Goal: Task Accomplishment & Management: Manage account settings

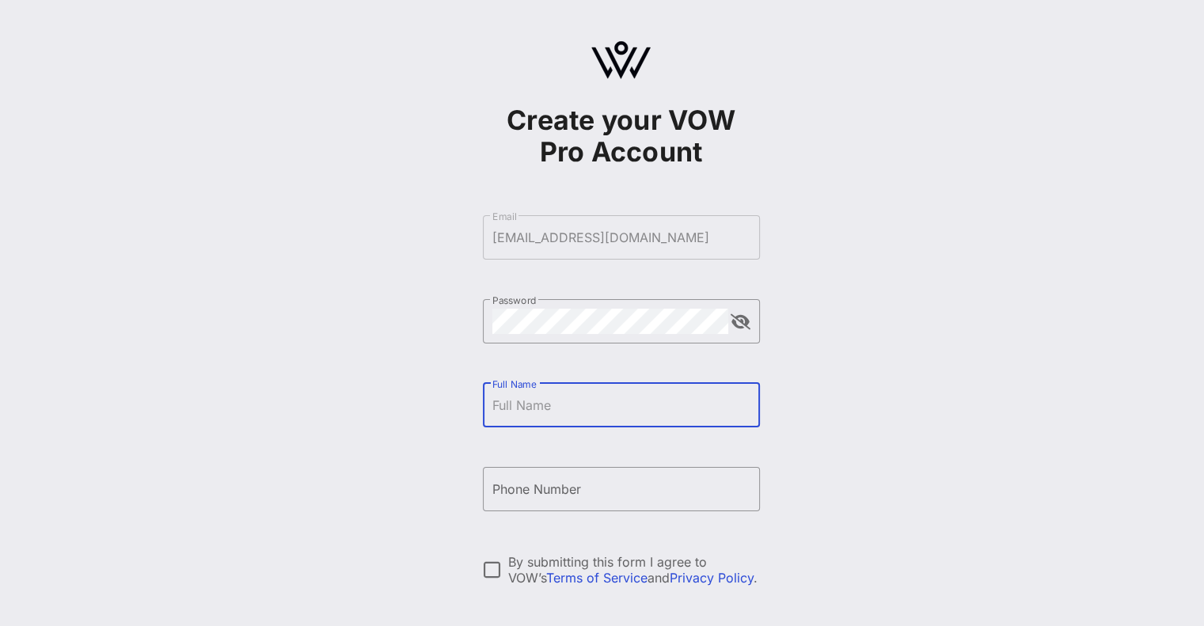
click at [517, 398] on input "Full Name" at bounding box center [621, 404] width 258 height 25
drag, startPoint x: 592, startPoint y: 405, endPoint x: 317, endPoint y: 373, distance: 277.3
click at [317, 373] on div "Create your VOW Pro Account ​ Email [EMAIL_ADDRESS][DOMAIN_NAME] ​ Password ​ F…" at bounding box center [621, 384] width 1166 height 768
type input "[PERSON_NAME]"
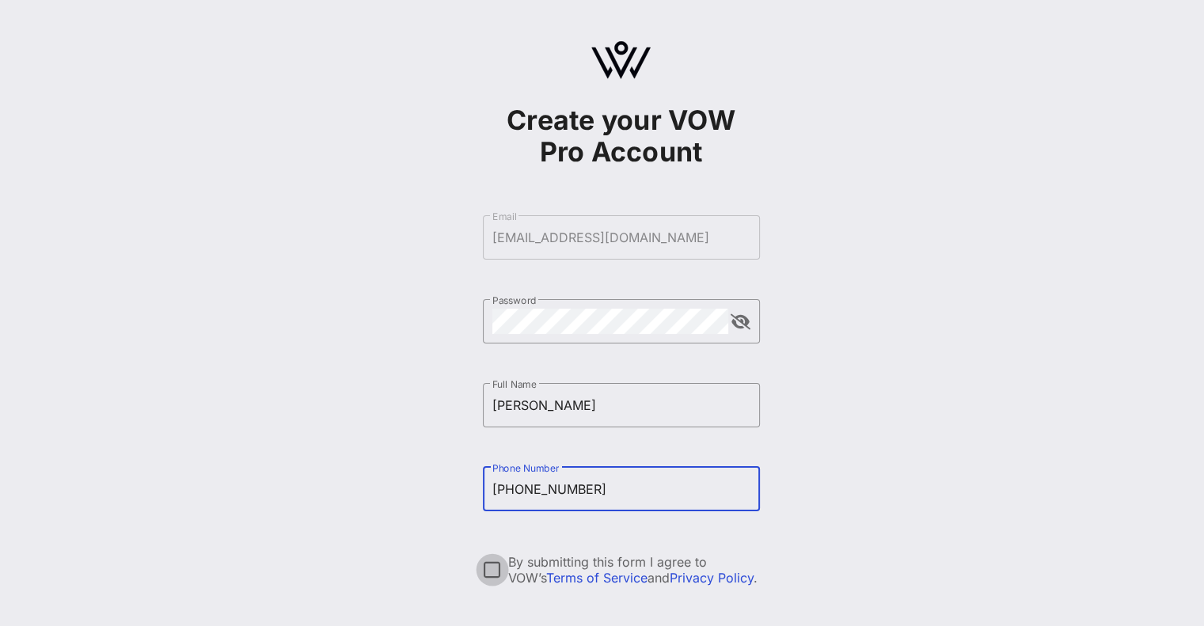
type input "[PHONE_NUMBER]"
click at [487, 568] on div at bounding box center [492, 569] width 27 height 27
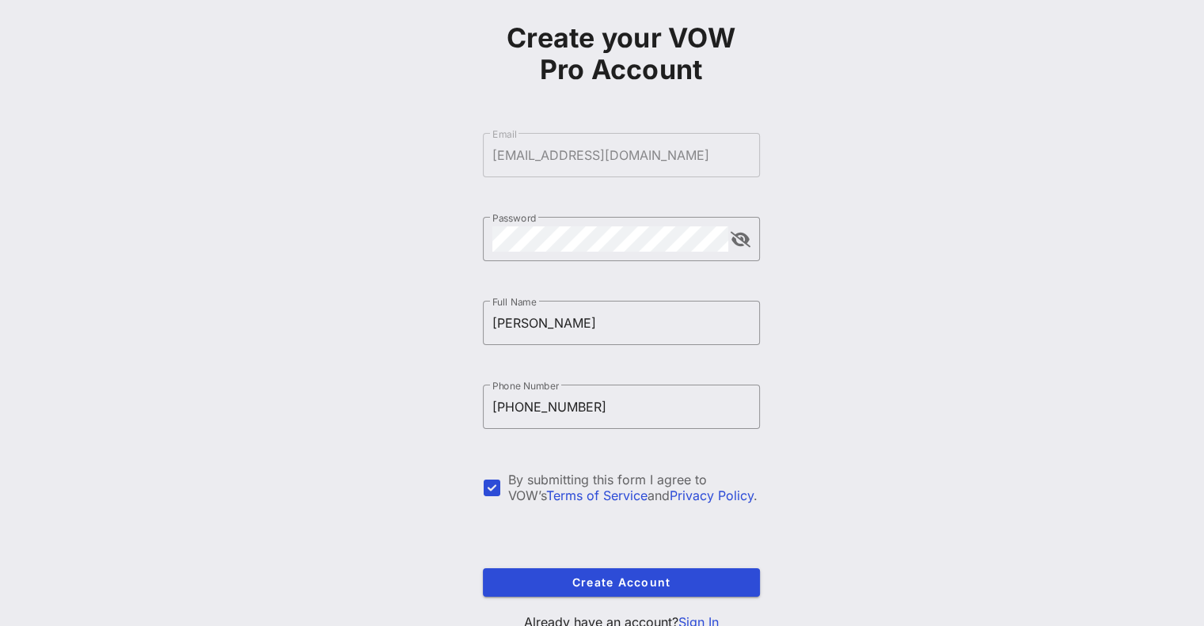
scroll to position [141, 0]
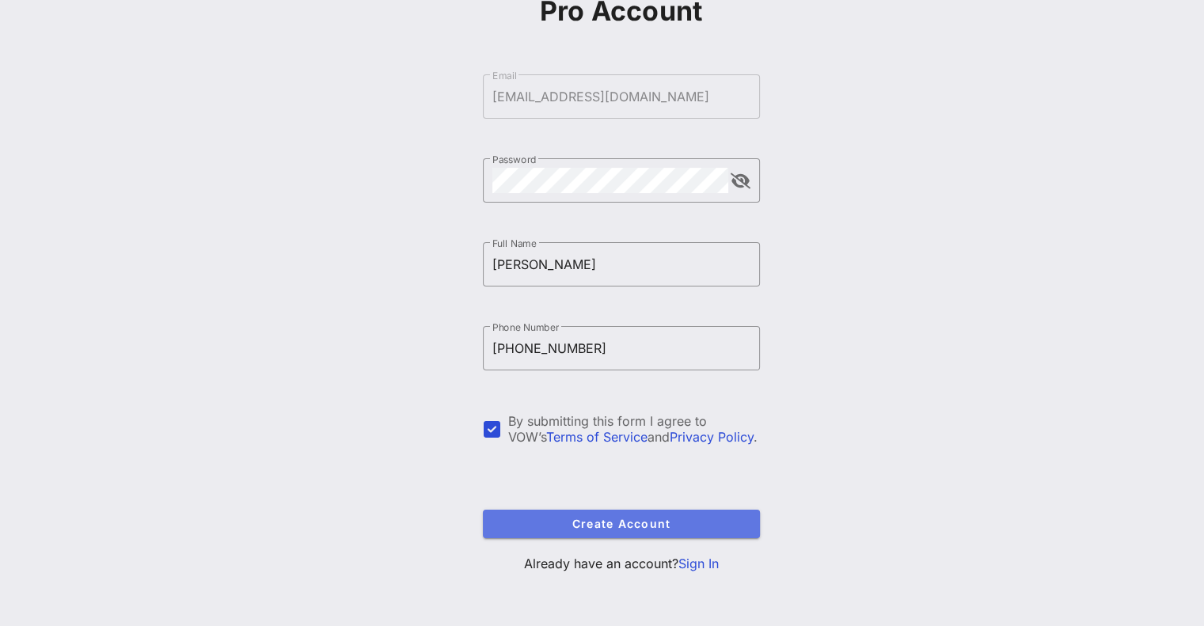
click at [605, 529] on span "Create Account" at bounding box center [621, 523] width 252 height 13
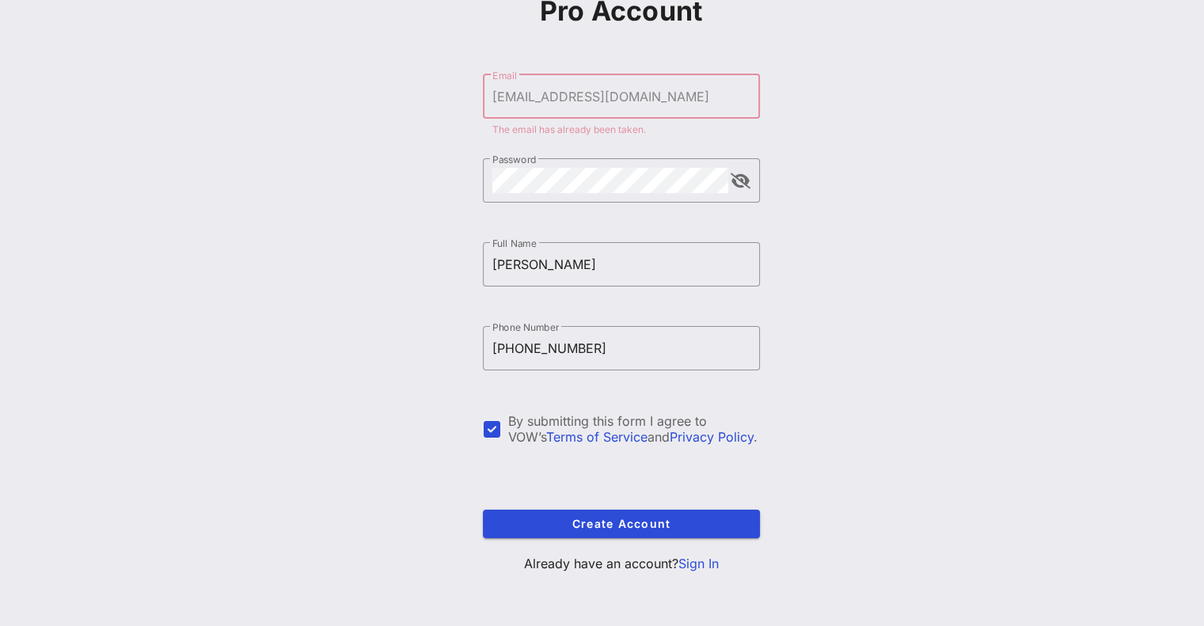
click at [649, 107] on form "​ Email [EMAIL_ADDRESS][DOMAIN_NAME] The email has already been taken. ​ Passwo…" at bounding box center [621, 306] width 277 height 495
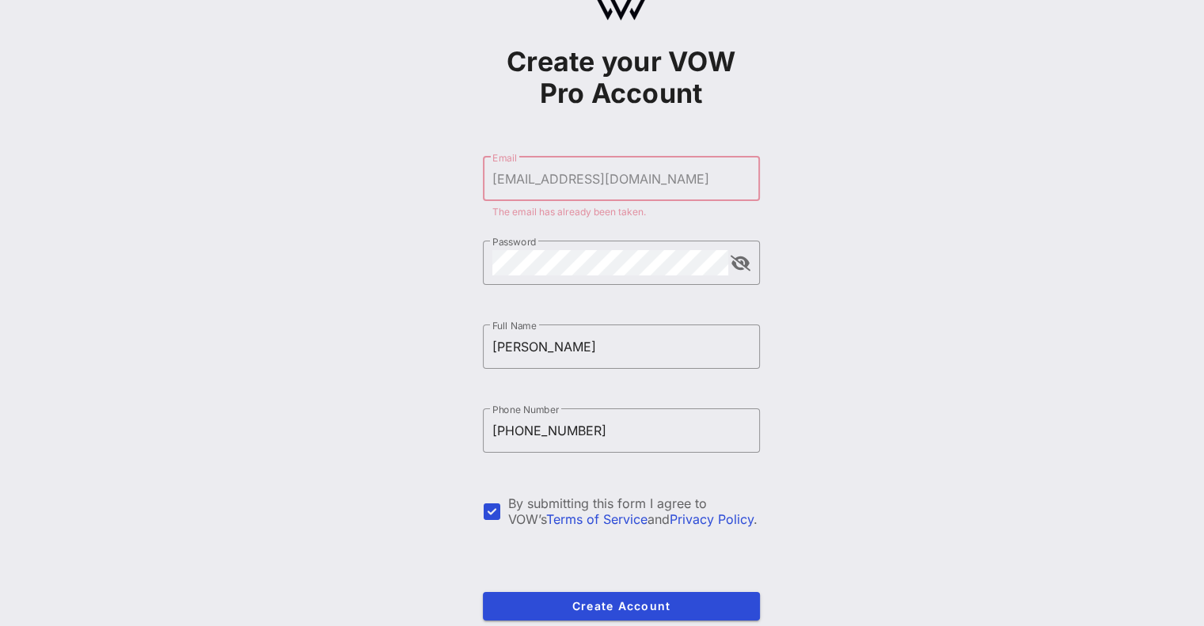
scroll to position [0, 0]
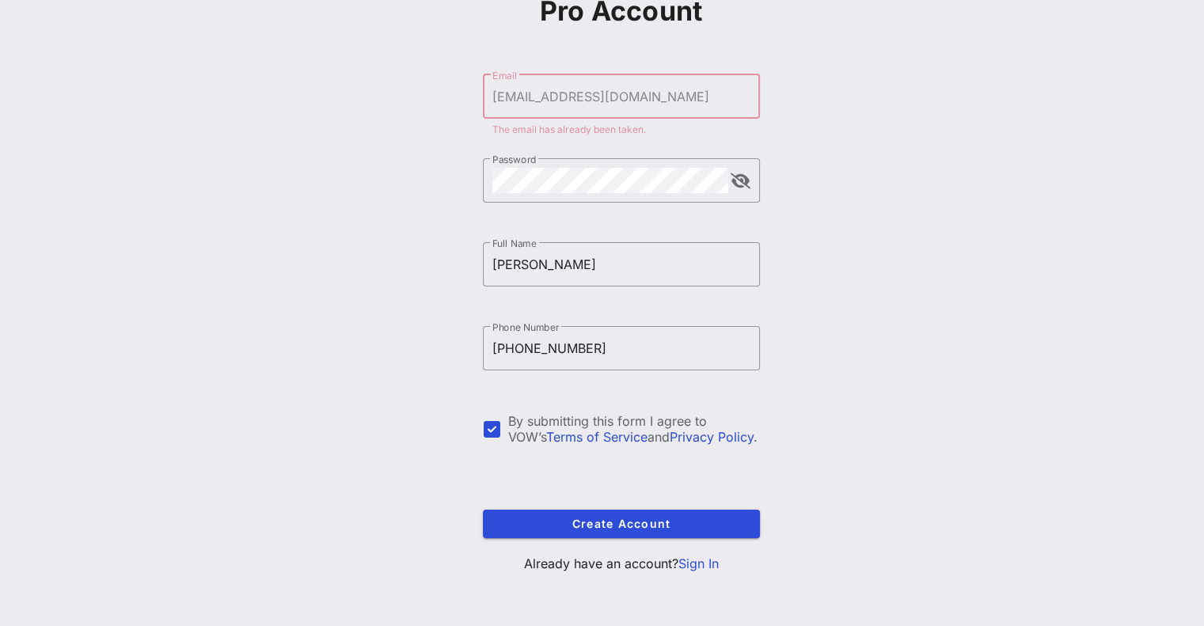
click at [703, 559] on link "Sign In" at bounding box center [698, 563] width 40 height 16
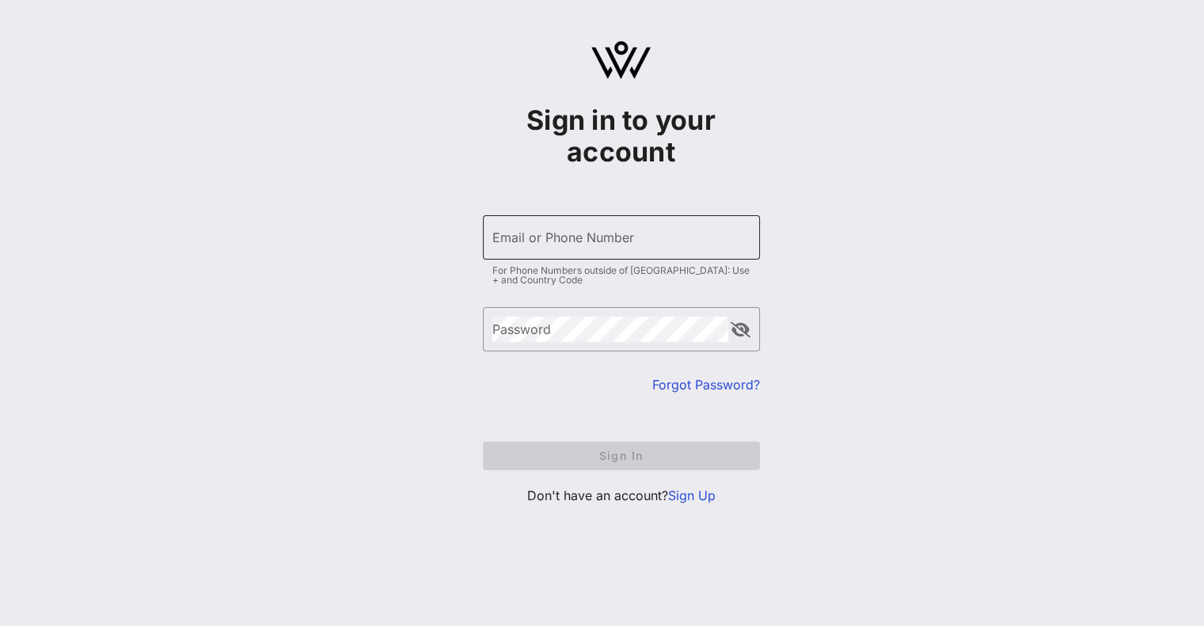
click at [582, 236] on input "Email or Phone Number" at bounding box center [621, 237] width 258 height 25
type input "[EMAIL_ADDRESS][DOMAIN_NAME]"
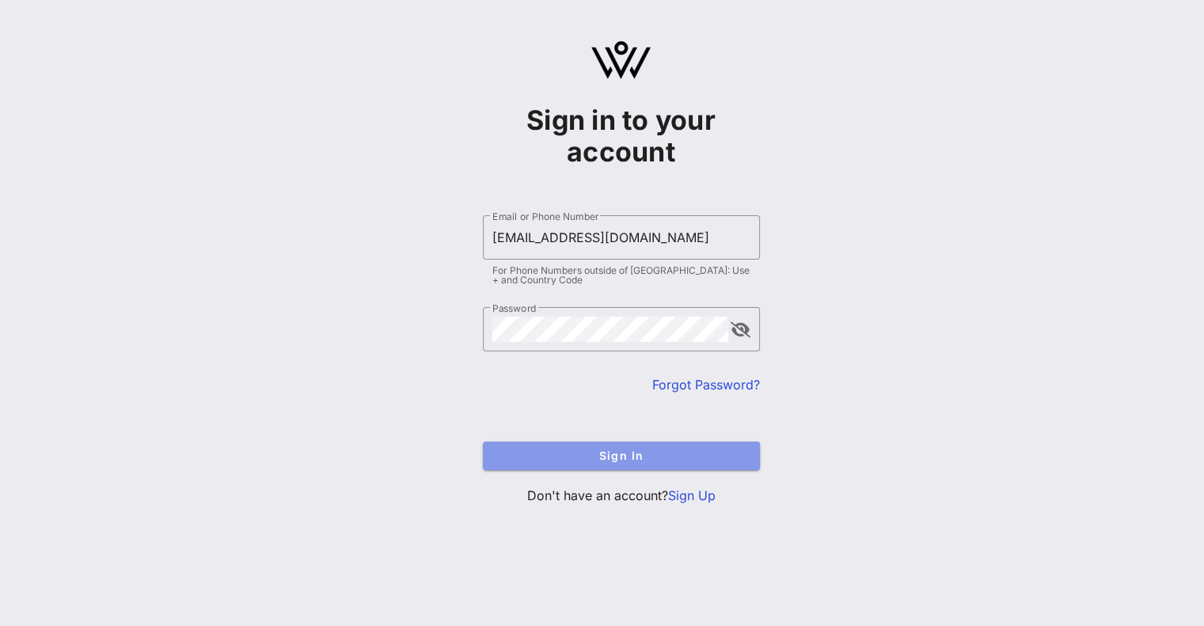
click at [617, 459] on span "Sign In" at bounding box center [621, 455] width 252 height 13
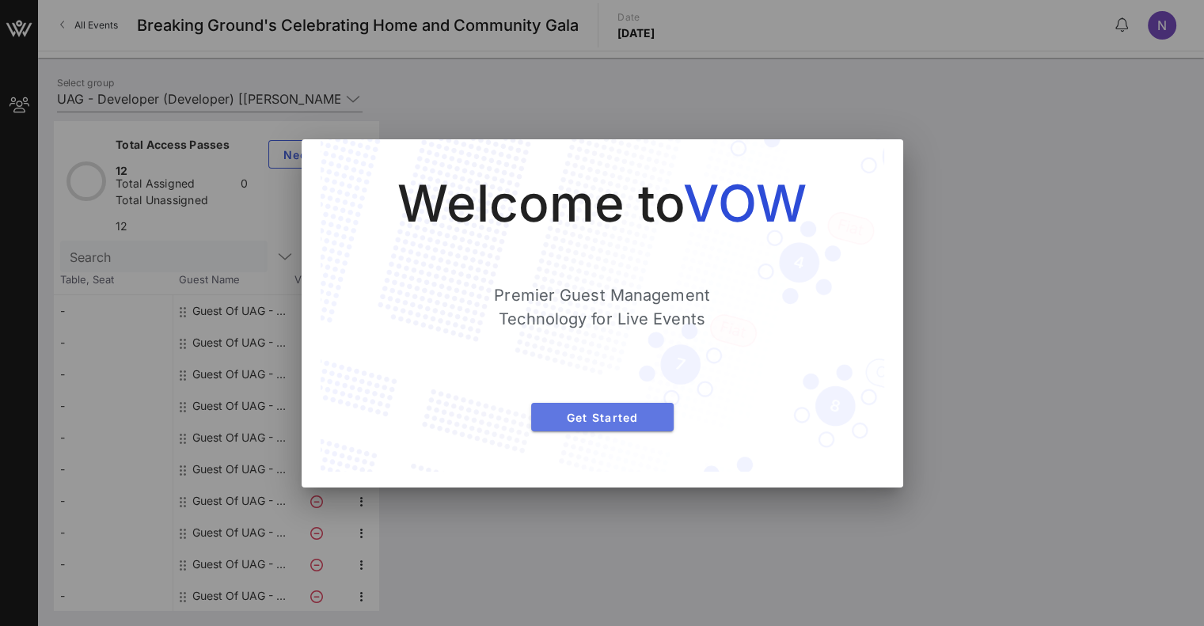
click at [598, 411] on span "Get Started" at bounding box center [602, 417] width 117 height 13
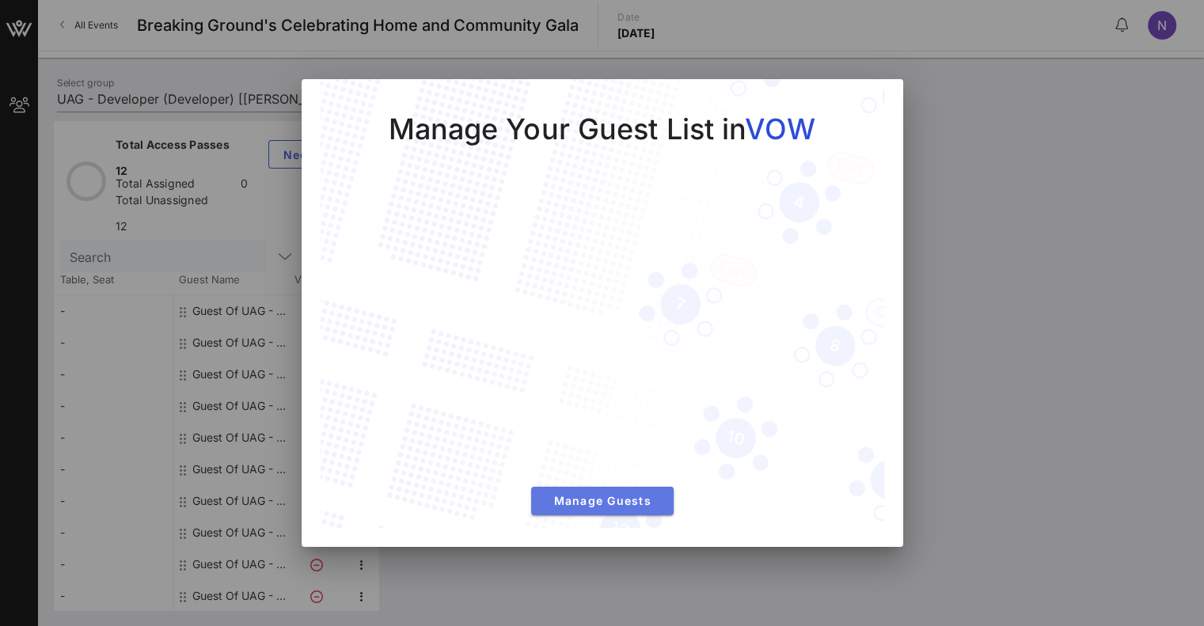
click at [615, 502] on span "Manage Guests" at bounding box center [602, 500] width 117 height 13
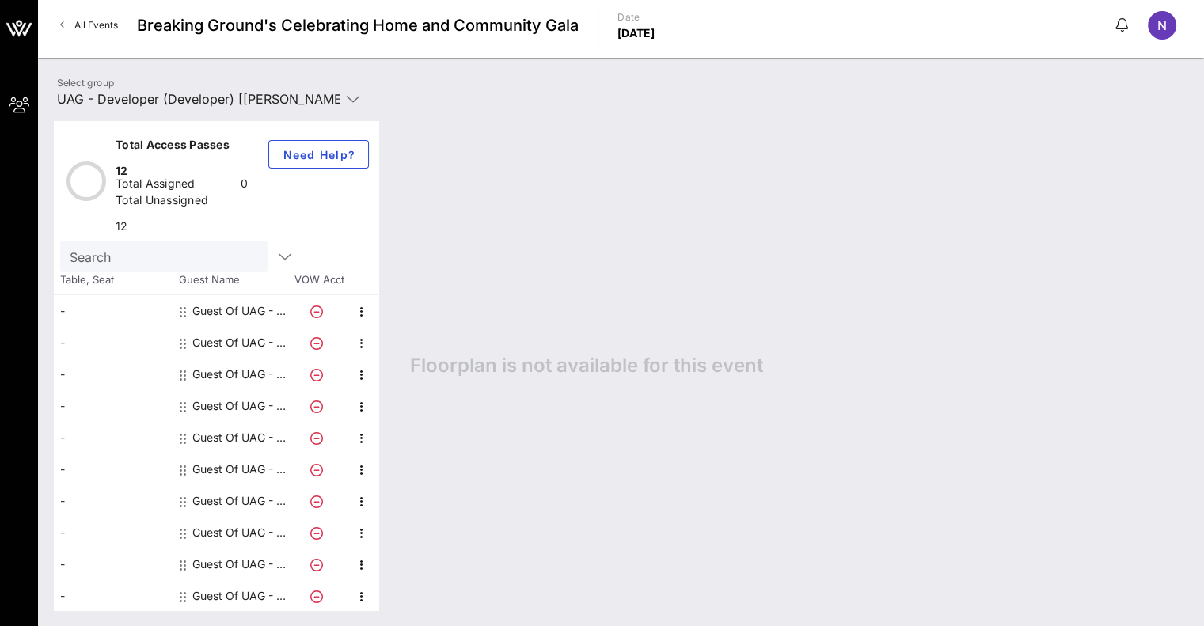
click at [263, 101] on input "UAG - Developer (Developer) [[PERSON_NAME], [EMAIL_ADDRESS][DOMAIN_NAME]]" at bounding box center [198, 98] width 283 height 25
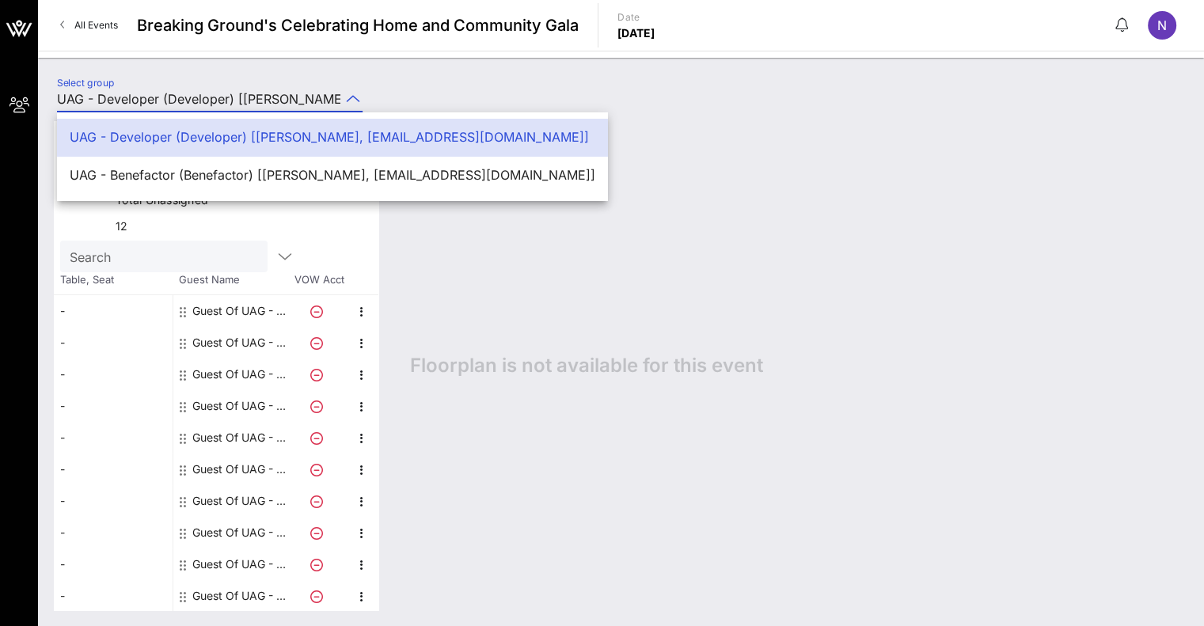
click at [250, 137] on div "UAG - Developer (Developer) [[PERSON_NAME], [EMAIL_ADDRESS][DOMAIN_NAME]]" at bounding box center [332, 137] width 525 height 15
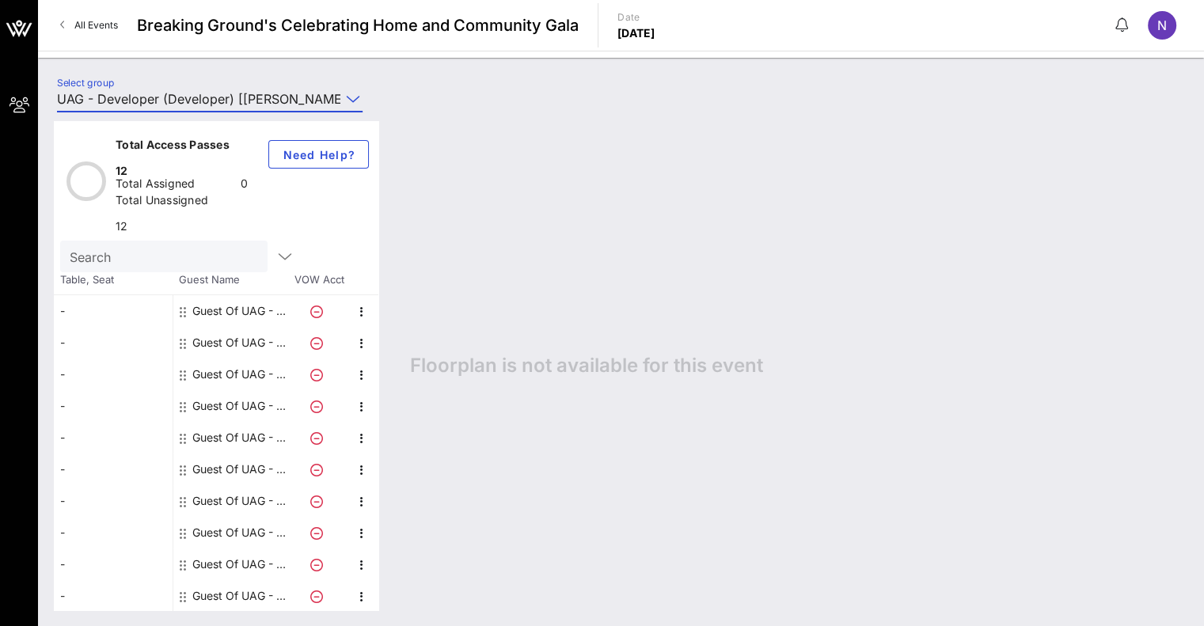
click at [336, 98] on input "UAG - Developer (Developer) [[PERSON_NAME], [EMAIL_ADDRESS][DOMAIN_NAME]]" at bounding box center [198, 98] width 283 height 25
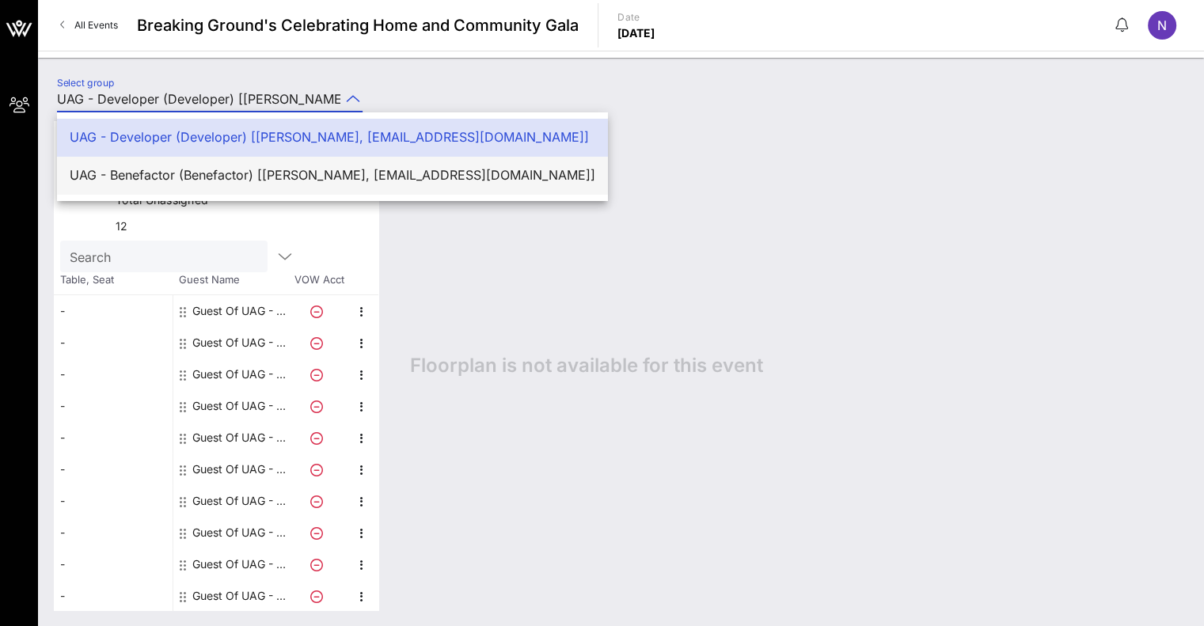
click at [235, 172] on div "UAG - Benefactor (Benefactor) [[PERSON_NAME], [EMAIL_ADDRESS][DOMAIN_NAME]]" at bounding box center [332, 175] width 525 height 15
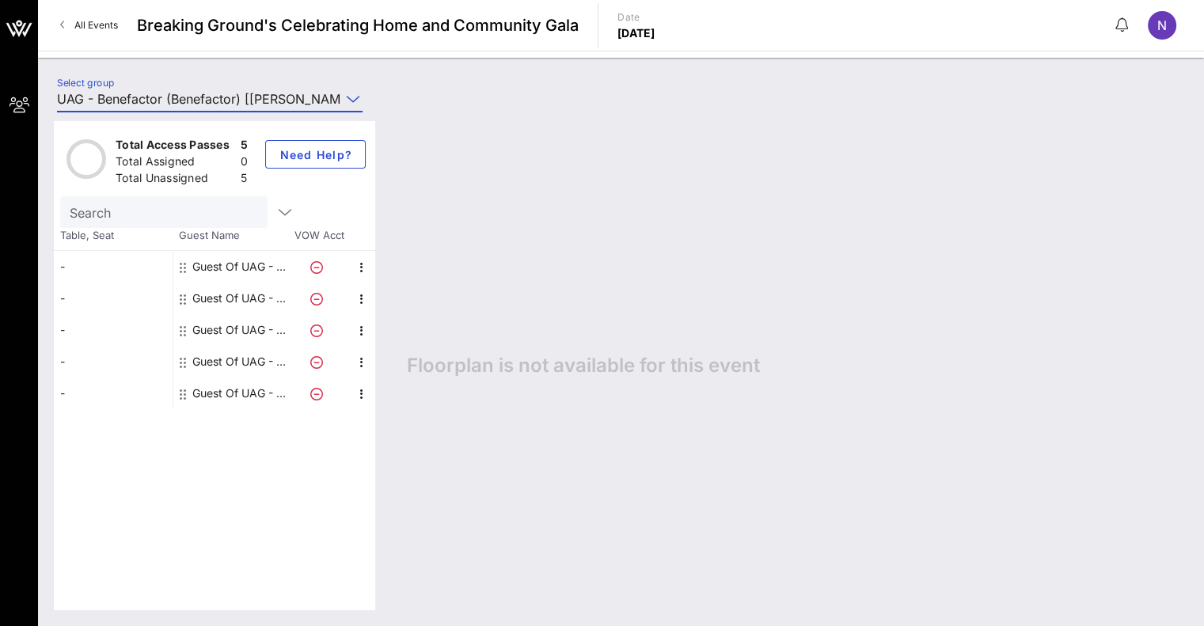
click at [254, 102] on input "UAG - Benefactor (Benefactor) [[PERSON_NAME], [EMAIL_ADDRESS][DOMAIN_NAME]]" at bounding box center [198, 98] width 283 height 25
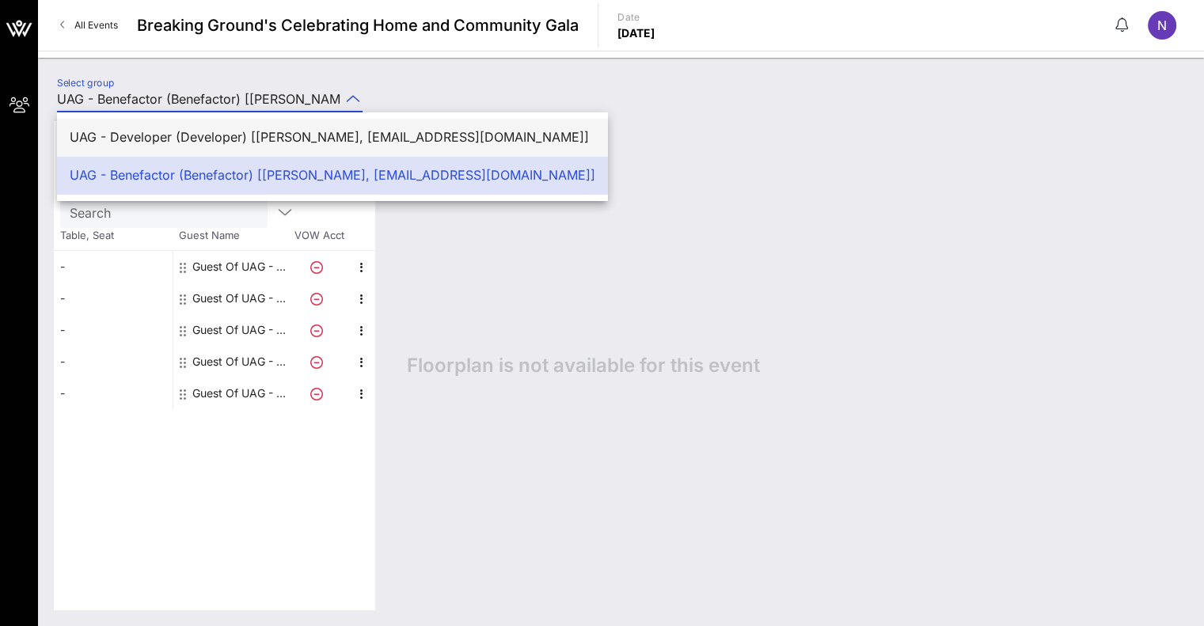
click at [258, 132] on div "UAG - Developer (Developer) [[PERSON_NAME], [EMAIL_ADDRESS][DOMAIN_NAME]]" at bounding box center [332, 137] width 525 height 15
type input "UAG - Developer (Developer) [[PERSON_NAME], [EMAIL_ADDRESS][DOMAIN_NAME]]"
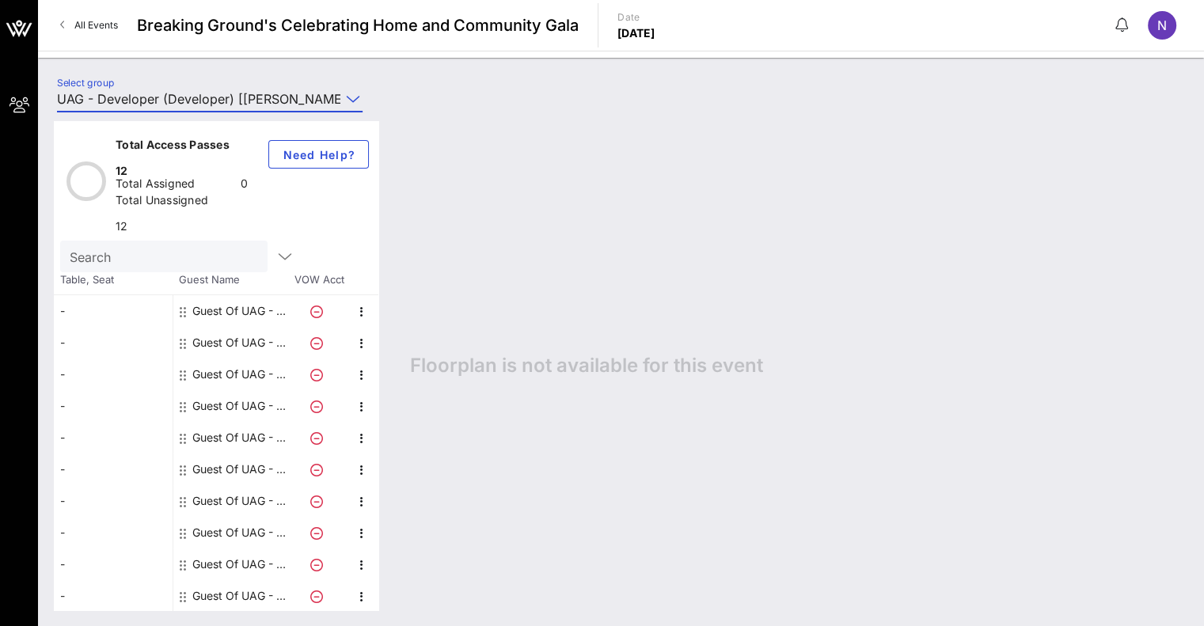
click at [193, 327] on div "Guest Of UAG - Developer" at bounding box center [242, 311] width 100 height 32
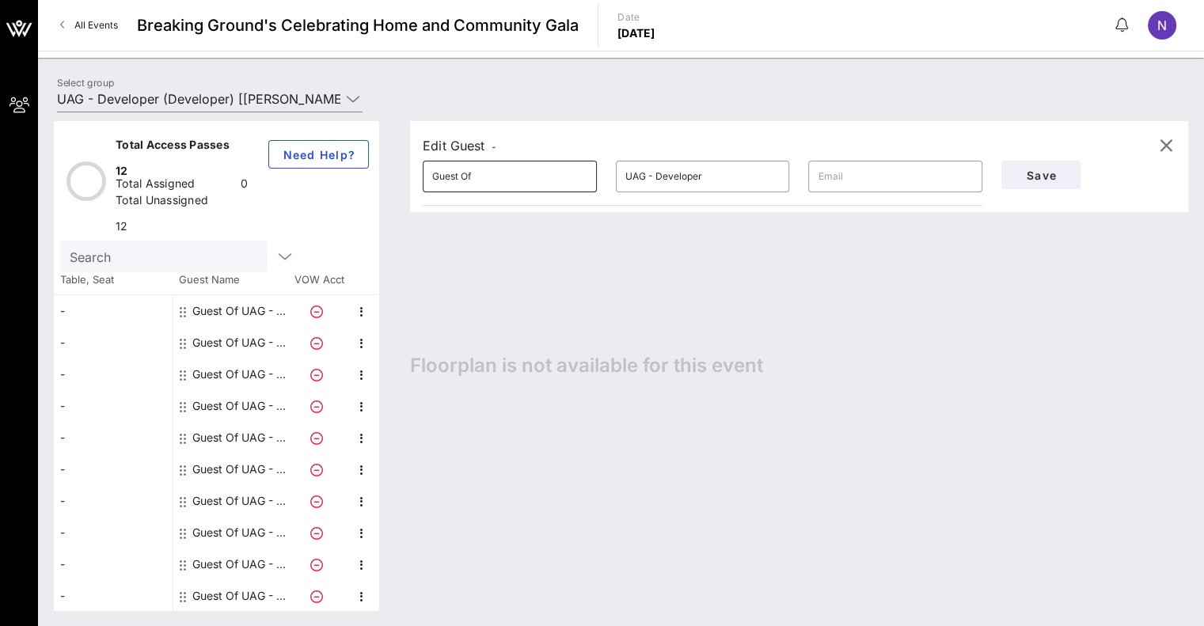
click at [506, 180] on input "Guest Of" at bounding box center [509, 176] width 155 height 25
click at [715, 174] on input "UAG - Developer" at bounding box center [702, 176] width 155 height 25
drag, startPoint x: 715, startPoint y: 177, endPoint x: 655, endPoint y: 183, distance: 60.4
click at [655, 183] on input "UAG - Developer" at bounding box center [702, 176] width 155 height 25
type input "UAG - CM"
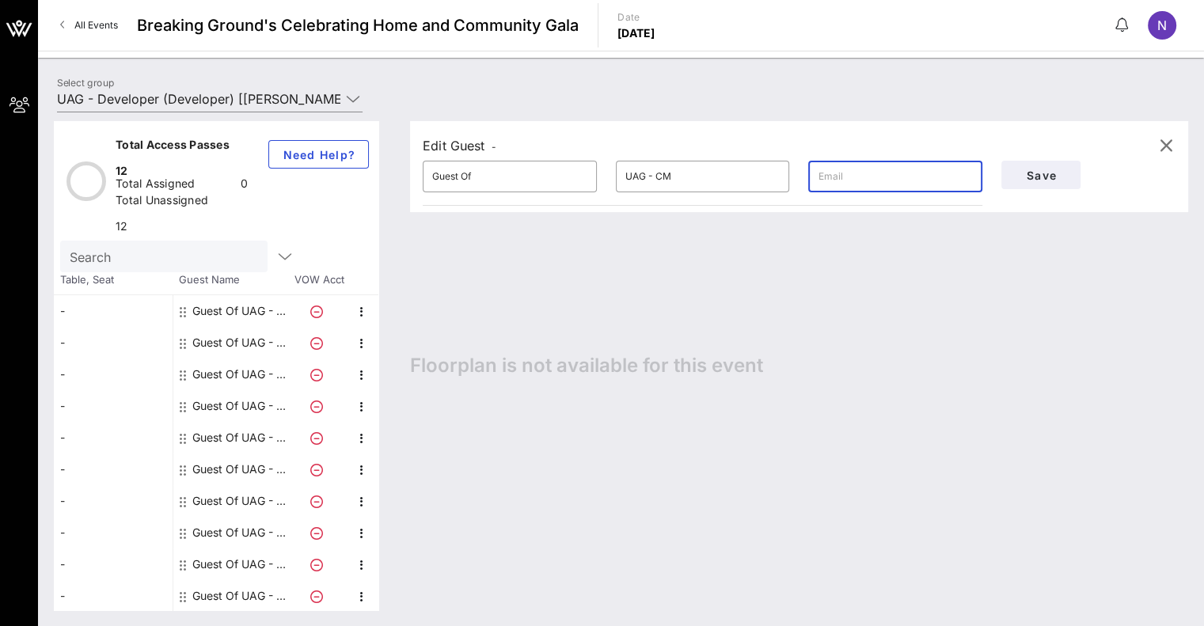
click at [836, 180] on input "text" at bounding box center [894, 176] width 155 height 25
paste input "[EMAIL_ADDRESS][DOMAIN_NAME]"
type input "[EMAIL_ADDRESS][DOMAIN_NAME]"
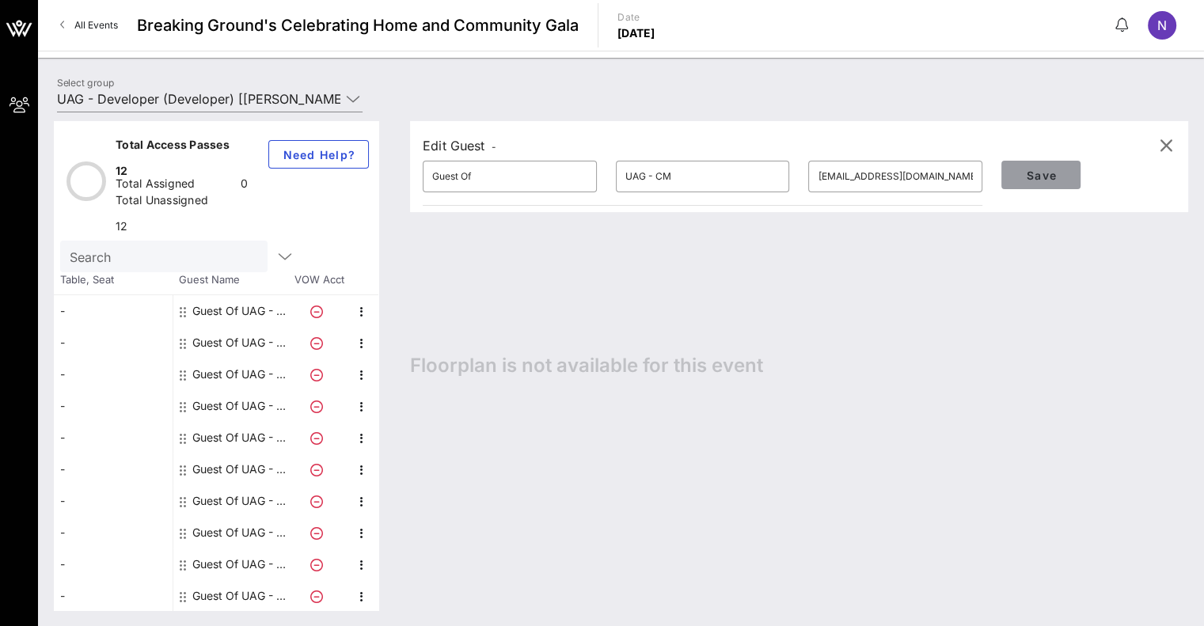
click at [1041, 170] on span "Save" at bounding box center [1041, 175] width 54 height 13
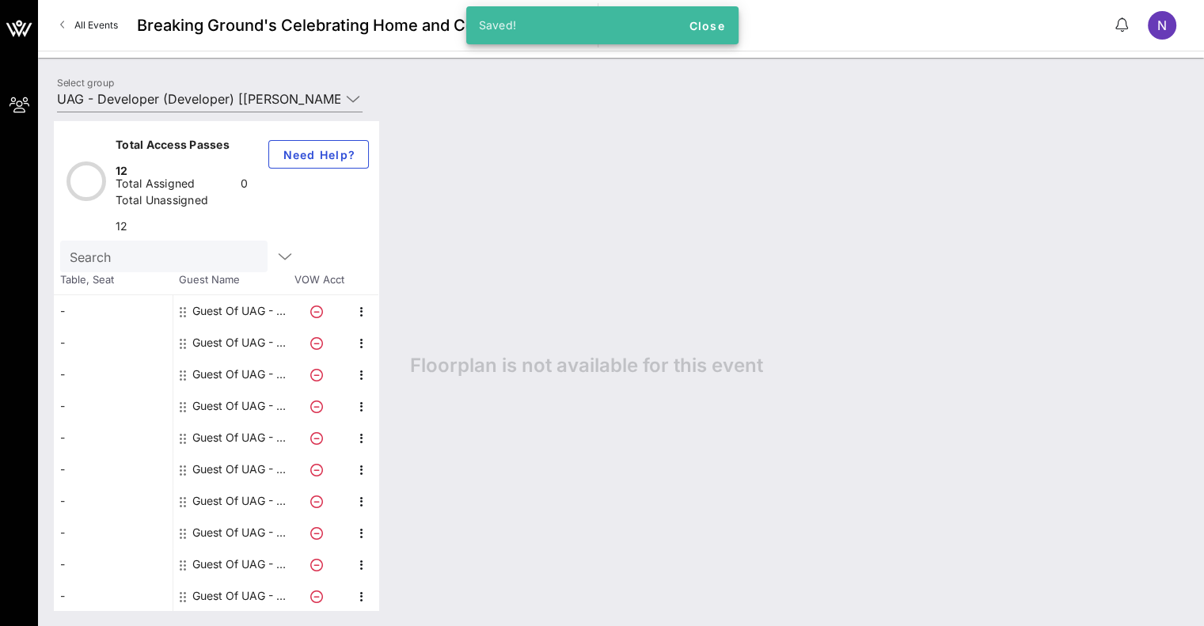
click at [229, 358] on div "Guest Of UAG - Developer" at bounding box center [242, 343] width 100 height 32
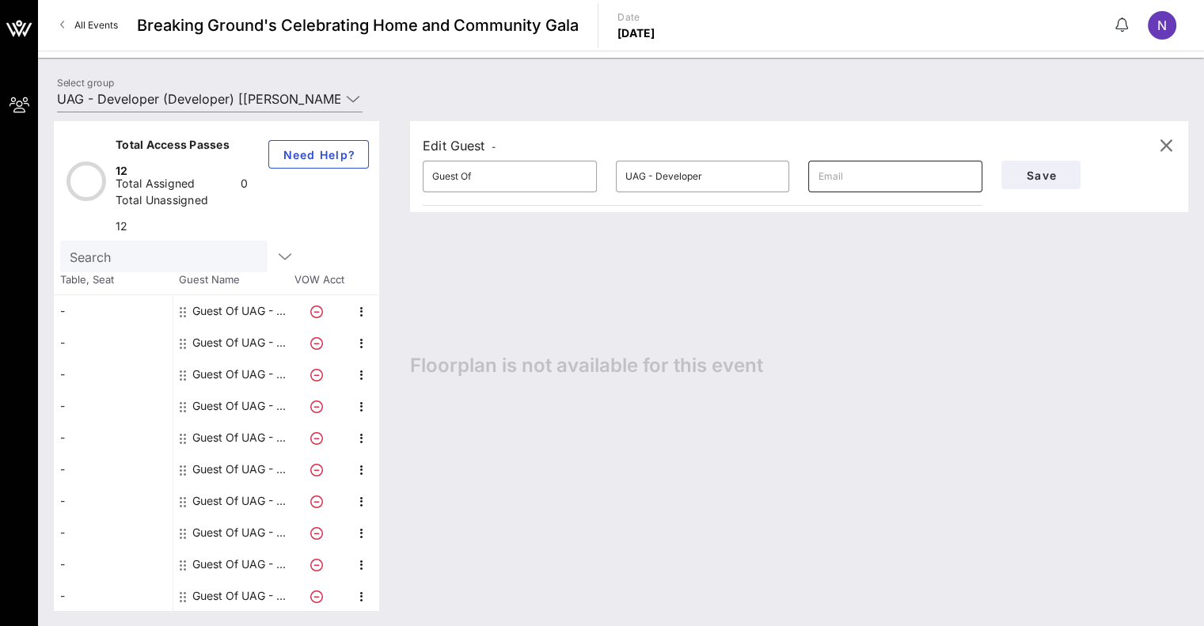
click at [858, 178] on input "text" at bounding box center [894, 176] width 155 height 25
paste input "[EMAIL_ADDRESS][DOMAIN_NAME]"
type input "[EMAIL_ADDRESS][DOMAIN_NAME]"
drag, startPoint x: 706, startPoint y: 173, endPoint x: 703, endPoint y: 190, distance: 16.9
click at [662, 176] on input "UAG - Developer" at bounding box center [702, 176] width 155 height 25
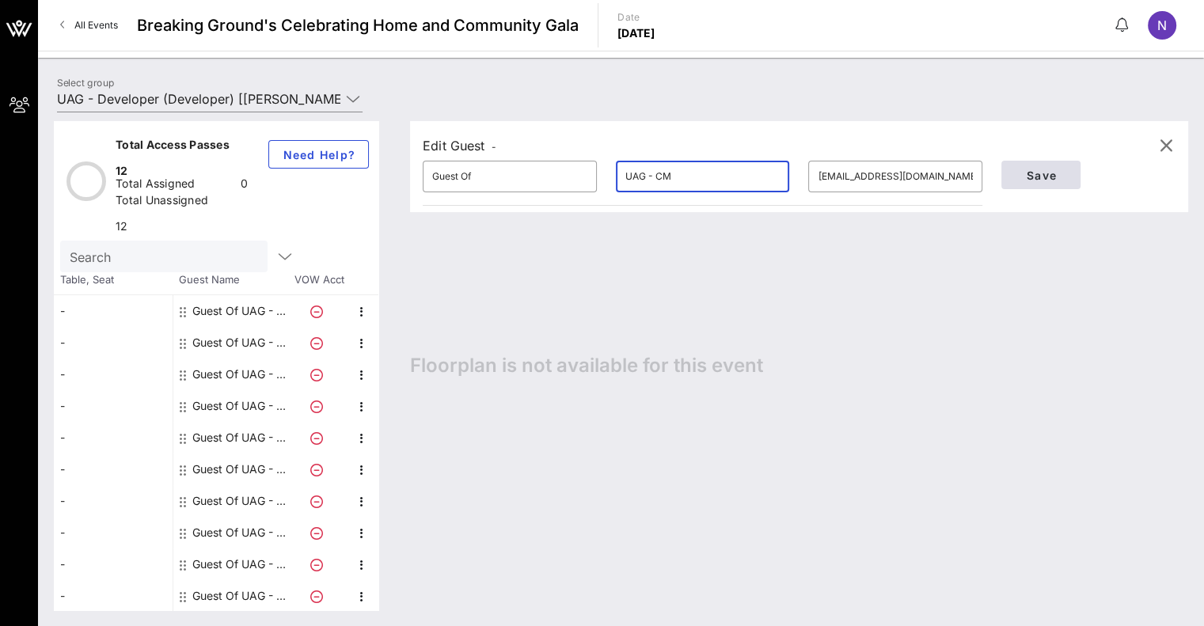
type input "UAG - CM"
click at [1021, 169] on span "Save" at bounding box center [1041, 175] width 54 height 13
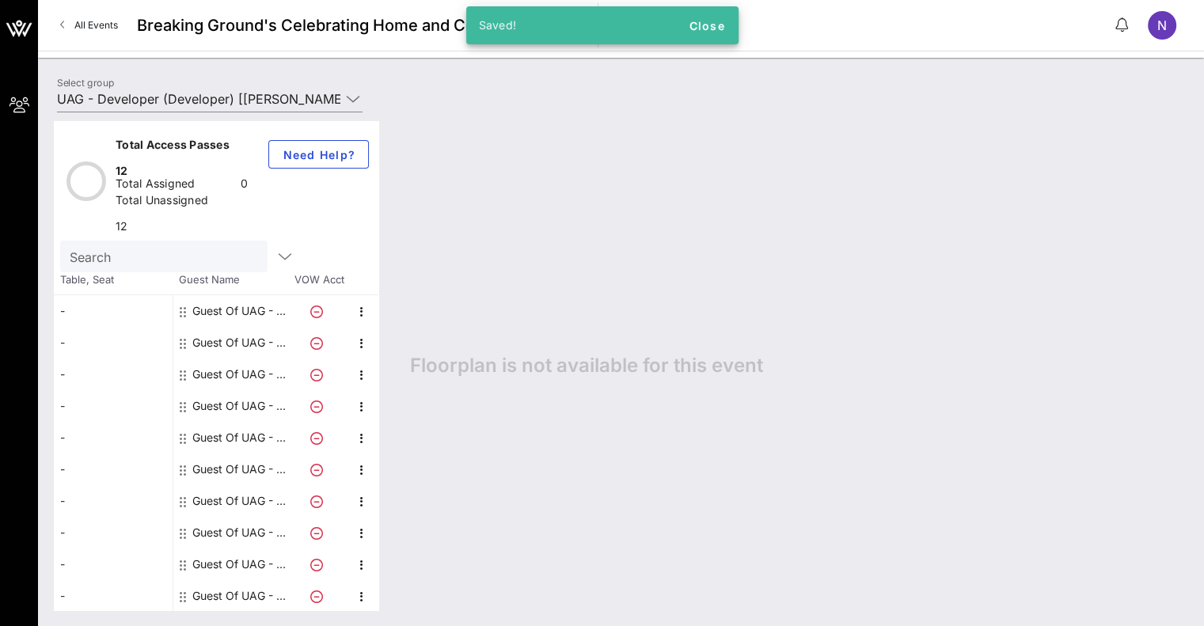
click at [227, 386] on div "Guest Of UAG - Developer" at bounding box center [242, 374] width 100 height 32
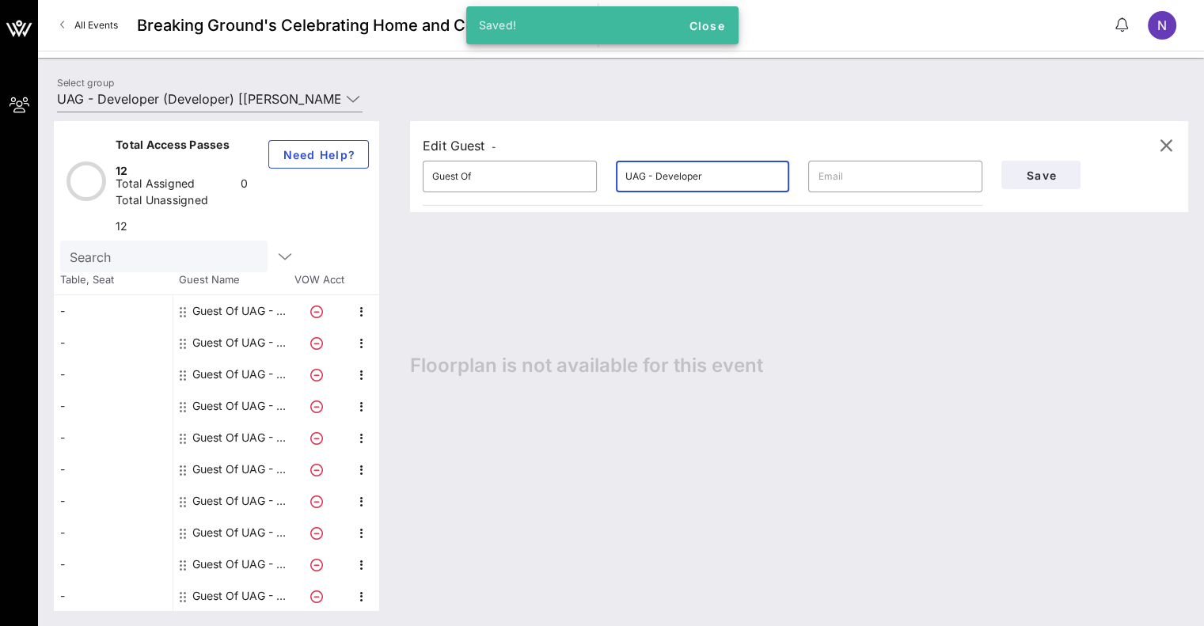
drag, startPoint x: 710, startPoint y: 180, endPoint x: 658, endPoint y: 180, distance: 51.4
click at [658, 180] on input "UAG - Developer" at bounding box center [702, 176] width 155 height 25
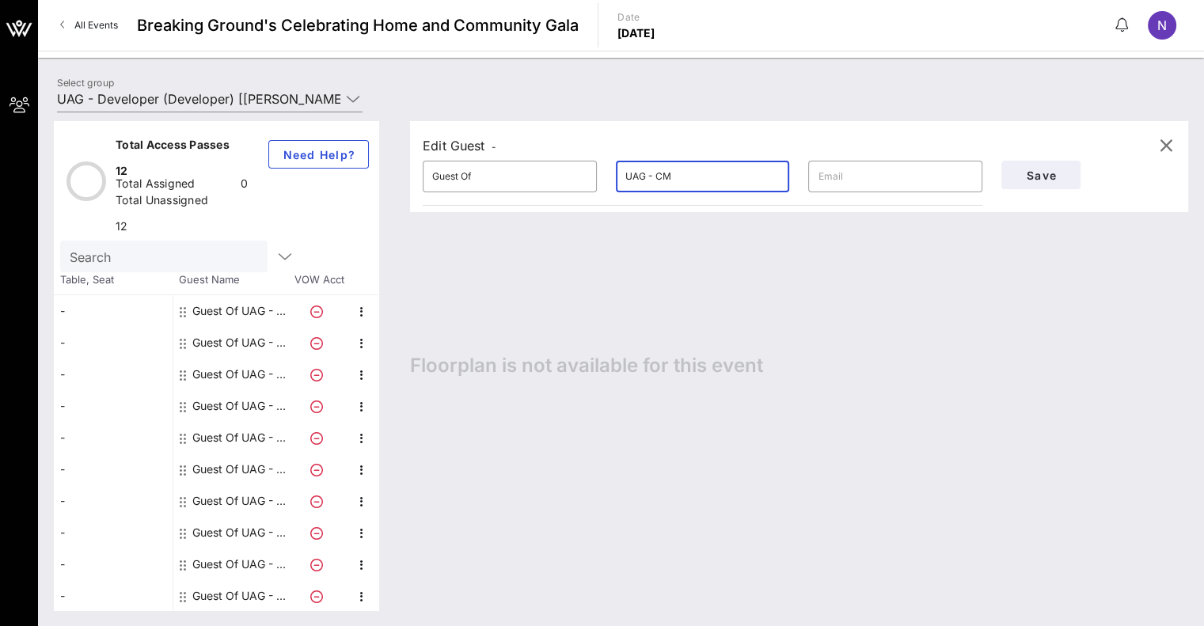
type input "UAG - CM"
click at [870, 171] on input "text" at bounding box center [894, 176] width 155 height 25
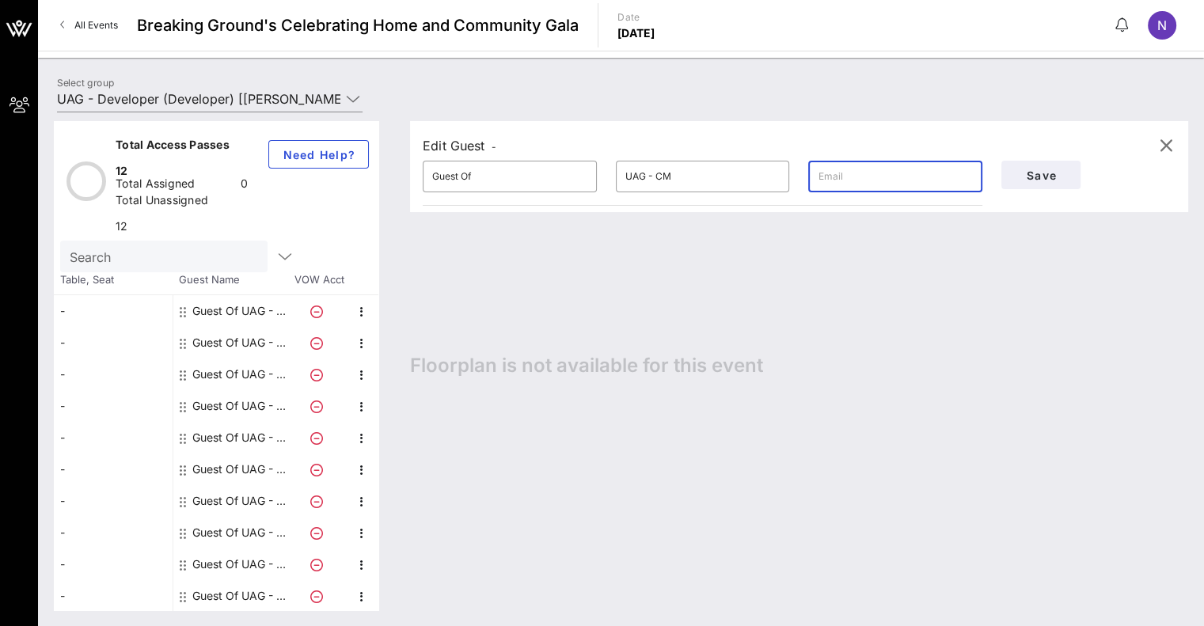
paste input "[EMAIL_ADDRESS][DOMAIN_NAME]"
type input "[EMAIL_ADDRESS][DOMAIN_NAME]"
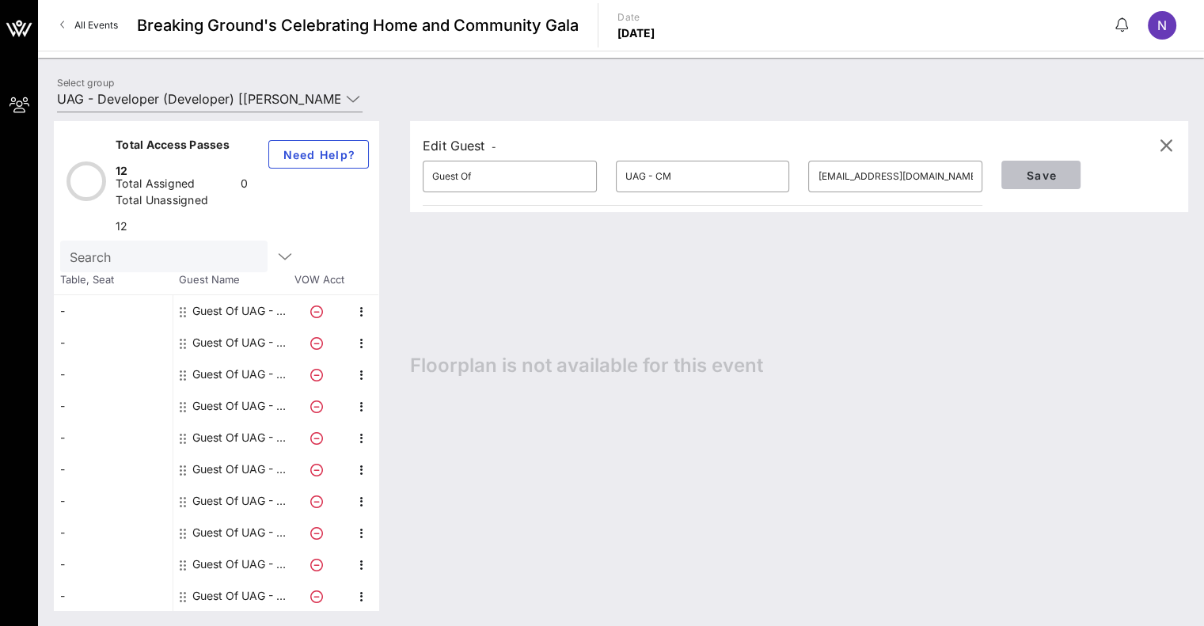
click at [1013, 179] on button "Save" at bounding box center [1040, 175] width 79 height 28
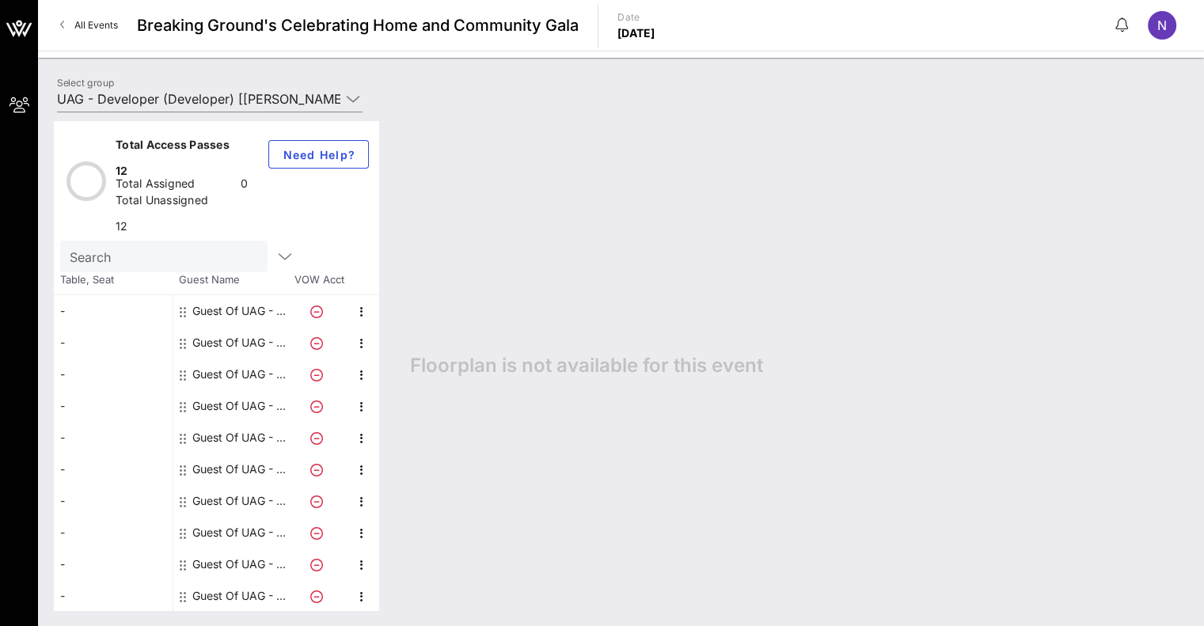
click at [232, 419] on div "Guest Of UAG - Developer" at bounding box center [242, 406] width 100 height 32
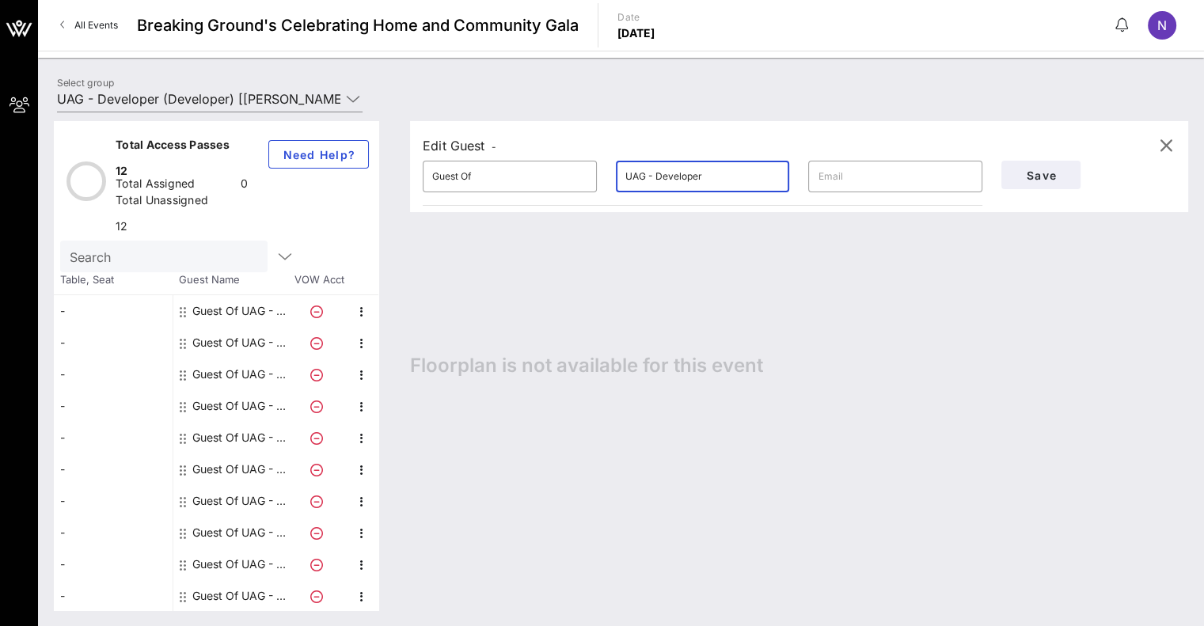
drag, startPoint x: 712, startPoint y: 180, endPoint x: 655, endPoint y: 176, distance: 57.1
click at [655, 176] on input "UAG - Developer" at bounding box center [702, 176] width 155 height 25
type input "UAG - CM"
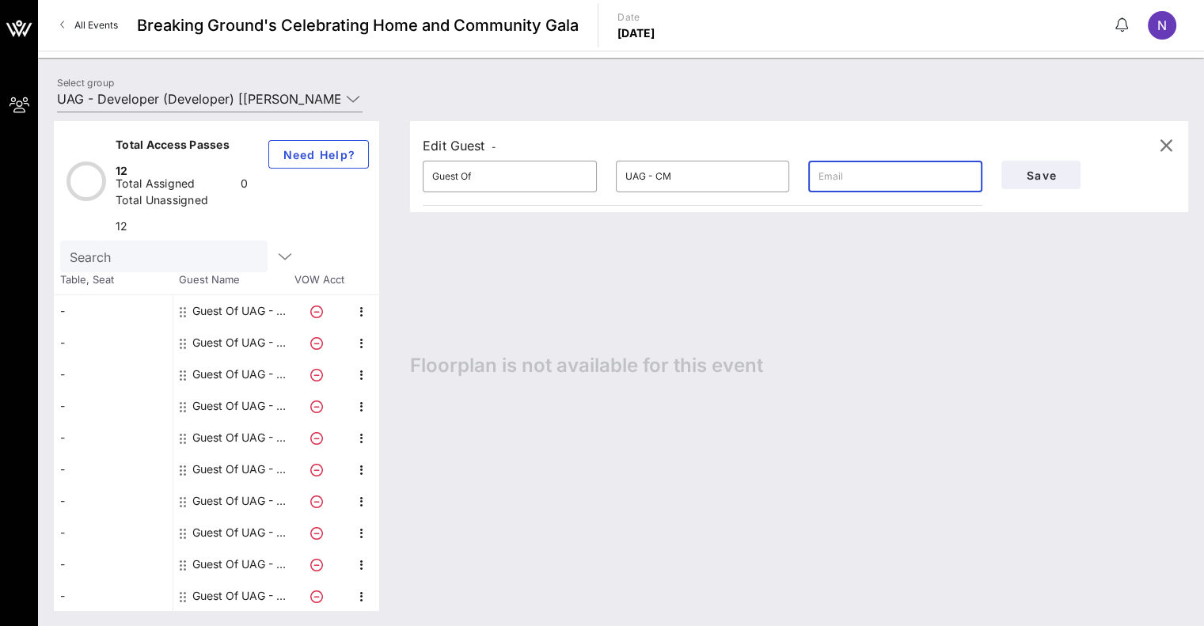
click at [855, 165] on input "text" at bounding box center [894, 176] width 155 height 25
paste input "[EMAIL_ADDRESS][DOMAIN_NAME]"
type input "[EMAIL_ADDRESS][DOMAIN_NAME]"
click at [1048, 169] on span "Save" at bounding box center [1041, 175] width 54 height 13
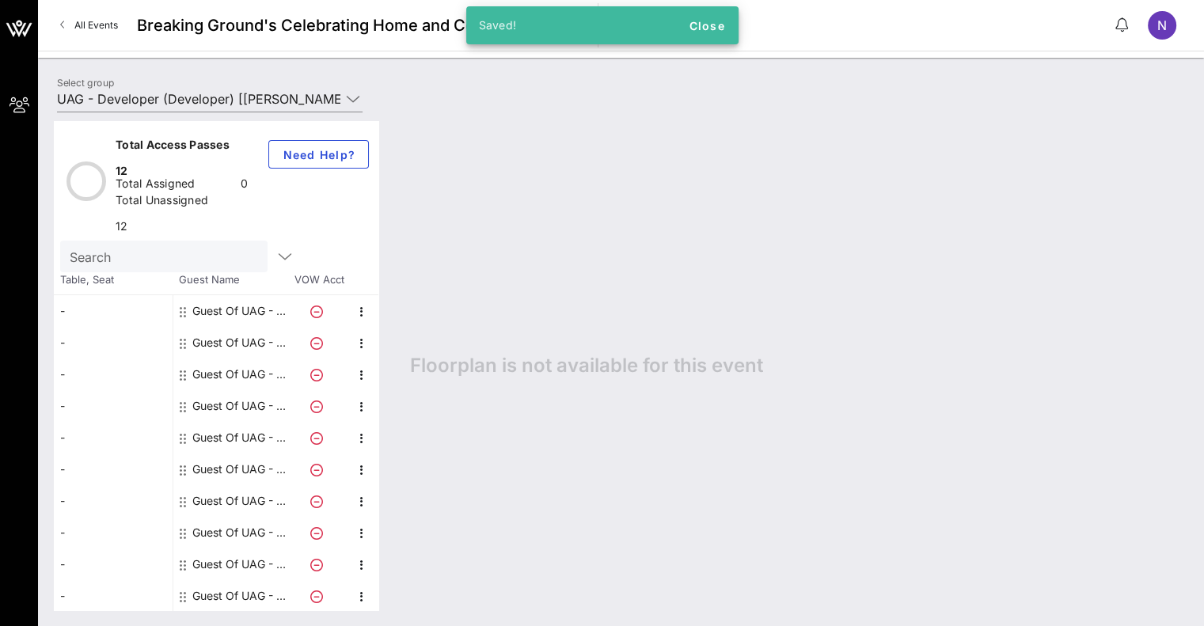
click at [230, 358] on div "Guest Of UAG - CM" at bounding box center [242, 343] width 100 height 32
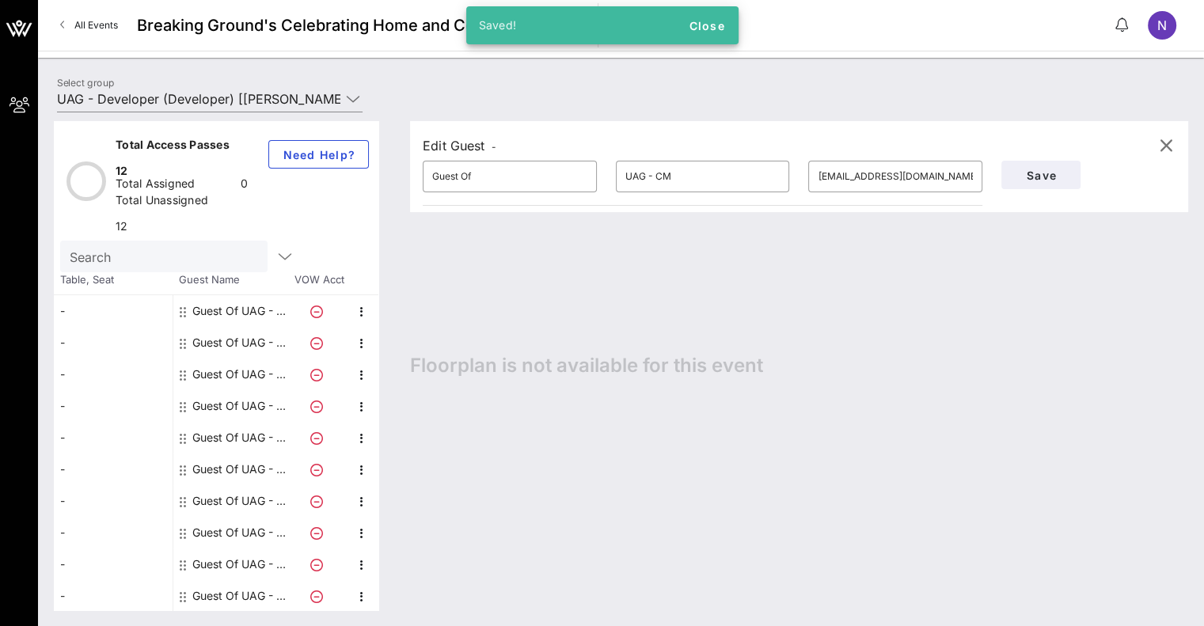
click at [233, 422] on div "Guest Of UAG - CM" at bounding box center [242, 406] width 100 height 32
type input "[EMAIL_ADDRESS][DOMAIN_NAME]"
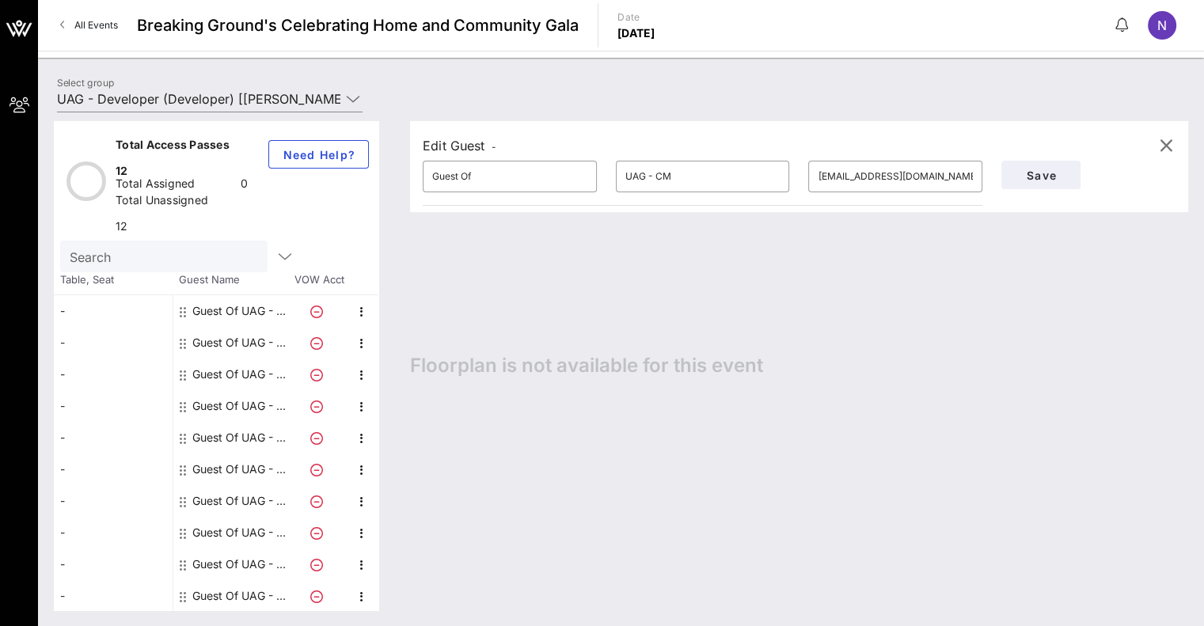
click at [234, 452] on div "Guest Of UAG - Developer" at bounding box center [242, 438] width 100 height 32
type input "UAG - Developer"
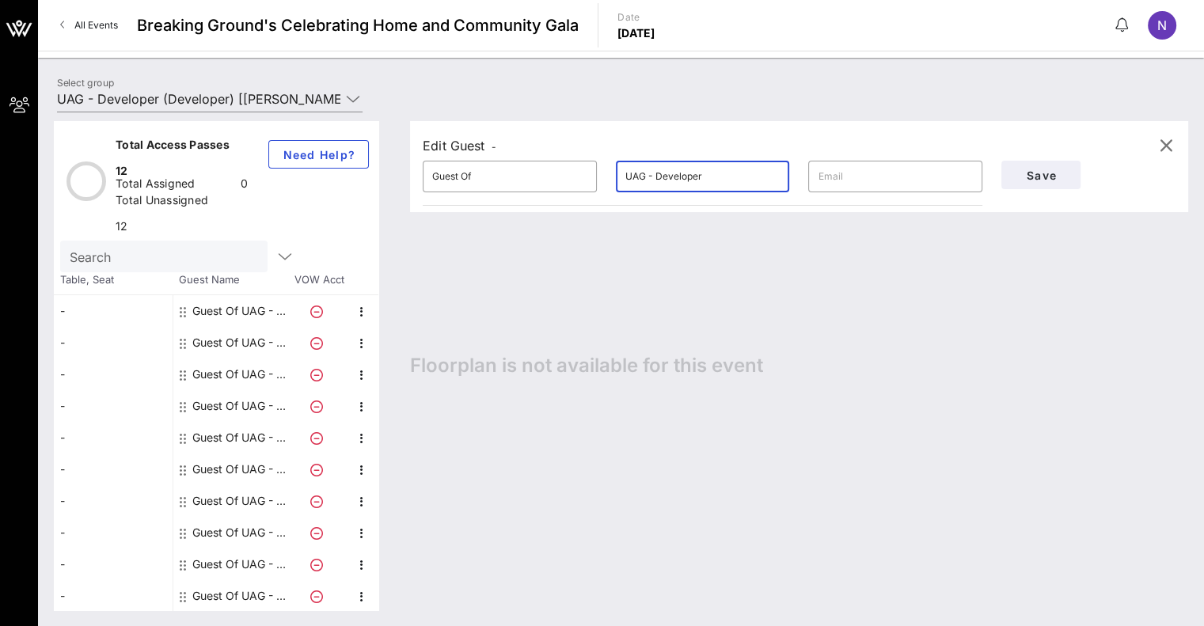
drag, startPoint x: 687, startPoint y: 180, endPoint x: 660, endPoint y: 182, distance: 27.0
click at [656, 182] on input "UAG - Developer" at bounding box center [702, 176] width 155 height 25
type input "UAG - CM"
click at [847, 192] on div "​" at bounding box center [894, 176] width 193 height 51
click at [847, 180] on input "text" at bounding box center [894, 176] width 155 height 25
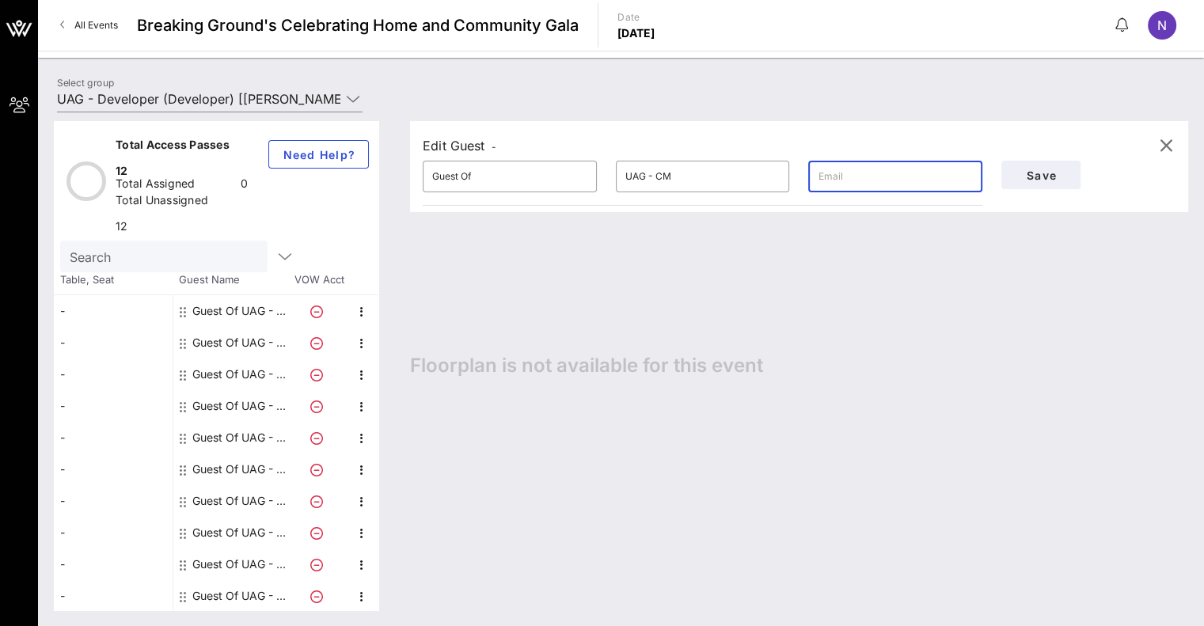
paste input "[EMAIL_ADDRESS][DOMAIN_NAME]"
type input "[EMAIL_ADDRESS][DOMAIN_NAME]"
click at [1045, 170] on span "Save" at bounding box center [1041, 175] width 54 height 13
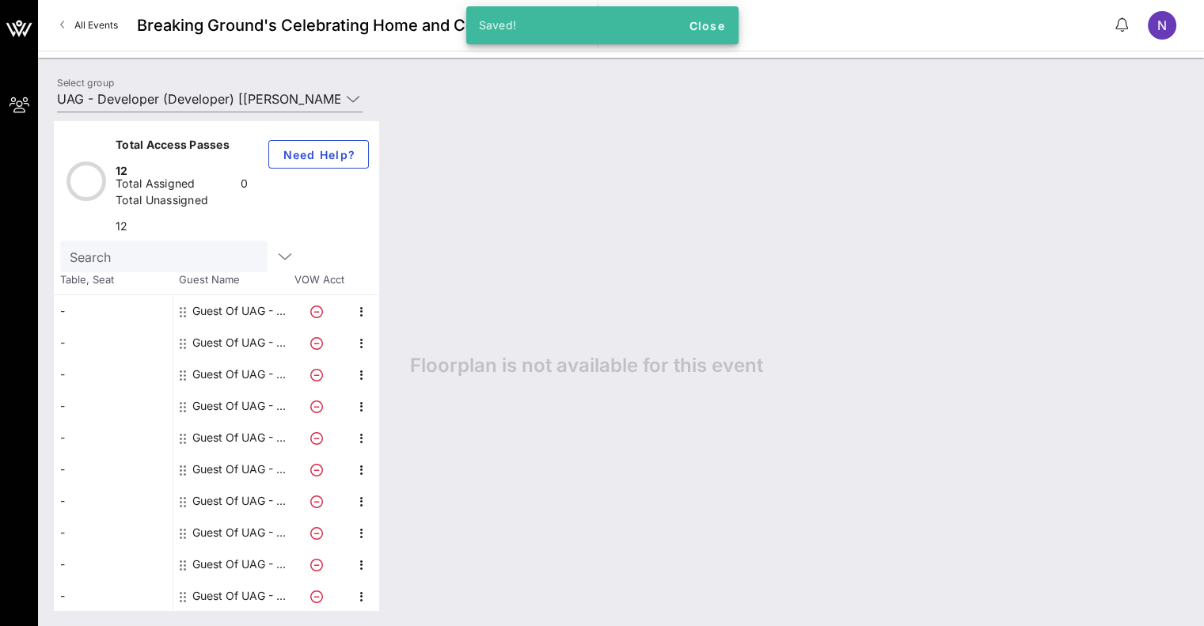
click at [231, 453] on div "Guest Of UAG - CM" at bounding box center [242, 438] width 100 height 32
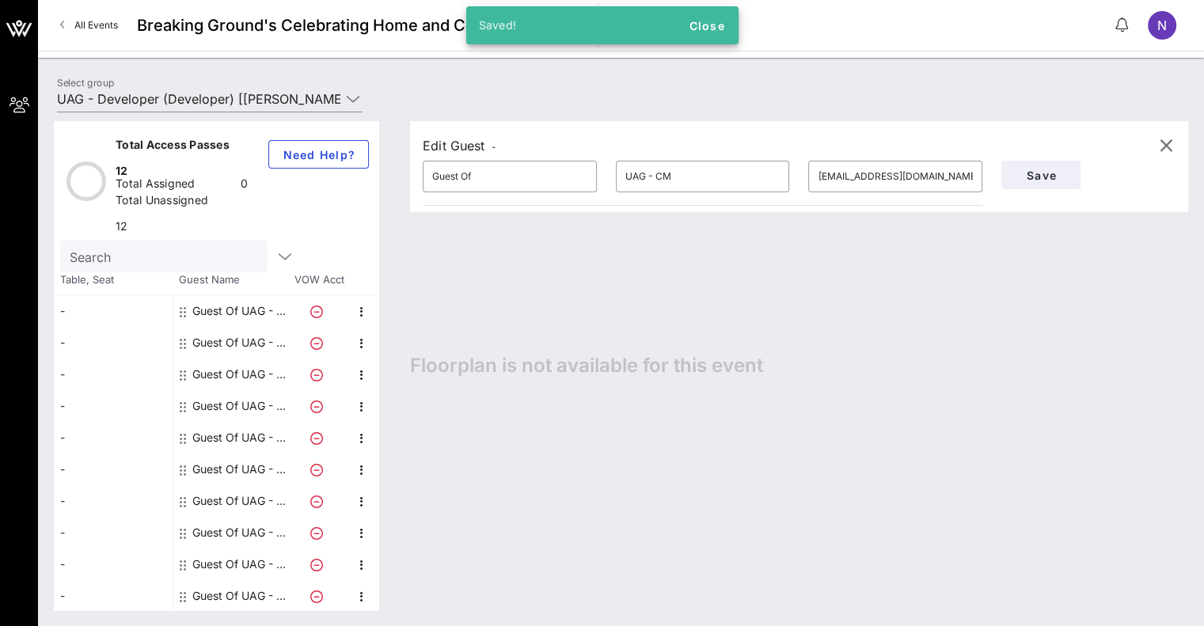
click at [227, 485] on div "Guest Of UAG - Developer" at bounding box center [242, 469] width 100 height 32
type input "UAG - Developer"
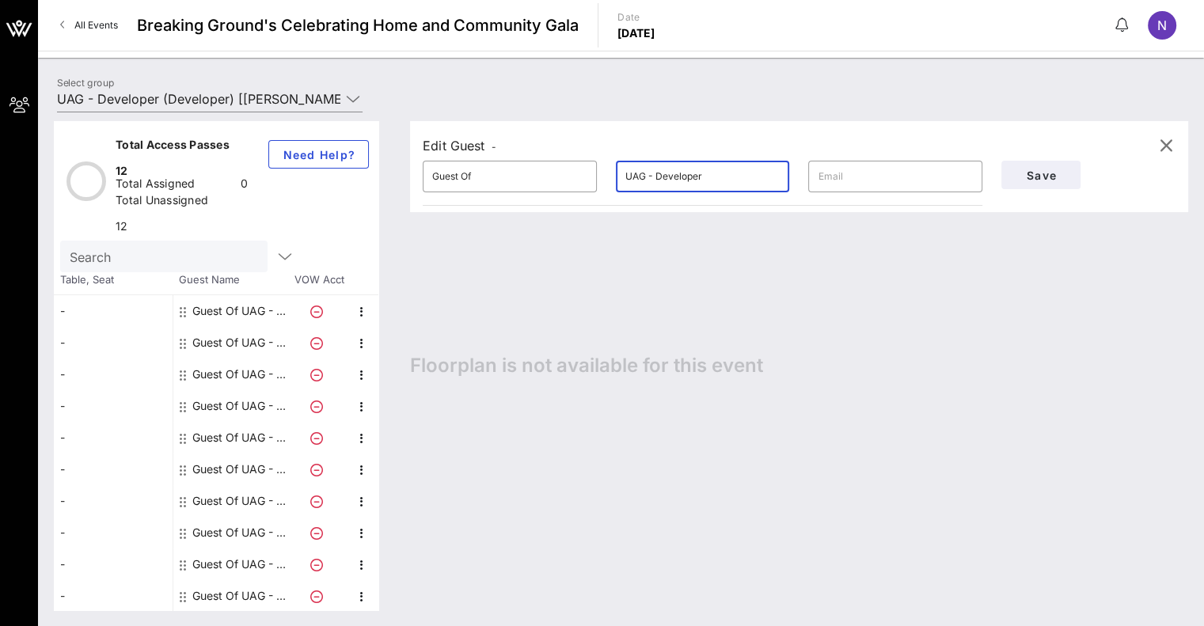
drag, startPoint x: 680, startPoint y: 181, endPoint x: 658, endPoint y: 180, distance: 22.2
click at [658, 180] on input "UAG - Developer" at bounding box center [702, 176] width 155 height 25
type input "UAG - CM"
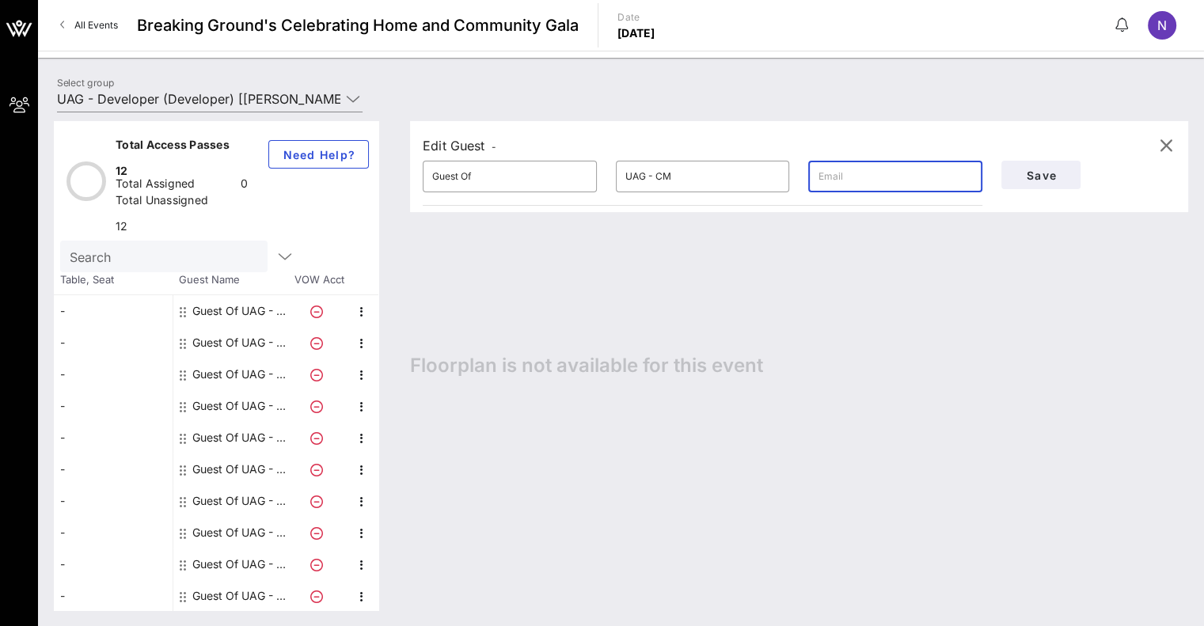
click at [881, 180] on input "text" at bounding box center [894, 176] width 155 height 25
paste input "[EMAIL_ADDRESS][DOMAIN_NAME]"
type input "[EMAIL_ADDRESS][DOMAIN_NAME]"
click at [1061, 175] on span "Save" at bounding box center [1041, 175] width 54 height 13
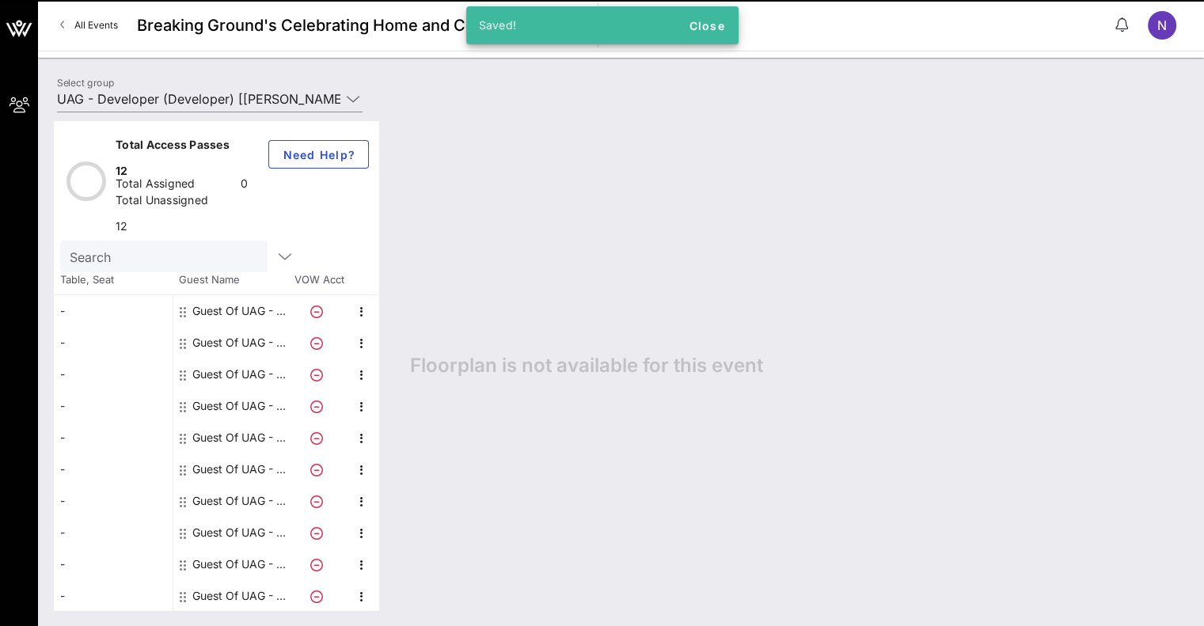
click at [223, 453] on div "Guest Of UAG - CM" at bounding box center [242, 438] width 100 height 32
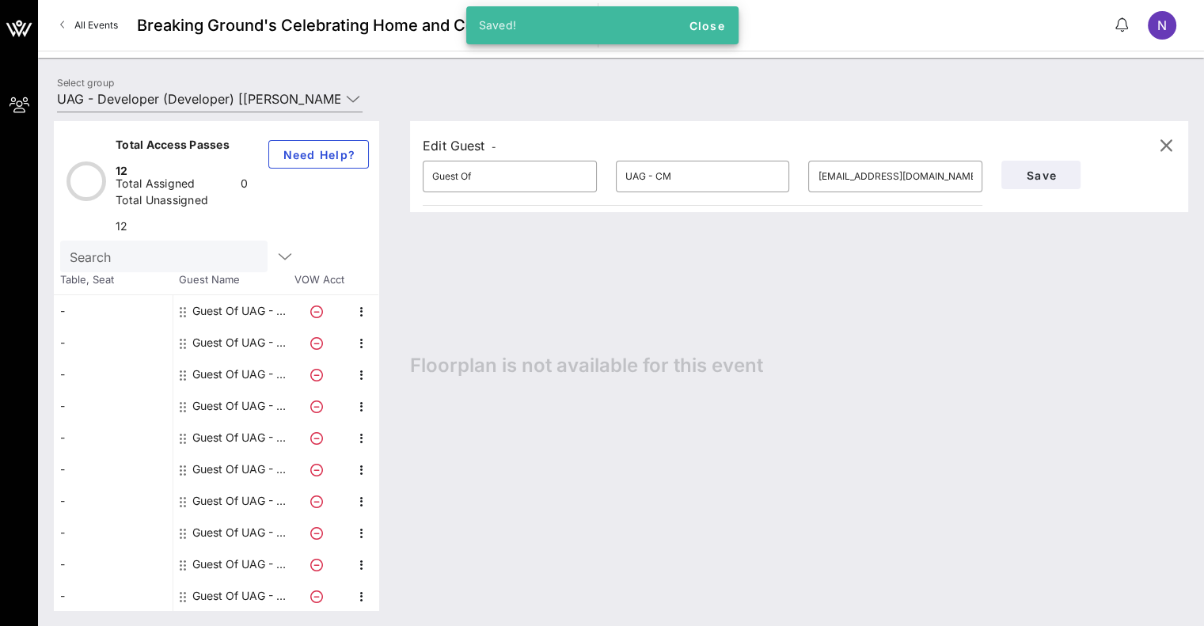
click at [233, 485] on div "Guest Of UAG - CM" at bounding box center [242, 469] width 100 height 32
type input "[EMAIL_ADDRESS][DOMAIN_NAME]"
click at [232, 517] on div "Guest Of UAG - Developer" at bounding box center [242, 501] width 100 height 32
type input "UAG - Developer"
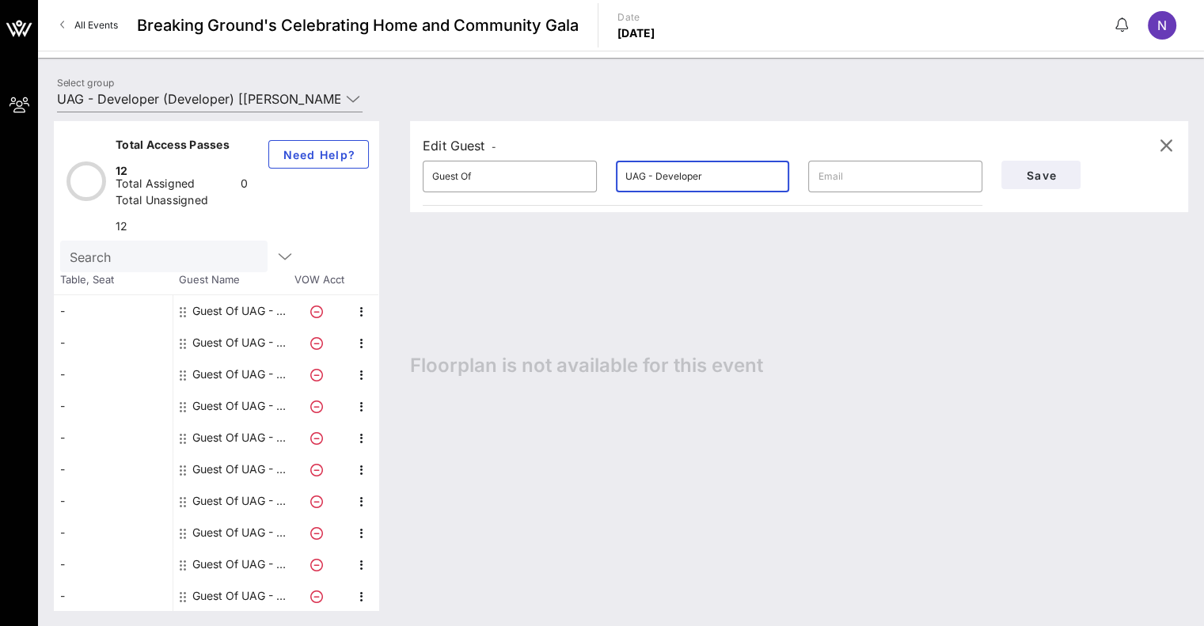
drag, startPoint x: 693, startPoint y: 177, endPoint x: 654, endPoint y: 181, distance: 39.8
click at [654, 181] on input "UAG - Developer" at bounding box center [702, 176] width 155 height 25
type input "UAG - CM"
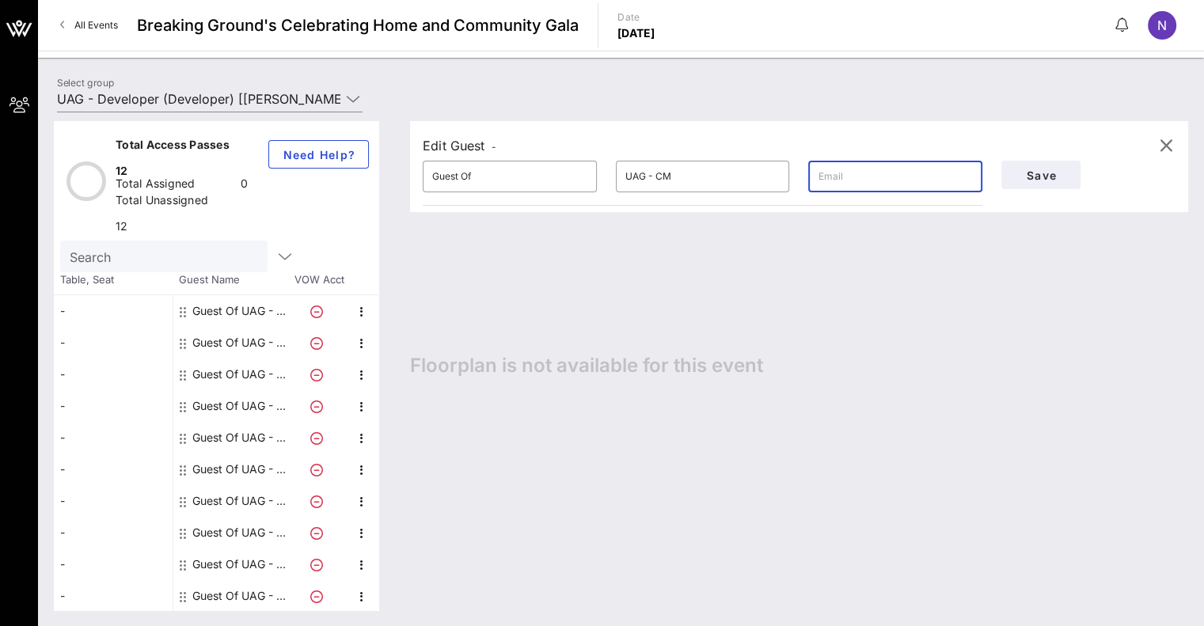
click at [843, 184] on input "text" at bounding box center [894, 176] width 155 height 25
paste input "[EMAIL_ADDRESS][DOMAIN_NAME]"
type input "[EMAIL_ADDRESS][DOMAIN_NAME]"
click at [1032, 172] on span "Save" at bounding box center [1041, 175] width 54 height 13
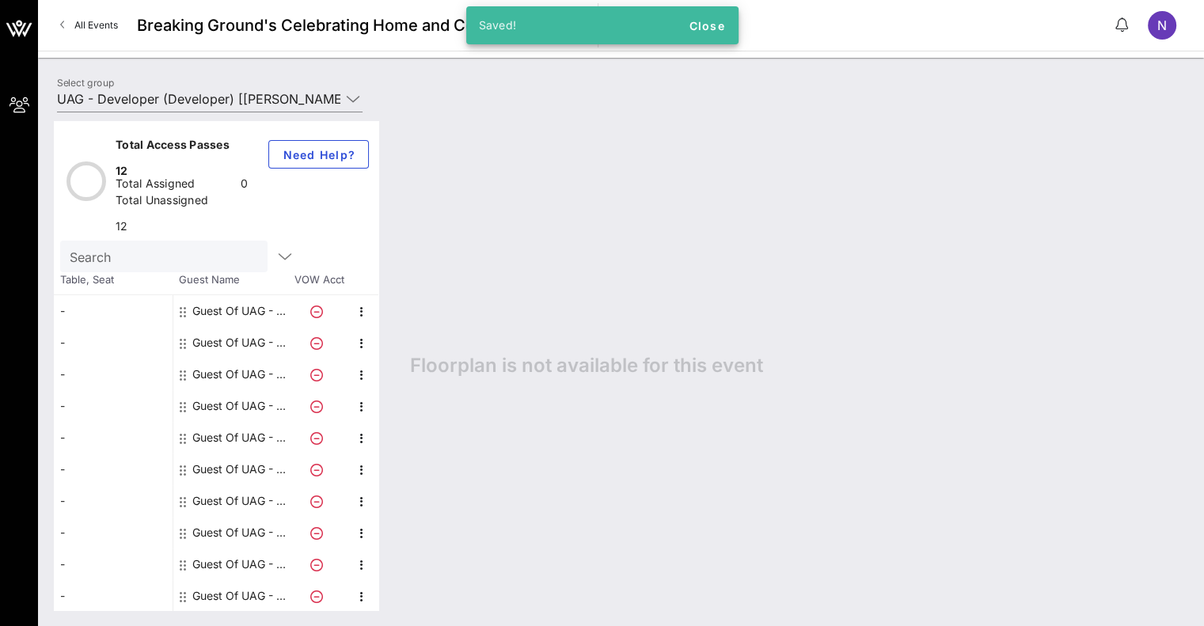
click at [245, 517] on div "Guest Of UAG - CM" at bounding box center [242, 501] width 100 height 32
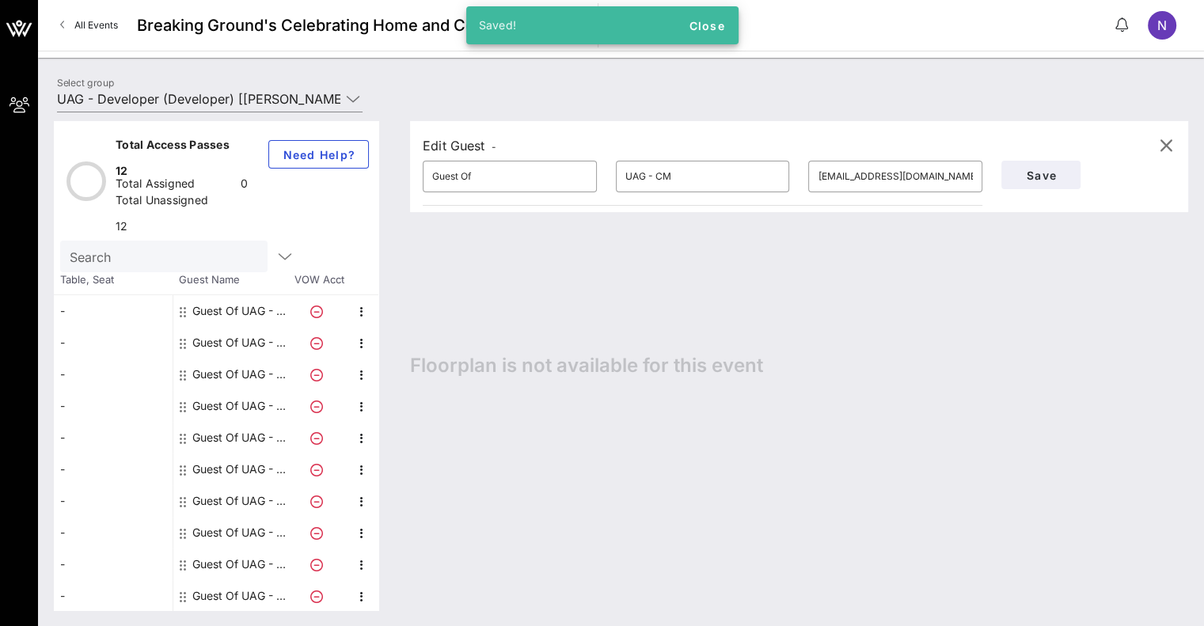
click at [241, 548] on div "Guest Of UAG - Developer" at bounding box center [242, 533] width 100 height 32
type input "UAG - Developer"
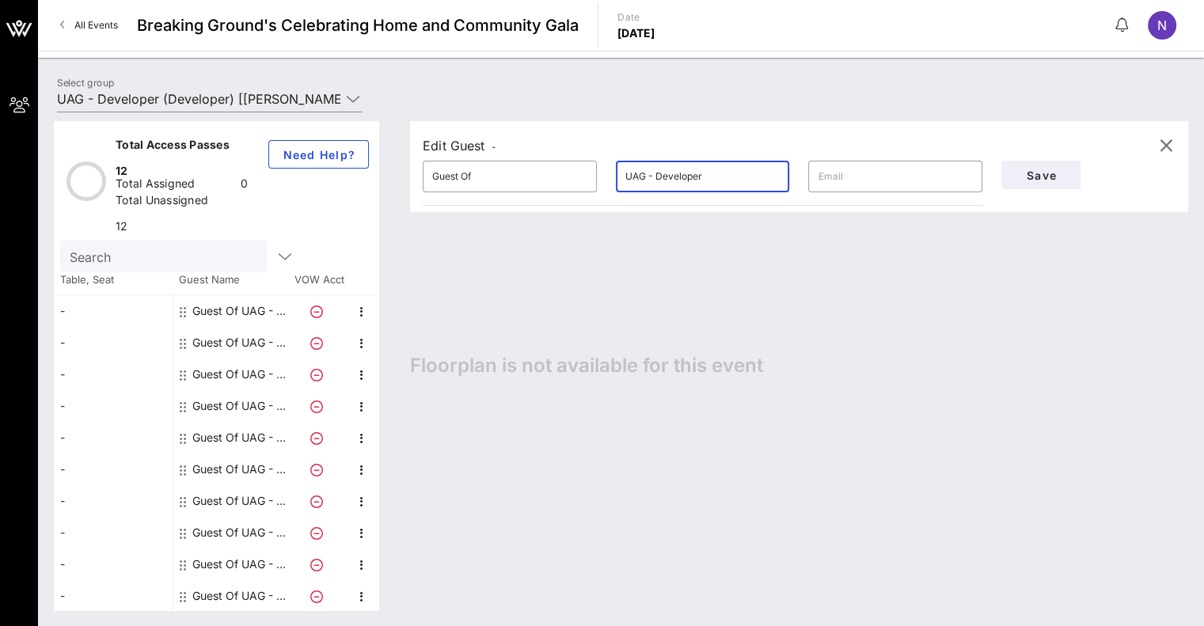
drag, startPoint x: 726, startPoint y: 173, endPoint x: 656, endPoint y: 174, distance: 69.6
click at [656, 174] on input "UAG - Developer" at bounding box center [702, 176] width 155 height 25
type input "UAG - CM"
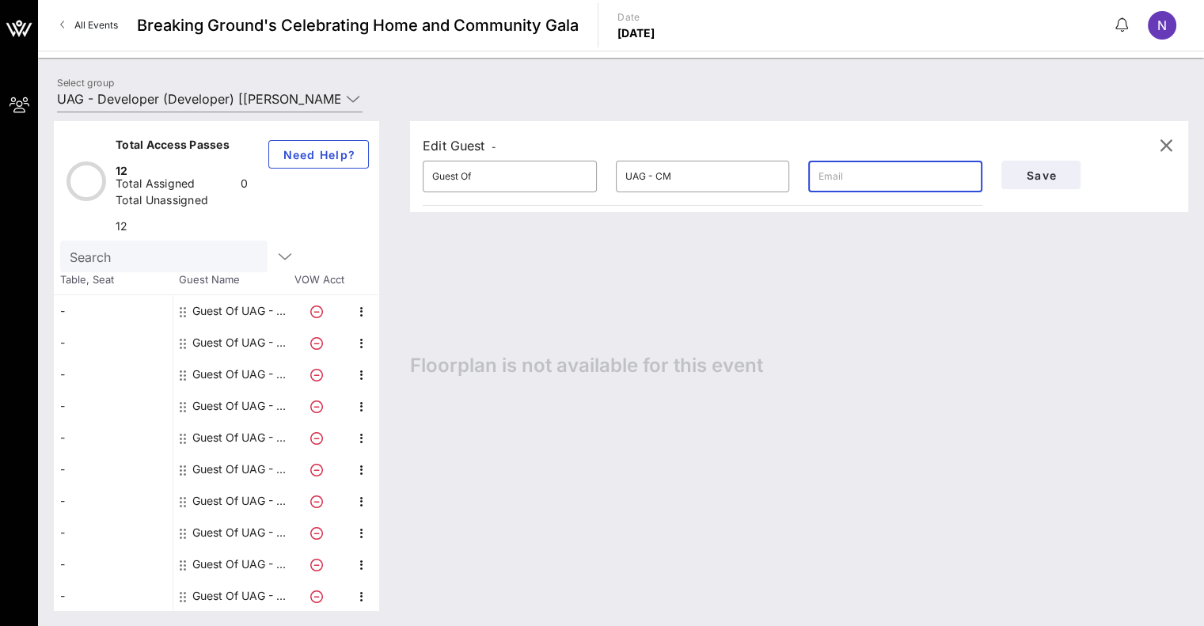
click at [823, 175] on input "text" at bounding box center [894, 176] width 155 height 25
paste input "[EMAIL_ADDRESS][DOMAIN_NAME]"
type input "[EMAIL_ADDRESS][DOMAIN_NAME]"
click at [1038, 176] on span "Save" at bounding box center [1041, 175] width 54 height 13
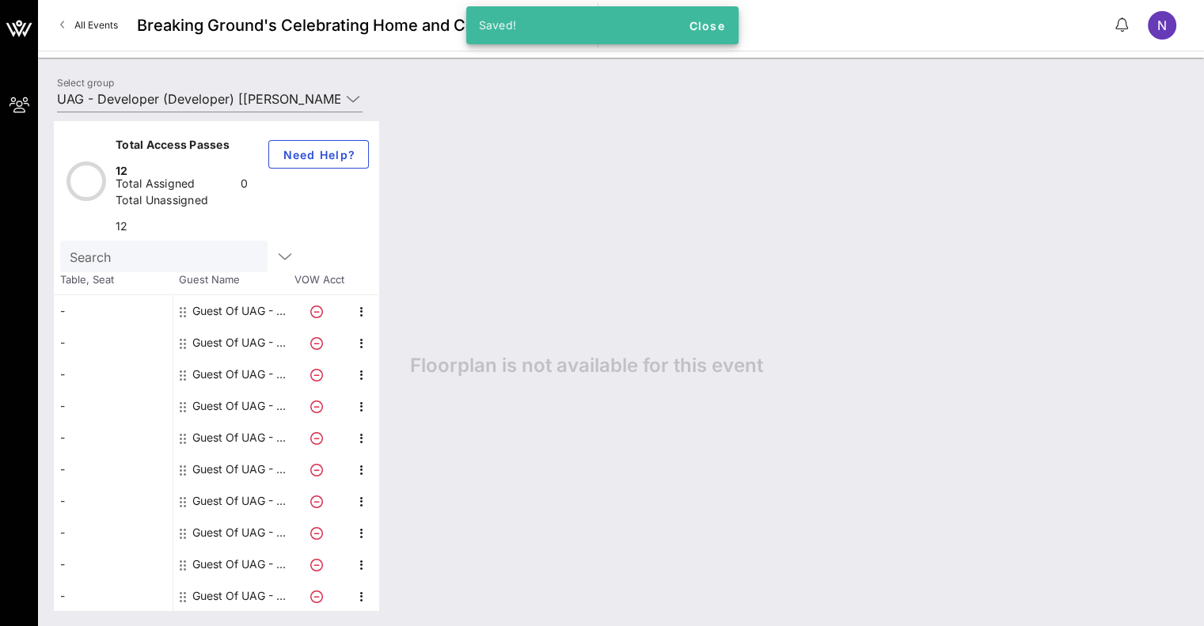
click at [248, 517] on div "Guest Of UAG - CM" at bounding box center [242, 501] width 100 height 32
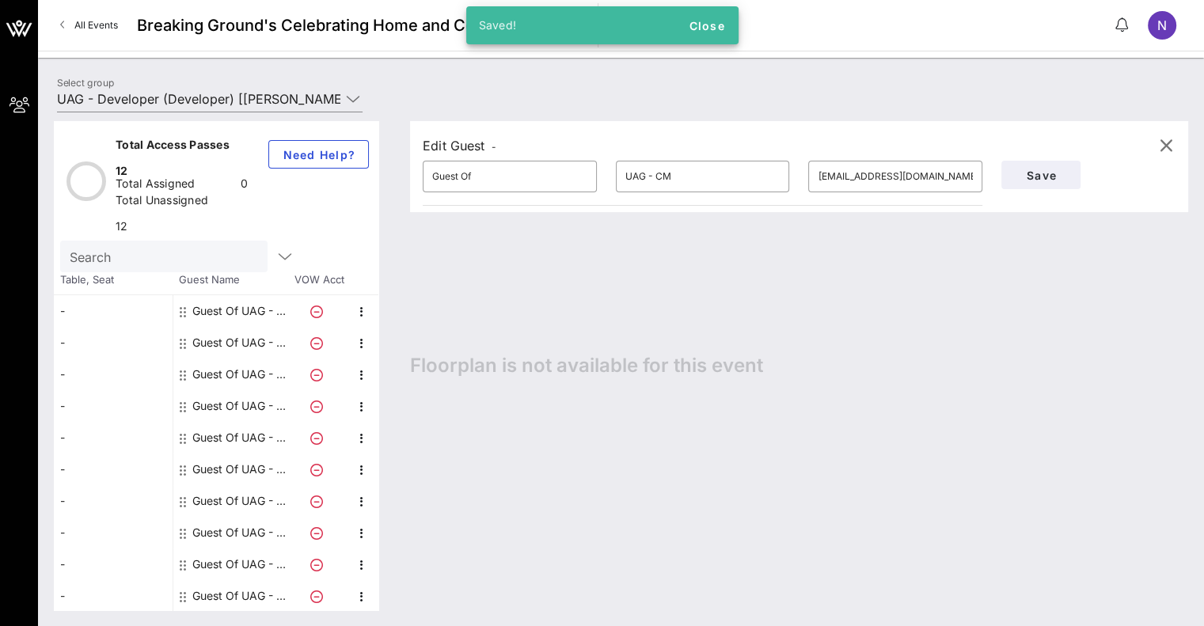
click at [245, 544] on div "Guest Of UAG - CM" at bounding box center [242, 533] width 100 height 32
type input "[EMAIL_ADDRESS][DOMAIN_NAME]"
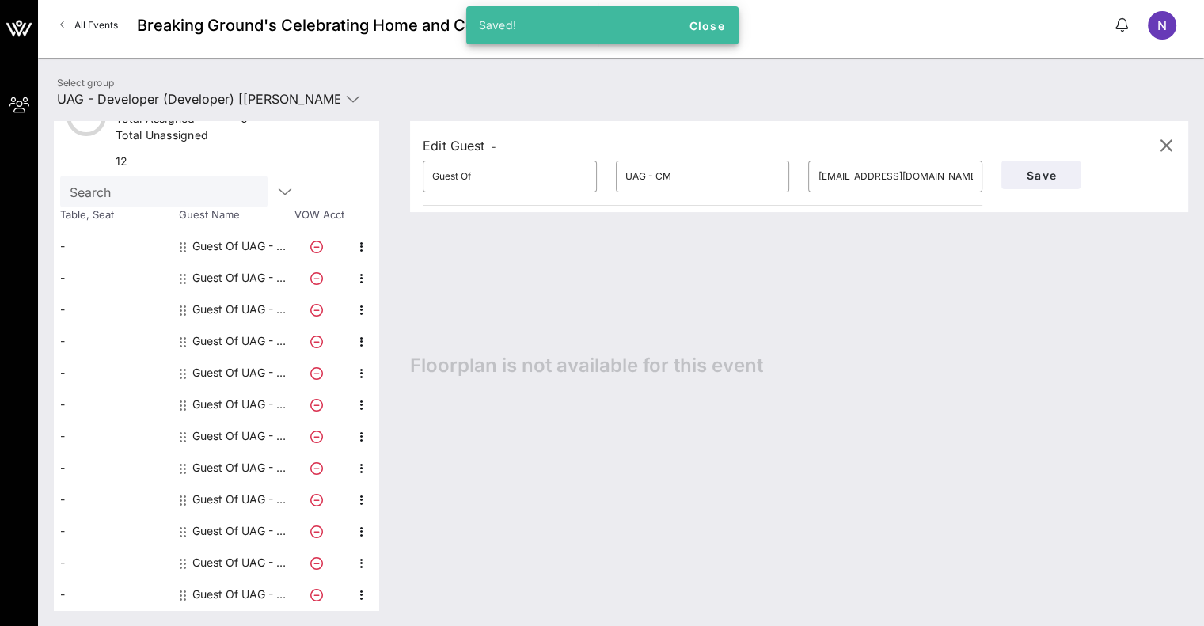
scroll to position [98, 0]
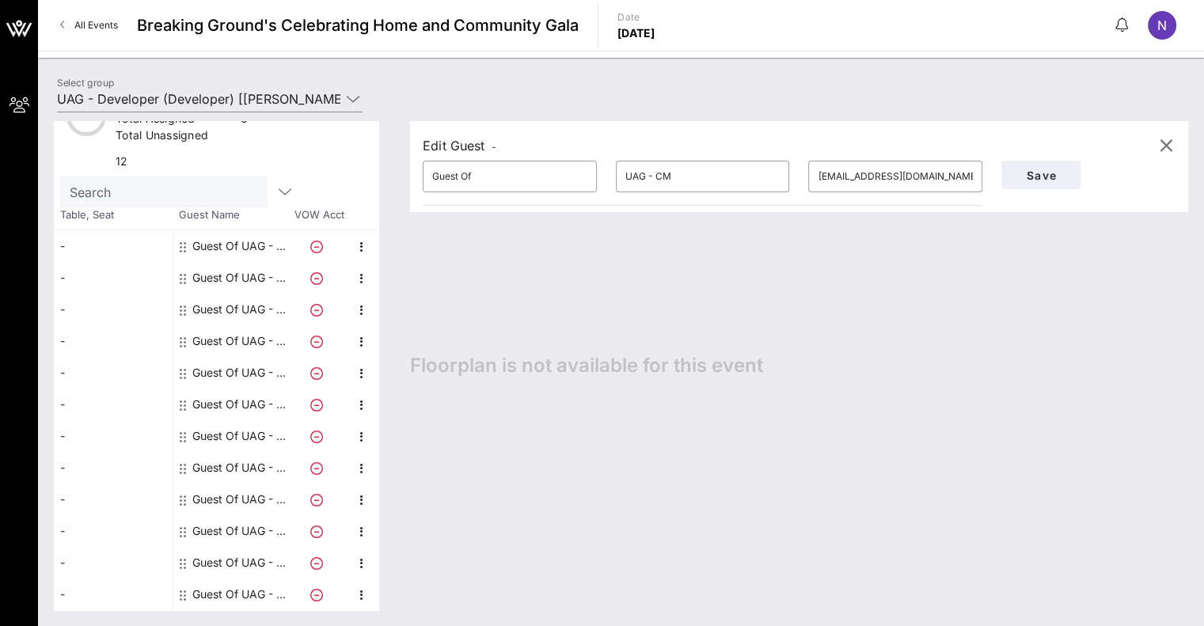
click at [253, 452] on div "Guest Of UAG - CM" at bounding box center [242, 468] width 100 height 32
click at [248, 486] on div "Guest Of UAG - Developer" at bounding box center [242, 499] width 100 height 32
type input "UAG - Developer"
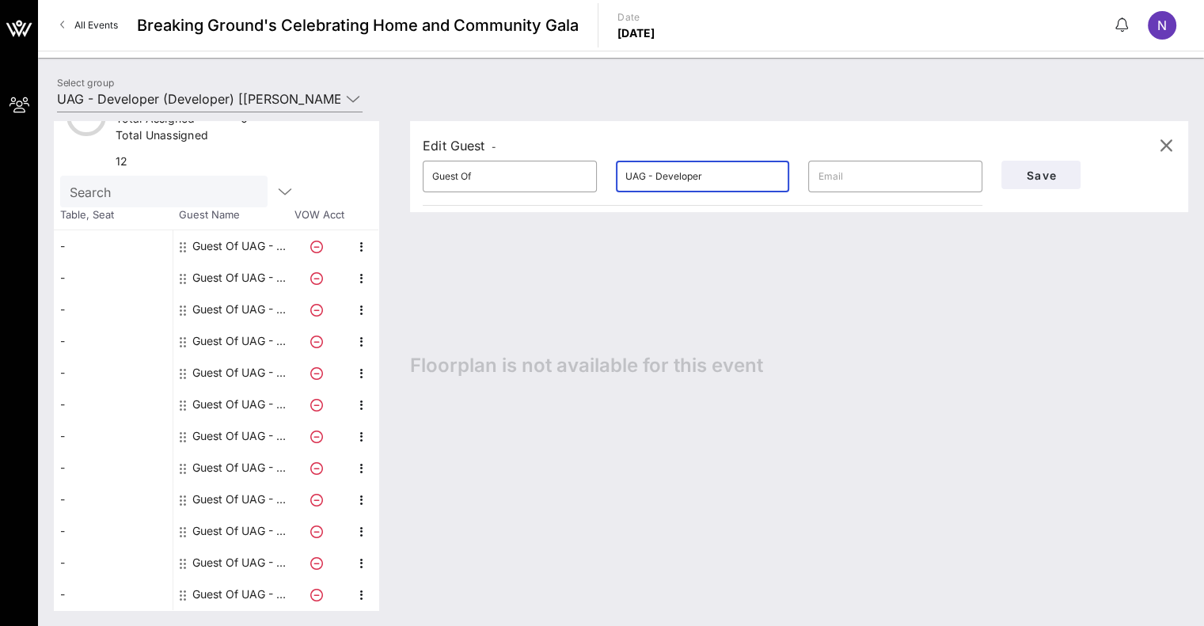
drag, startPoint x: 746, startPoint y: 178, endPoint x: 658, endPoint y: 173, distance: 88.0
click at [658, 173] on input "UAG - Developer" at bounding box center [702, 176] width 155 height 25
type input "UAG - CM"
paste input "[EMAIL_ADDRESS][DOMAIN_NAME]"
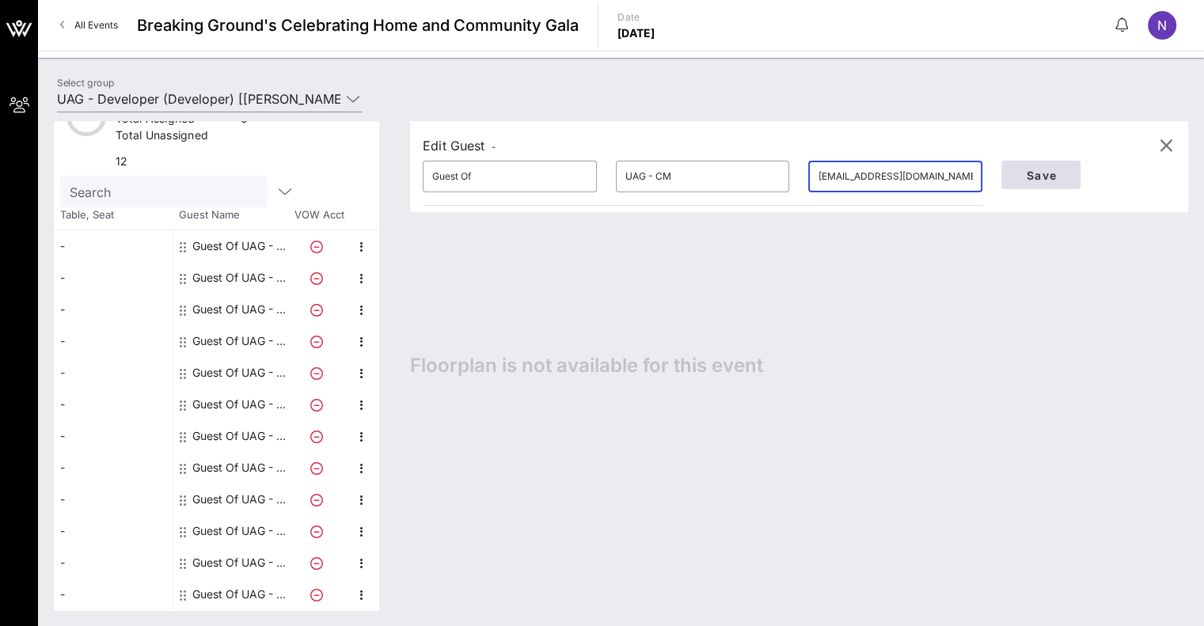
type input "[EMAIL_ADDRESS][DOMAIN_NAME]"
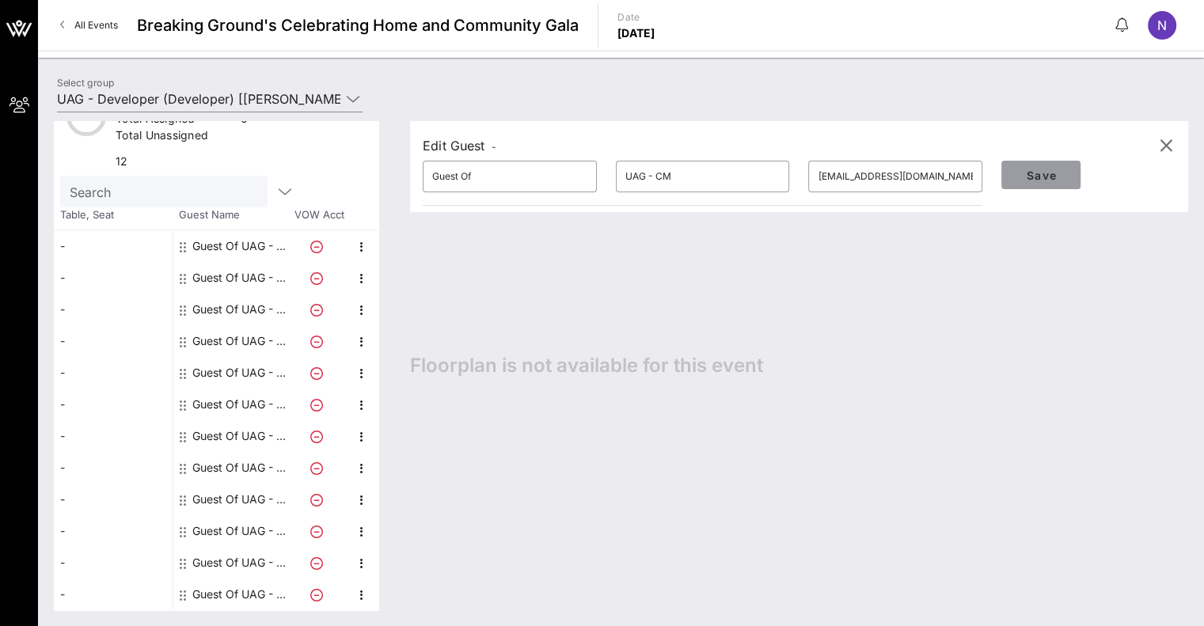
click at [1051, 176] on span "Save" at bounding box center [1041, 175] width 54 height 13
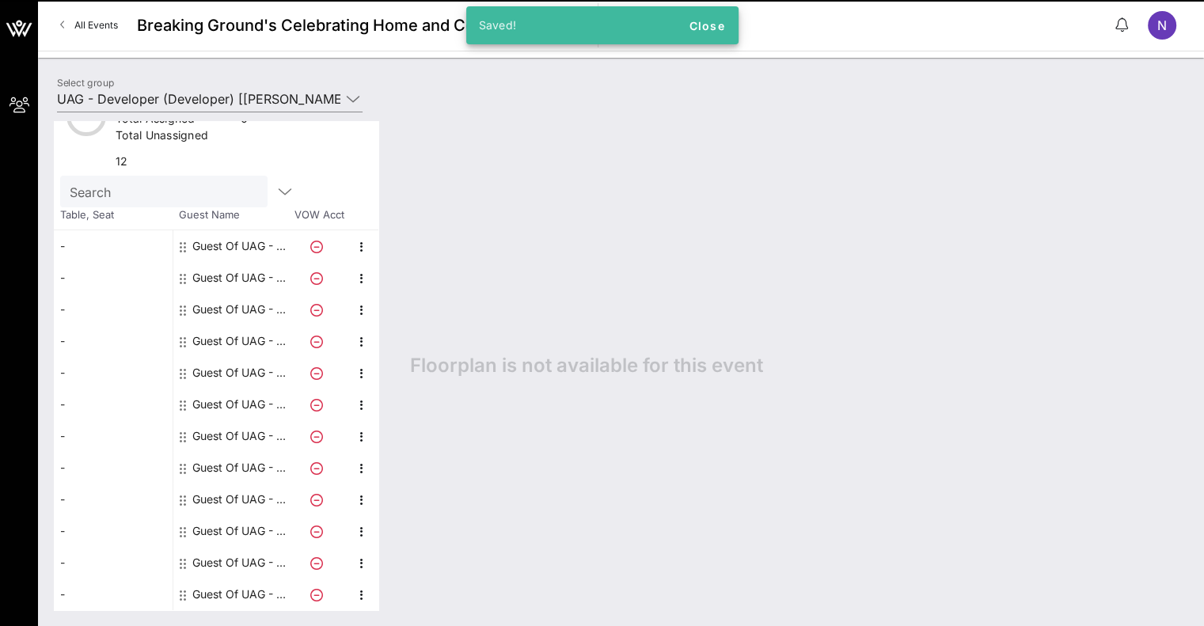
click at [245, 452] on div "Guest Of UAG - CM" at bounding box center [242, 468] width 100 height 32
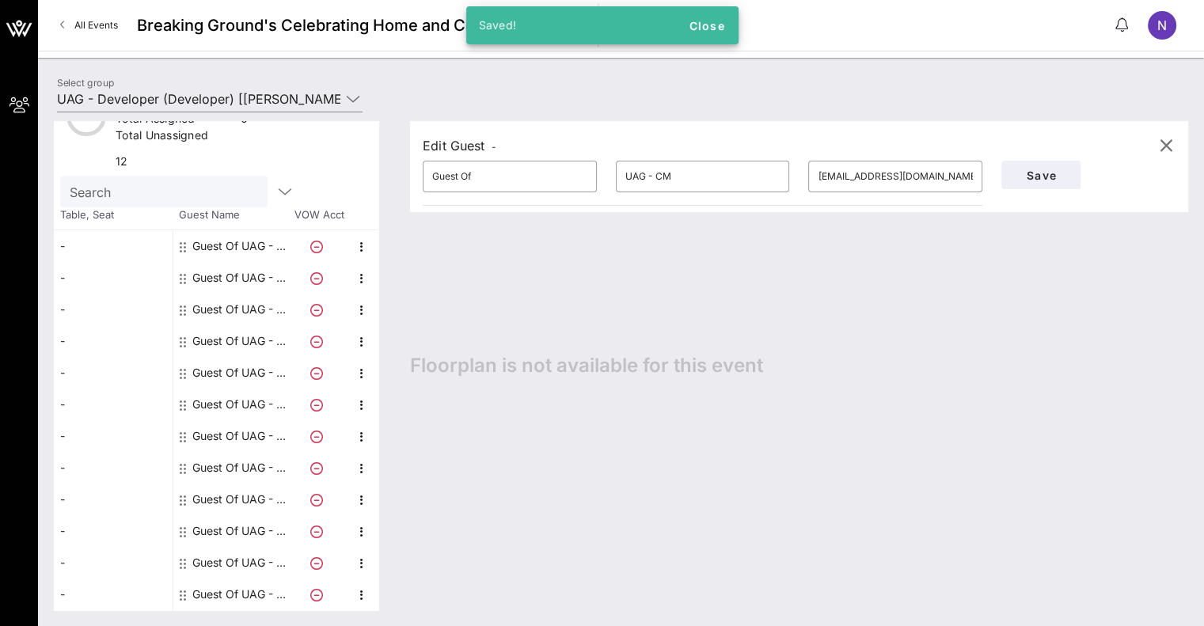
click at [241, 489] on div "Guest Of UAG - CM" at bounding box center [242, 499] width 100 height 32
type input "[EMAIL_ADDRESS][DOMAIN_NAME]"
click at [241, 515] on div "Guest Of UAG - Developer" at bounding box center [242, 531] width 100 height 32
type input "UAG - Developer"
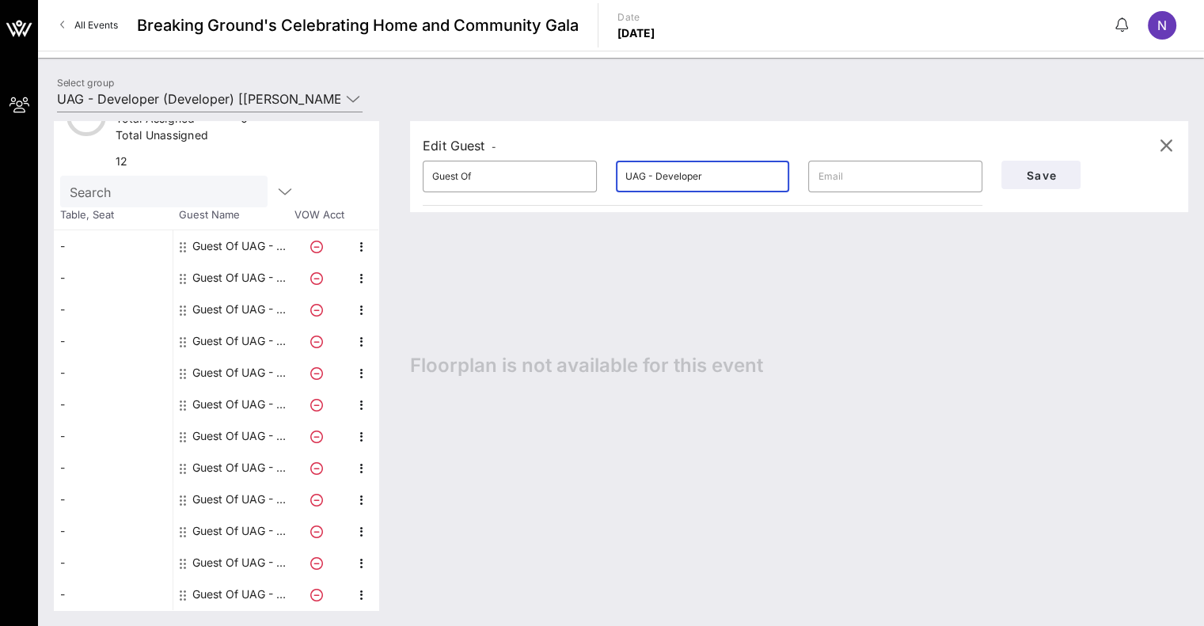
drag, startPoint x: 665, startPoint y: 180, endPoint x: 653, endPoint y: 180, distance: 12.7
click at [653, 180] on input "UAG - Developer" at bounding box center [702, 176] width 155 height 25
type input "UAG - CM"
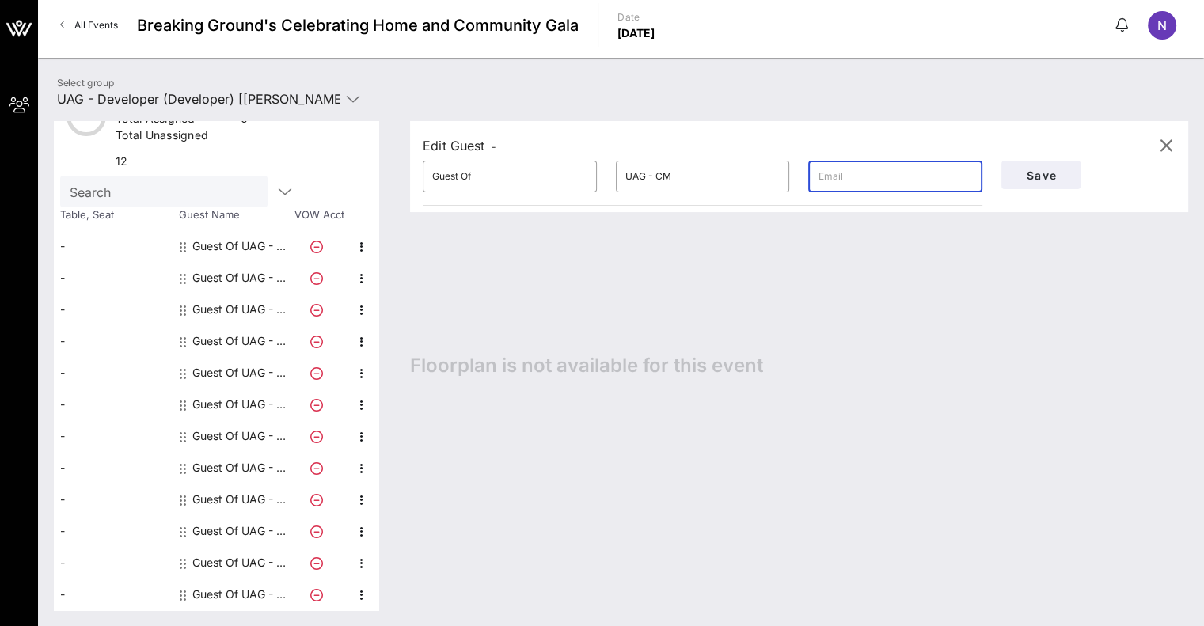
click at [854, 167] on input "text" at bounding box center [894, 176] width 155 height 25
paste input "[EMAIL_ADDRESS][DOMAIN_NAME]"
type input "[EMAIL_ADDRESS][DOMAIN_NAME]"
click at [1060, 170] on span "Save" at bounding box center [1041, 175] width 54 height 13
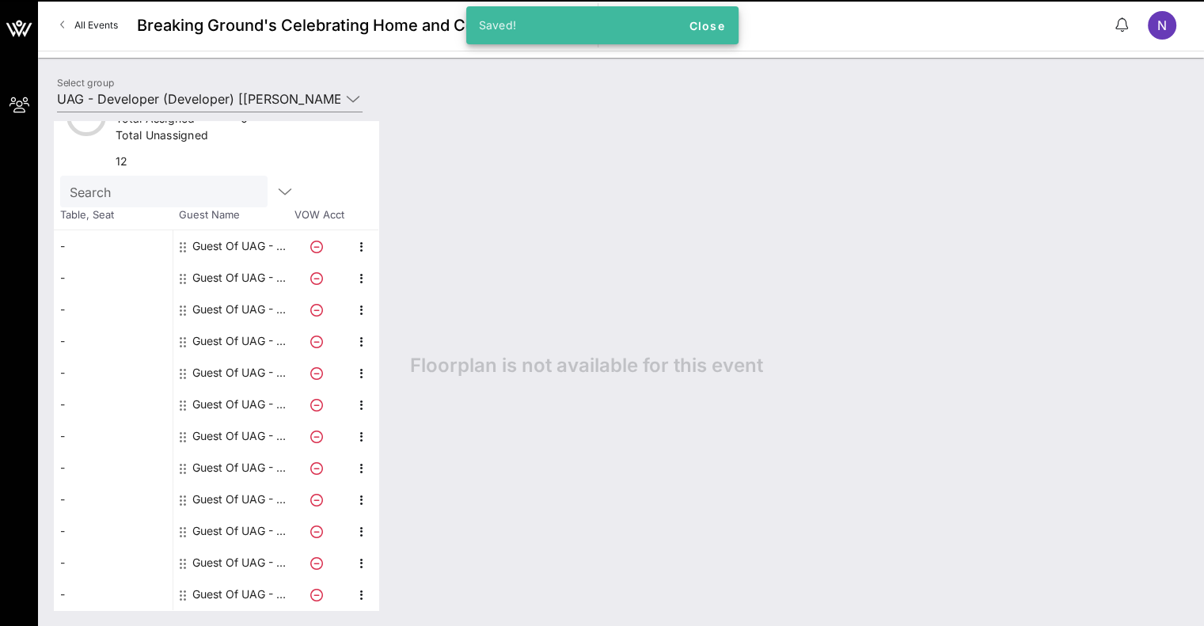
click at [223, 553] on div "Guest Of UAG - Developer" at bounding box center [242, 563] width 100 height 32
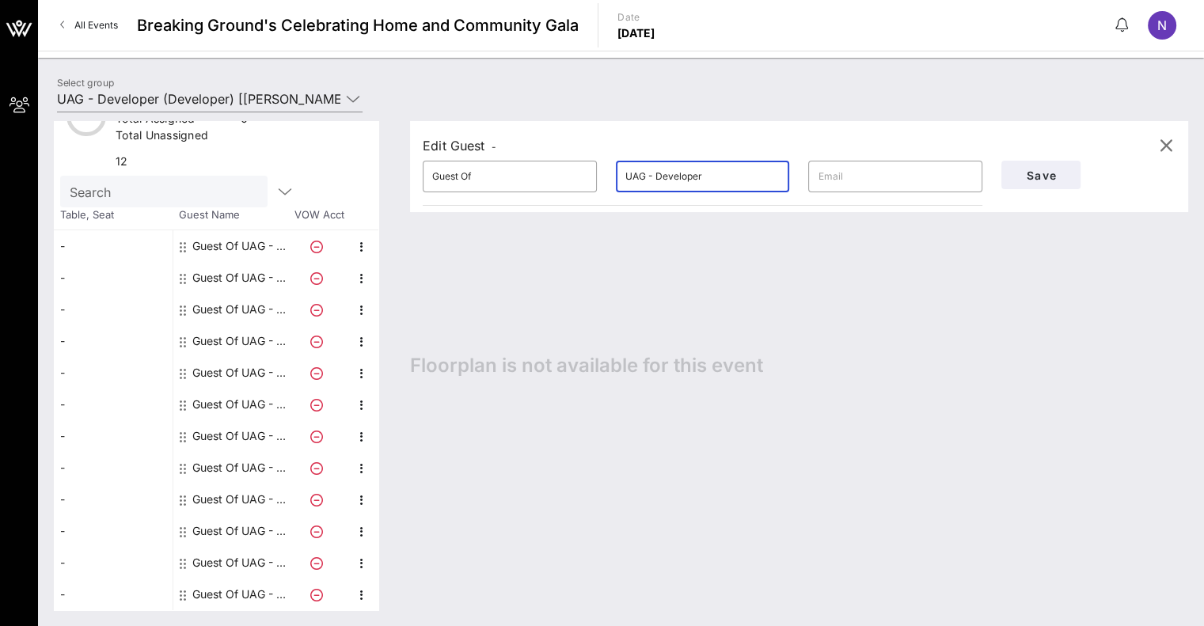
drag, startPoint x: 718, startPoint y: 178, endPoint x: 659, endPoint y: 181, distance: 59.4
click at [659, 181] on input "UAG - Developer" at bounding box center [702, 176] width 155 height 25
click at [487, 510] on div "Edit Guest - ​ Guest Of ​ UAG - Developer ​ Save Floorplan is not available for…" at bounding box center [791, 365] width 794 height 489
click at [244, 236] on div "Guest Of UAG - CM" at bounding box center [242, 246] width 100 height 32
type input "UAG - CM"
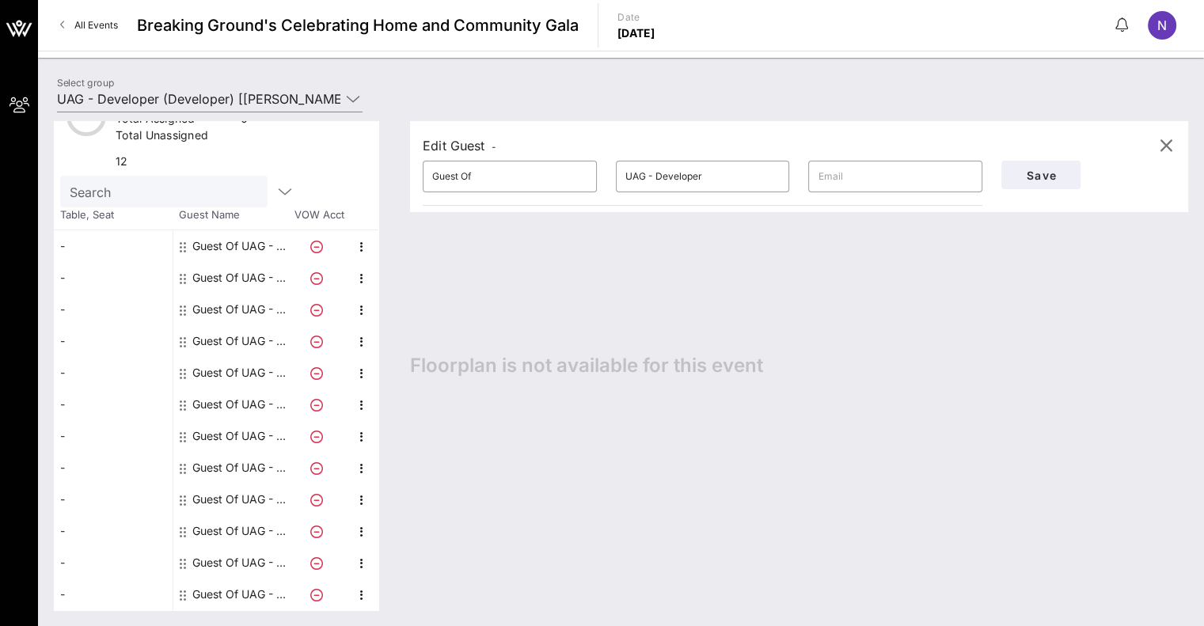
type input "[EMAIL_ADDRESS][DOMAIN_NAME]"
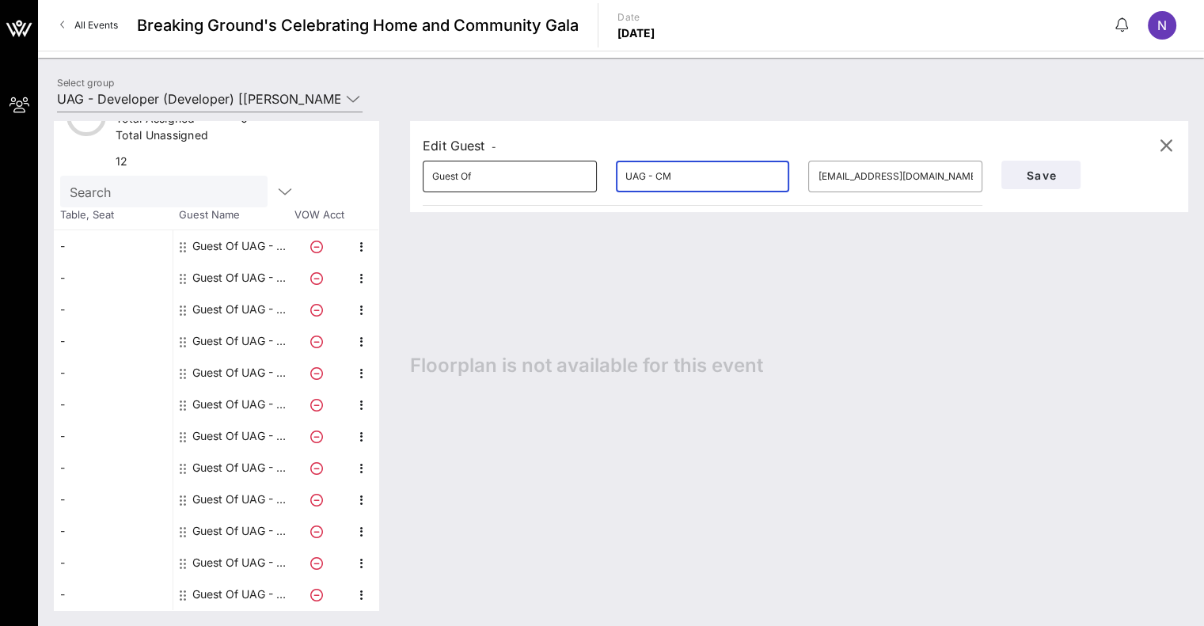
drag, startPoint x: 676, startPoint y: 170, endPoint x: 557, endPoint y: 170, distance: 118.7
click at [557, 170] on div "​ Guest Of ​ UAG - CM ​ [PERSON_NAME][EMAIL_ADDRESS][DOMAIN_NAME]" at bounding box center [702, 176] width 578 height 51
drag, startPoint x: 693, startPoint y: 175, endPoint x: 548, endPoint y: 174, distance: 144.8
click at [548, 174] on div "​ Guest Of ​ UAG ([PERSON_NAME]) ​ [EMAIL_ADDRESS][DOMAIN_NAME]" at bounding box center [702, 176] width 578 height 51
click at [243, 263] on div "Guest Of UAG - CM" at bounding box center [242, 278] width 100 height 32
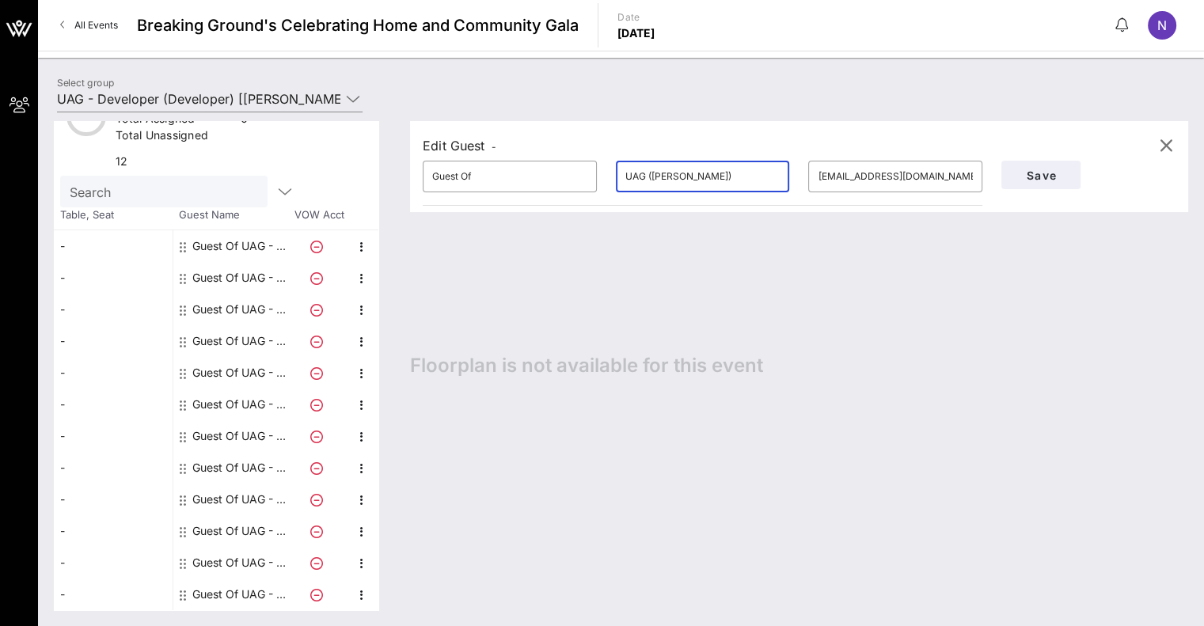
type input "UAG - CM"
type input "[EMAIL_ADDRESS][DOMAIN_NAME]"
drag, startPoint x: 654, startPoint y: 178, endPoint x: 451, endPoint y: 183, distance: 203.4
click at [451, 183] on div "​ Guest Of ​ UAG - CM ​ [EMAIL_ADDRESS][DOMAIN_NAME]" at bounding box center [702, 176] width 578 height 51
paste input "([PERSON_NAME])"
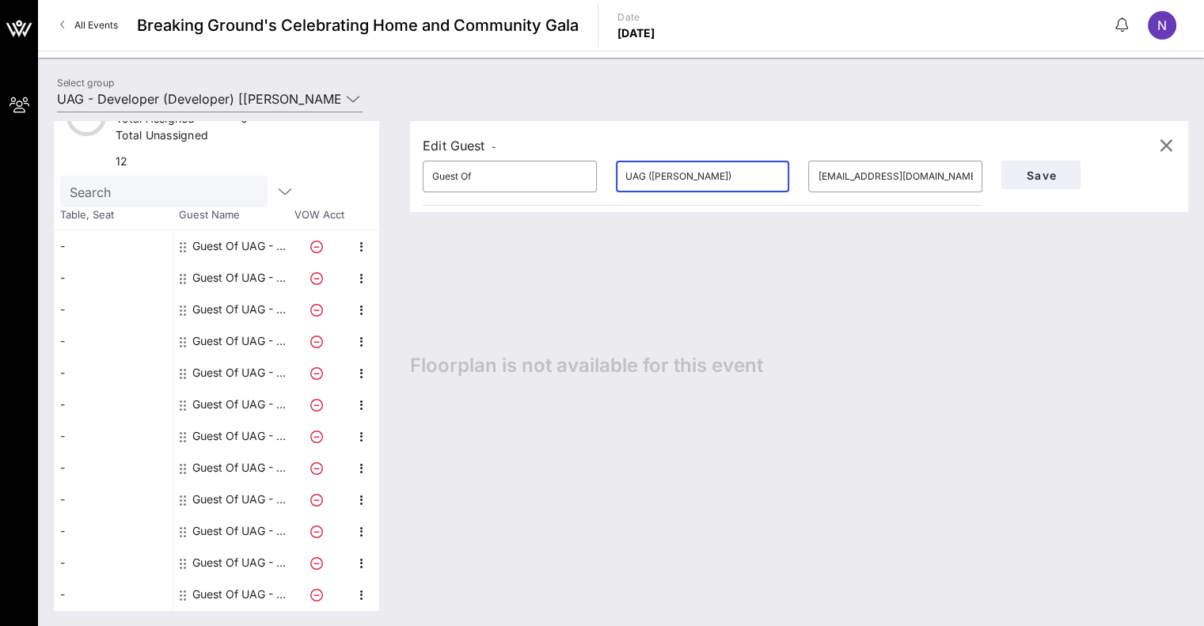
click at [222, 294] on div "Guest Of UAG - CM" at bounding box center [242, 310] width 100 height 32
type input "UAG - CM"
type input "[EMAIL_ADDRESS][DOMAIN_NAME]"
drag, startPoint x: 680, startPoint y: 178, endPoint x: 448, endPoint y: 141, distance: 235.6
click at [448, 142] on div "Edit Guest - ​ Guest Of ​ UAG - CM ​ [EMAIL_ADDRESS][DOMAIN_NAME] Save" at bounding box center [799, 166] width 778 height 91
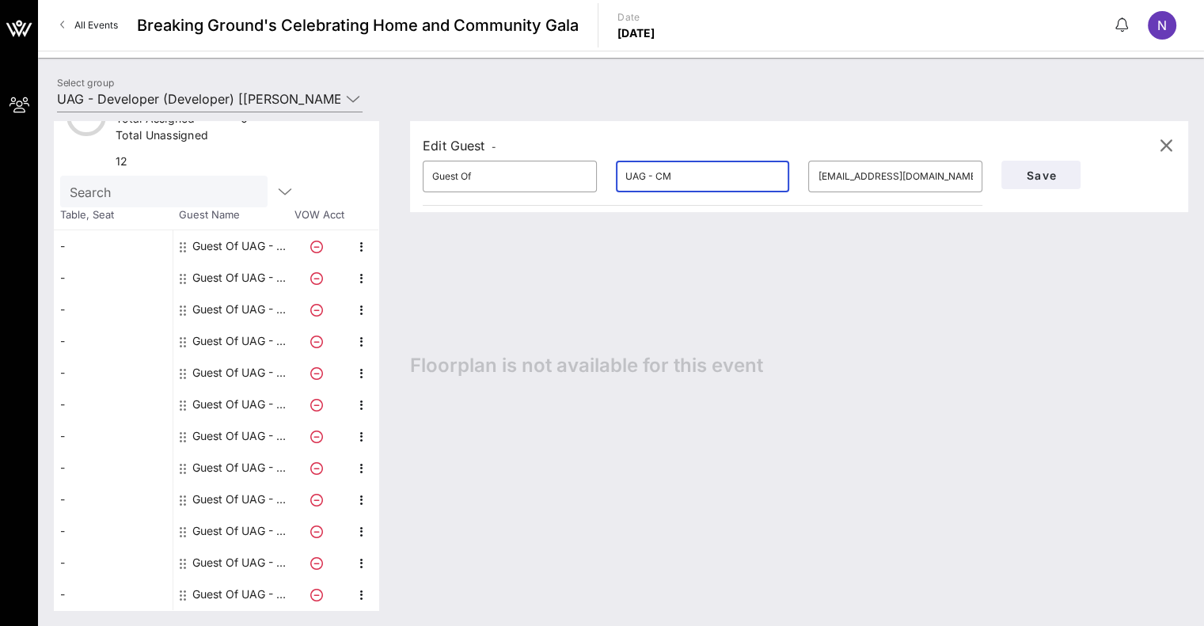
paste input "([PERSON_NAME])"
click at [222, 332] on div "Guest Of UAG - CM" at bounding box center [242, 341] width 100 height 32
type input "UAG - CM"
type input "[EMAIL_ADDRESS][DOMAIN_NAME]"
drag, startPoint x: 676, startPoint y: 176, endPoint x: 529, endPoint y: 169, distance: 146.6
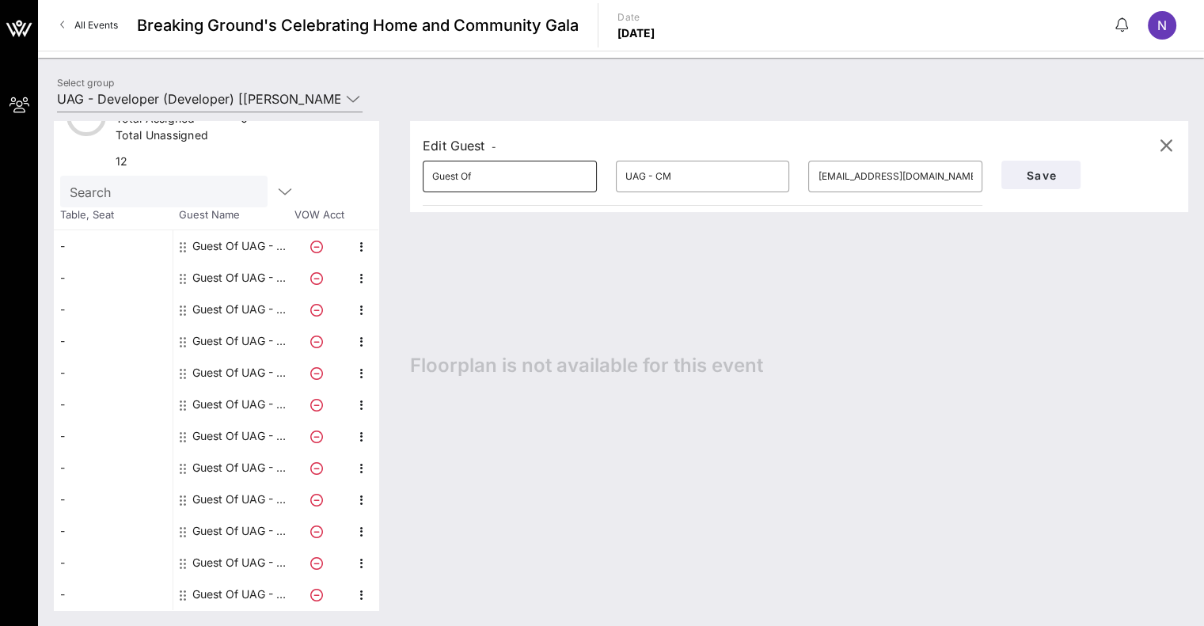
click at [529, 169] on div "​ Guest Of ​ UAG - CM ​ [EMAIL_ADDRESS][DOMAIN_NAME]" at bounding box center [702, 176] width 578 height 51
paste input "([PERSON_NAME])"
click at [233, 362] on div "Guest Of UAG - CM" at bounding box center [242, 373] width 100 height 32
type input "UAG - CM"
type input "[EMAIL_ADDRESS][DOMAIN_NAME]"
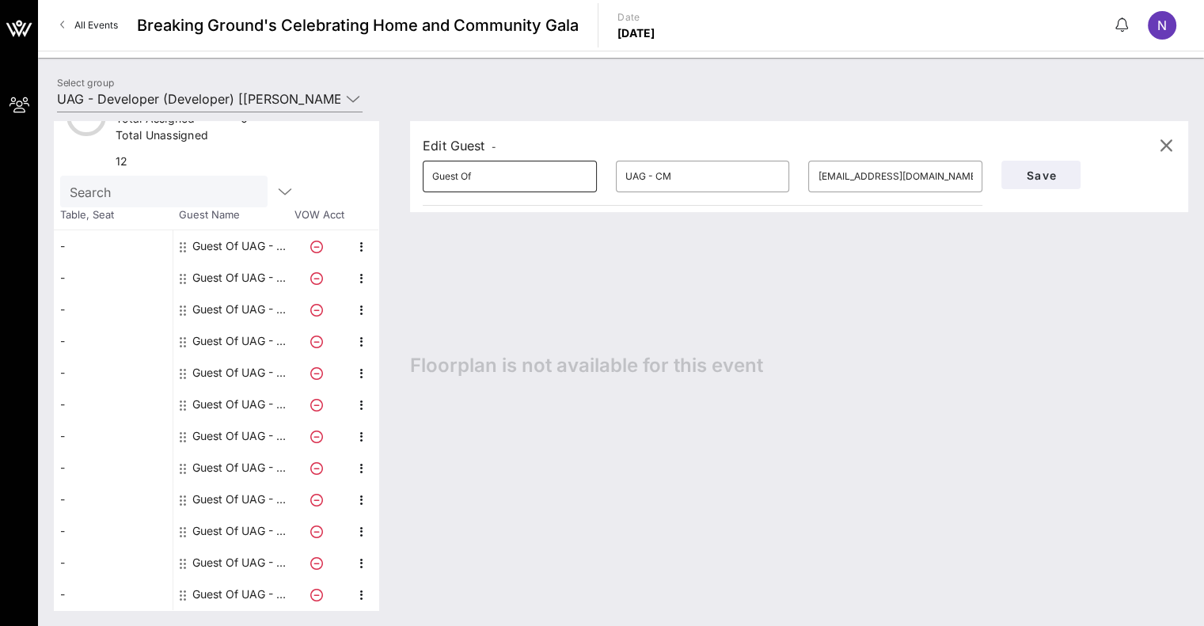
drag, startPoint x: 606, startPoint y: 173, endPoint x: 510, endPoint y: 167, distance: 96.0
click at [518, 167] on div "​ Guest Of ​ UAG - CM ​ [EMAIL_ADDRESS][DOMAIN_NAME]" at bounding box center [702, 176] width 578 height 51
paste input "([PERSON_NAME])"
click at [240, 389] on div "Guest Of UAG - CM" at bounding box center [242, 405] width 100 height 32
type input "UAG - CM"
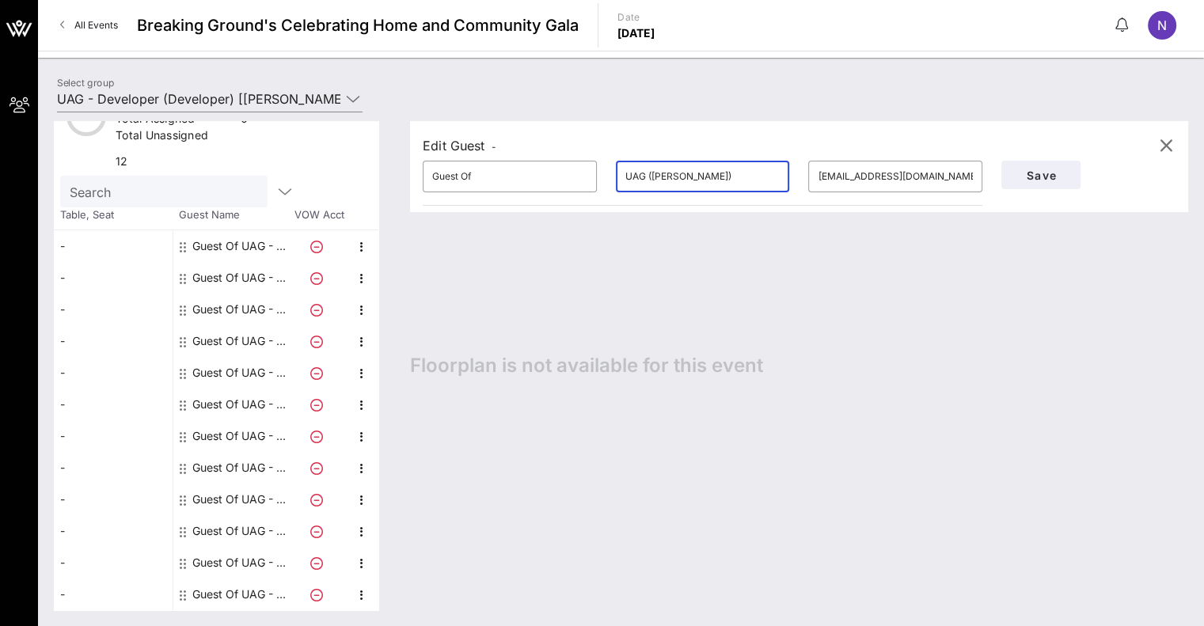
type input "[EMAIL_ADDRESS][DOMAIN_NAME]"
drag, startPoint x: 537, startPoint y: 165, endPoint x: 344, endPoint y: 116, distance: 199.2
click at [351, 121] on div "Total Access Passes 12 Total Assigned 0 Total Unassigned 12 Need Help? Search T…" at bounding box center [621, 365] width 1134 height 489
paste input "([PERSON_NAME])"
click at [229, 420] on div "Guest Of UAG - CM" at bounding box center [242, 436] width 100 height 32
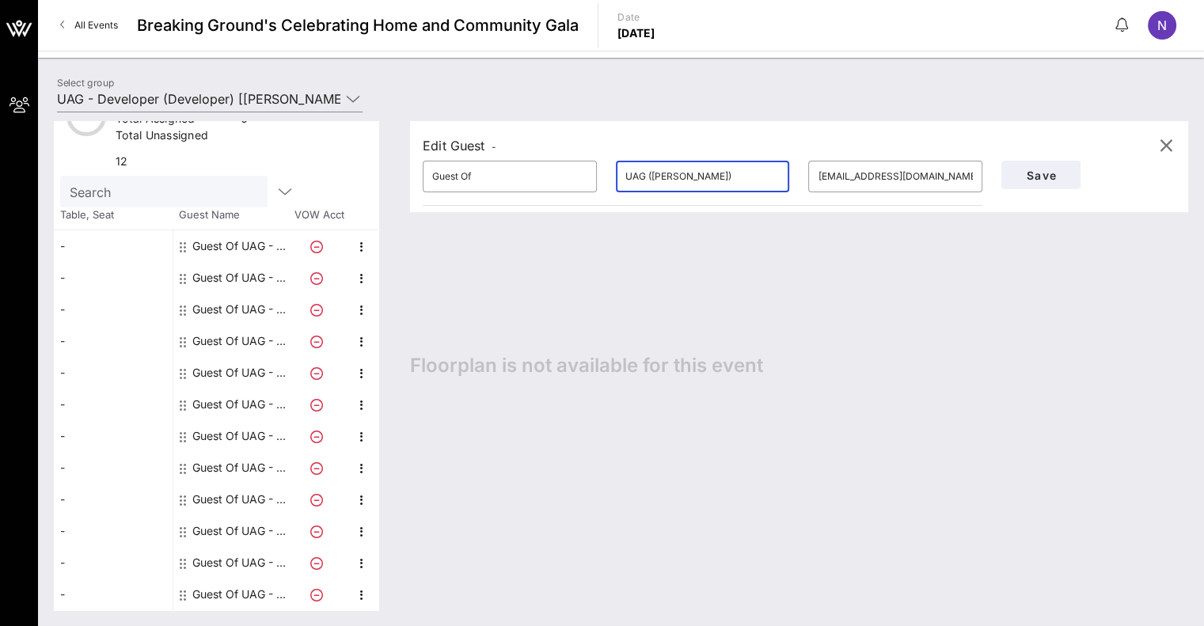
type input "UAG - CM"
type input "[EMAIL_ADDRESS][DOMAIN_NAME]"
drag, startPoint x: 690, startPoint y: 180, endPoint x: 495, endPoint y: 140, distance: 198.8
click at [497, 142] on div "Edit Guest - ​ Guest Of ​ UAG - CM ​ [EMAIL_ADDRESS][DOMAIN_NAME] Save" at bounding box center [799, 166] width 778 height 91
paste input "([PERSON_NAME])"
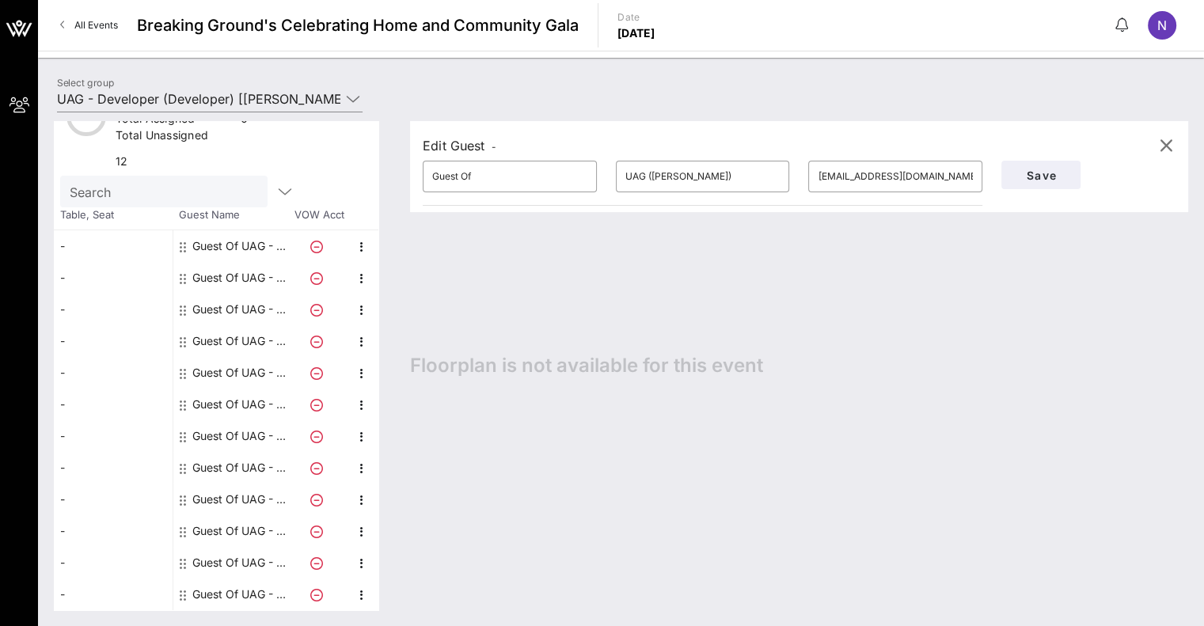
click at [248, 452] on div "Guest Of UAG - CM" at bounding box center [242, 468] width 100 height 32
type input "UAG - CM"
type input "[EMAIL_ADDRESS][DOMAIN_NAME]"
drag, startPoint x: 688, startPoint y: 180, endPoint x: 418, endPoint y: 161, distance: 271.3
click at [430, 164] on div "​ Guest Of ​ UAG - CM ​ [EMAIL_ADDRESS][DOMAIN_NAME]" at bounding box center [702, 176] width 578 height 51
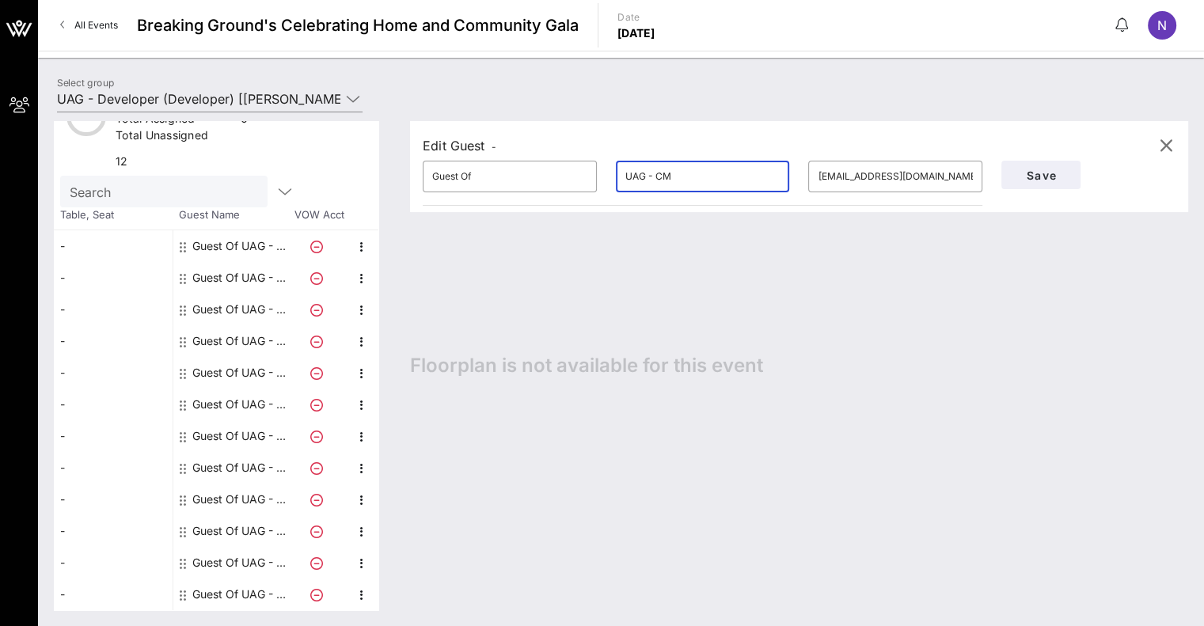
paste input "([PERSON_NAME])"
click at [263, 485] on div "Guest Of UAG - CM" at bounding box center [242, 499] width 100 height 32
type input "UAG - CM"
type input "[EMAIL_ADDRESS][DOMAIN_NAME]"
drag, startPoint x: 709, startPoint y: 172, endPoint x: 402, endPoint y: 154, distance: 307.5
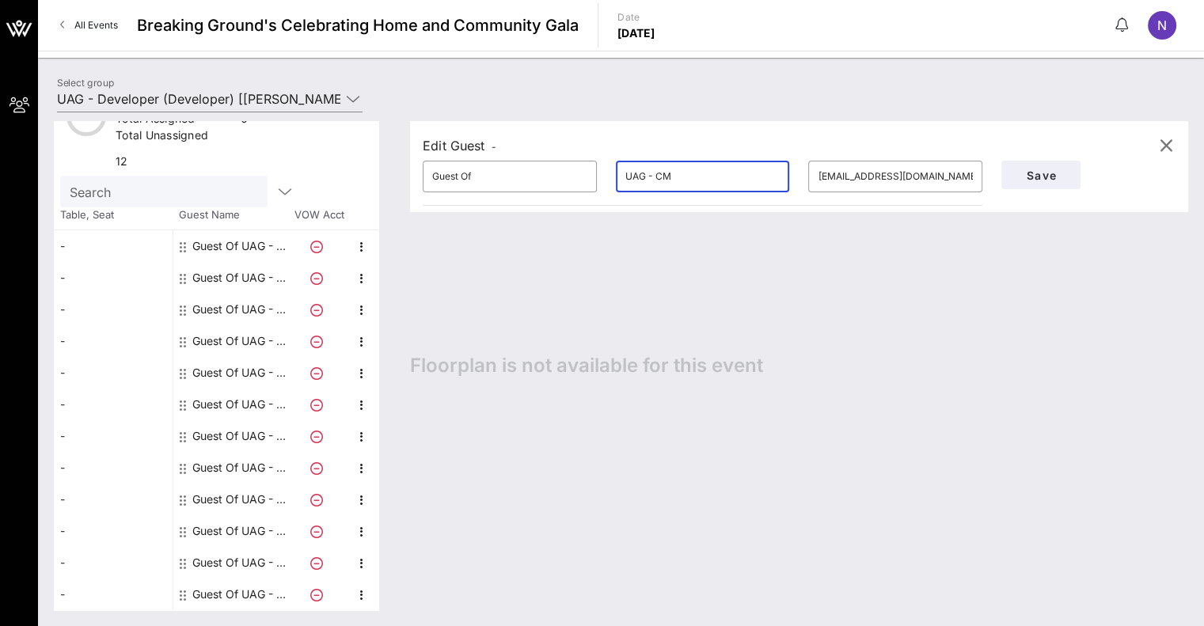
click at [402, 154] on div "Edit Guest - ​ Guest Of ​ UAG - CM ​ [EMAIL_ADDRESS][DOMAIN_NAME] Save Floorpla…" at bounding box center [791, 365] width 794 height 489
paste input "([PERSON_NAME])"
click at [238, 516] on div "Guest Of UAG - CM" at bounding box center [242, 531] width 100 height 32
type input "UAG - CM"
type input "[EMAIL_ADDRESS][DOMAIN_NAME]"
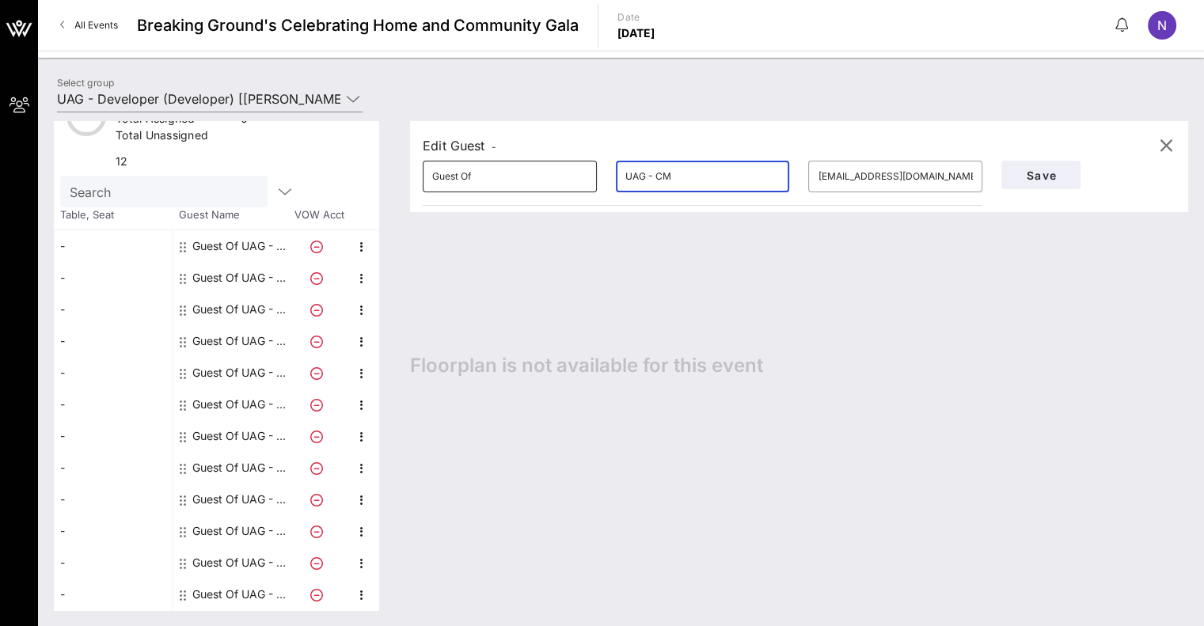
drag, startPoint x: 603, startPoint y: 172, endPoint x: 434, endPoint y: 165, distance: 169.5
click at [434, 165] on div "​ Guest Of ​ UAG - CM ​ [EMAIL_ADDRESS][DOMAIN_NAME]" at bounding box center [702, 176] width 578 height 51
paste input "([PERSON_NAME])"
click at [246, 555] on div "Guest Of UAG - Developer" at bounding box center [242, 563] width 100 height 32
type input "UAG - Developer"
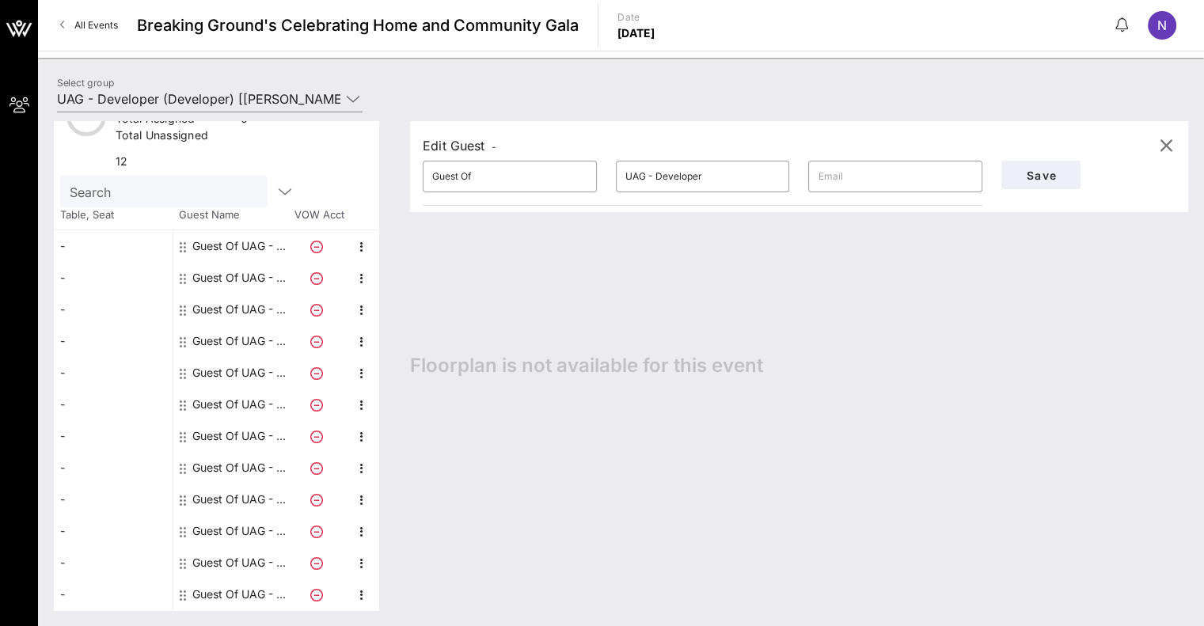
drag, startPoint x: 421, startPoint y: 177, endPoint x: 381, endPoint y: 177, distance: 39.6
click at [381, 177] on div "Total Access Passes 12 Total Assigned 0 Total Unassigned 12 Need Help? Search T…" at bounding box center [621, 365] width 1134 height 489
paste input "([PERSON_NAME])"
click at [241, 578] on div "Guest Of UAG - Developer" at bounding box center [242, 594] width 100 height 32
drag, startPoint x: 692, startPoint y: 173, endPoint x: 245, endPoint y: 97, distance: 453.5
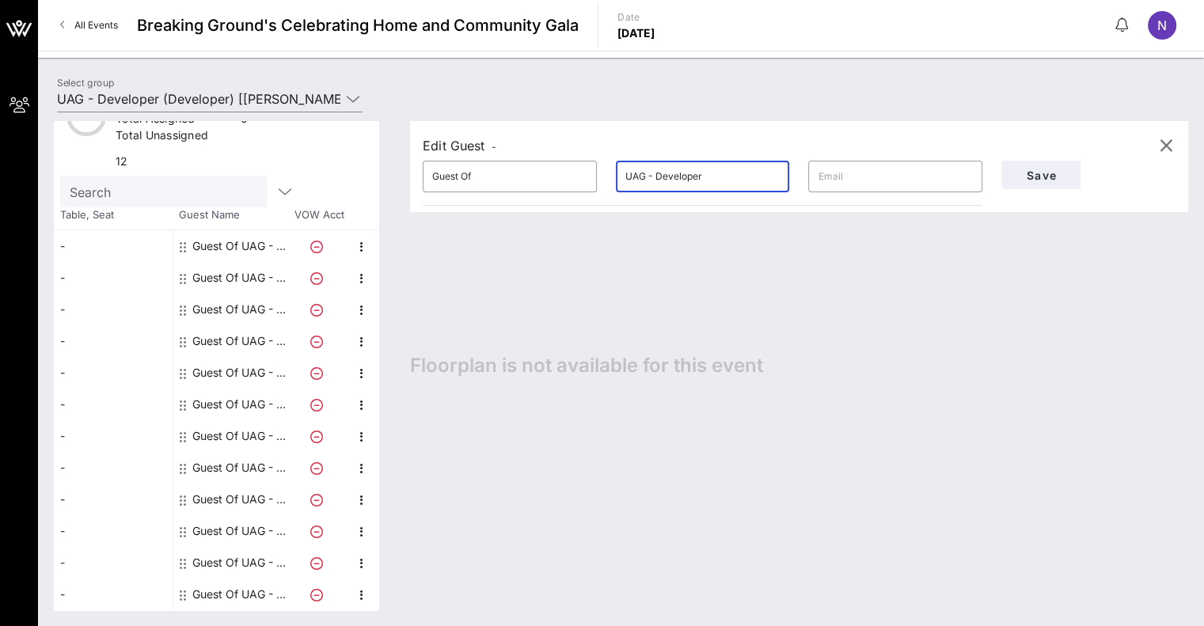
click at [282, 107] on div "Total Access Passes 12 Total Assigned 0 Total Unassigned 12 Need Help? Search T…" at bounding box center [621, 365] width 1166 height 521
paste input "([PERSON_NAME])"
click at [239, 547] on div "Guest Of UAG - Developer" at bounding box center [242, 563] width 100 height 32
drag, startPoint x: 728, startPoint y: 180, endPoint x: 396, endPoint y: 165, distance: 332.6
click at [429, 164] on div "​ Guest Of ​ UAG - Developer ​" at bounding box center [702, 176] width 578 height 51
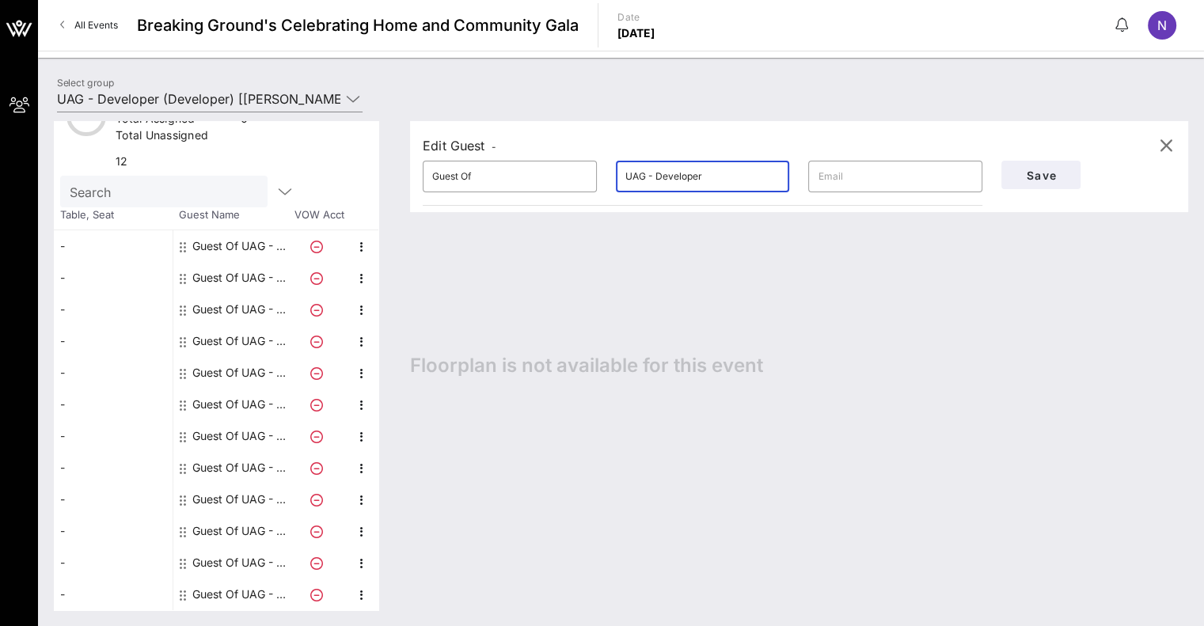
paste input "([PERSON_NAME])"
click at [237, 515] on div "Guest Of UAG - CM" at bounding box center [242, 531] width 100 height 32
type input "UAG - CM"
type input "[EMAIL_ADDRESS][DOMAIN_NAME]"
drag, startPoint x: 699, startPoint y: 174, endPoint x: 525, endPoint y: 174, distance: 174.1
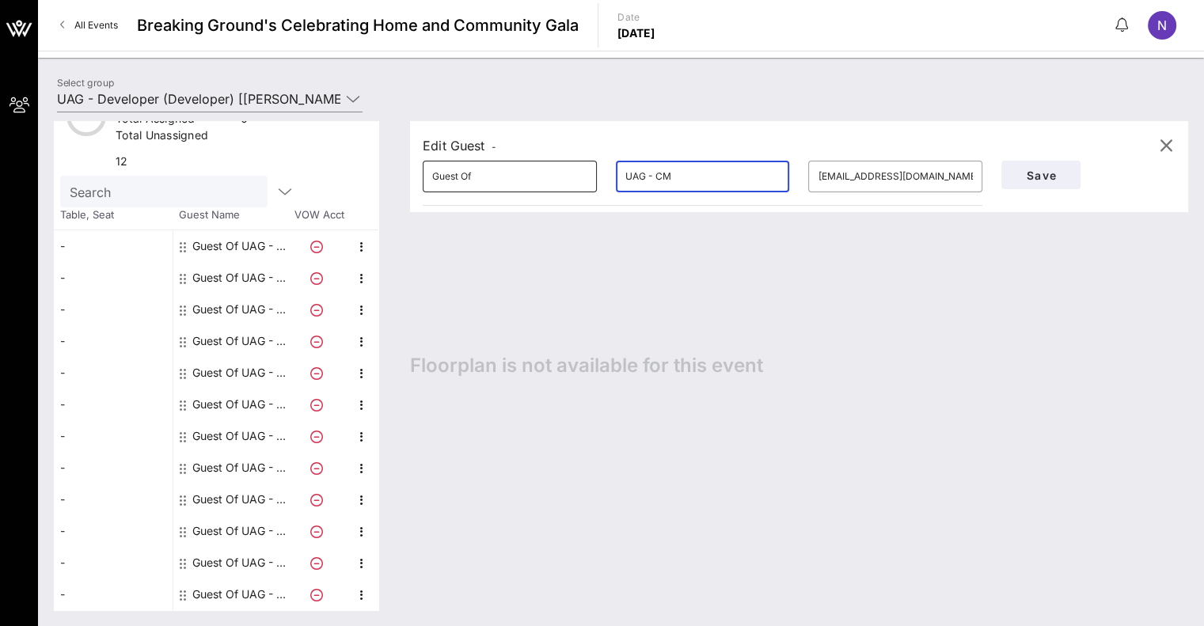
click at [528, 174] on div "​ Guest Of ​ UAG - CM ​ [EMAIL_ADDRESS][DOMAIN_NAME]" at bounding box center [702, 176] width 578 height 51
paste input "([PERSON_NAME])"
click at [255, 486] on div "Guest Of UAG - CM" at bounding box center [242, 499] width 100 height 32
type input "UAG - CM"
type input "[EMAIL_ADDRESS][DOMAIN_NAME]"
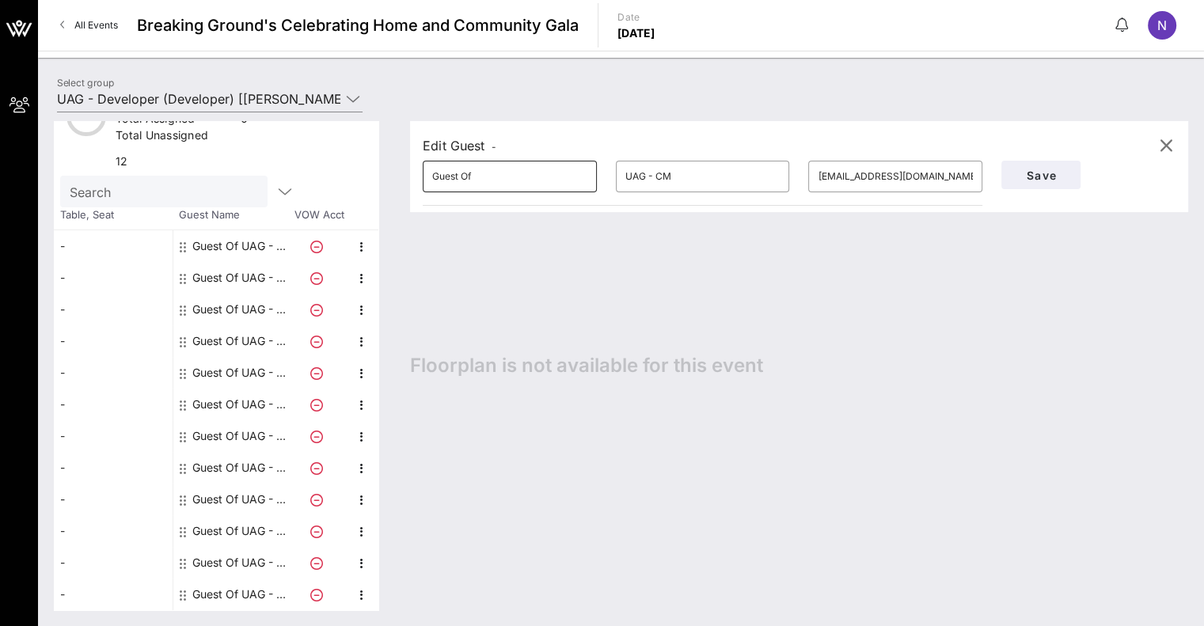
drag, startPoint x: 696, startPoint y: 180, endPoint x: 426, endPoint y: 164, distance: 269.5
click at [426, 164] on div "​ Guest Of ​ UAG - CM ​ [EMAIL_ADDRESS][DOMAIN_NAME]" at bounding box center [702, 176] width 578 height 51
paste input "([PERSON_NAME])"
click at [230, 578] on div "Guest Of UAG - Developer" at bounding box center [242, 594] width 100 height 32
type input "UAG - Developer"
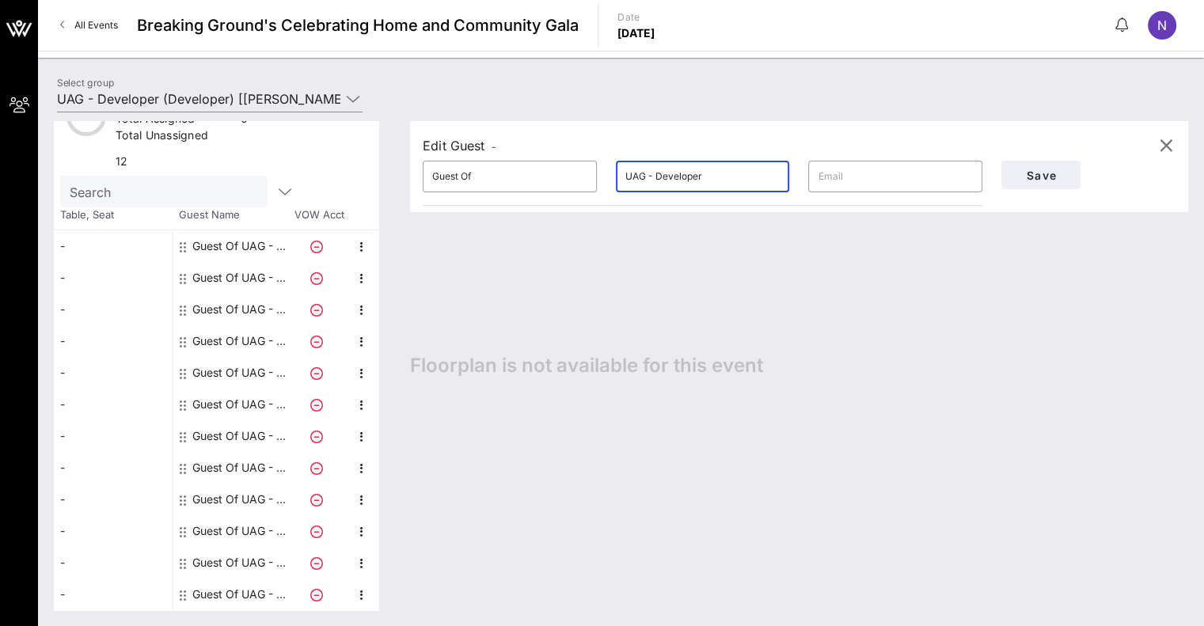
drag, startPoint x: 748, startPoint y: 169, endPoint x: 421, endPoint y: 163, distance: 326.8
click at [423, 163] on div "​ Guest Of ​ UAG - Developer ​" at bounding box center [702, 176] width 578 height 51
paste input "([PERSON_NAME])"
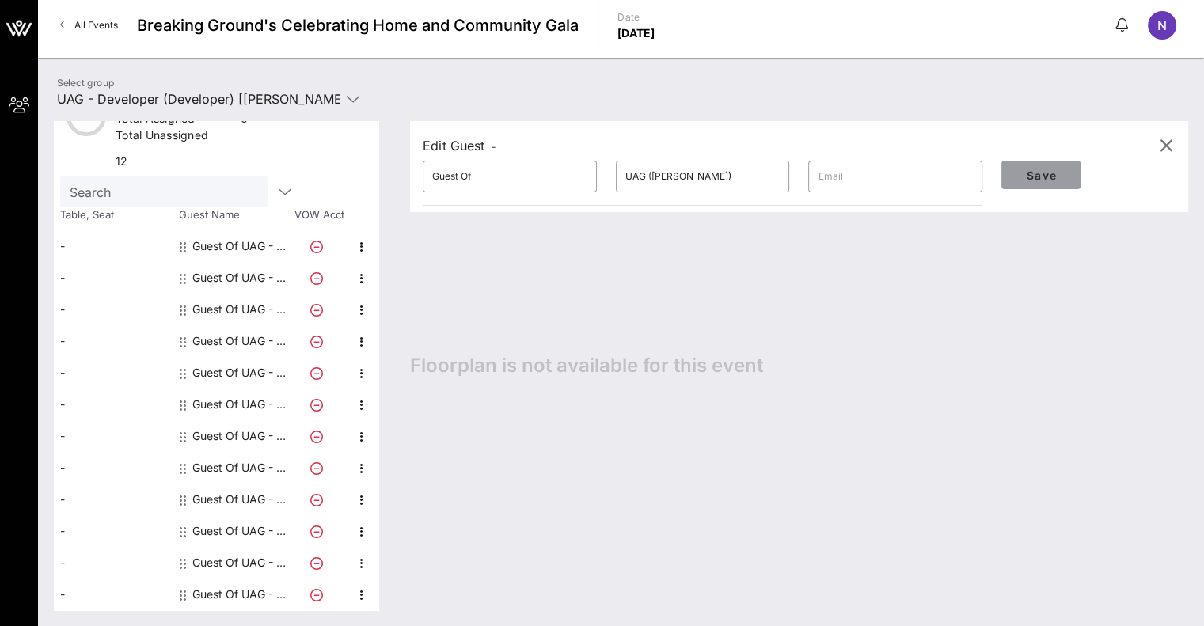
click at [1024, 170] on span "Save" at bounding box center [1041, 175] width 54 height 13
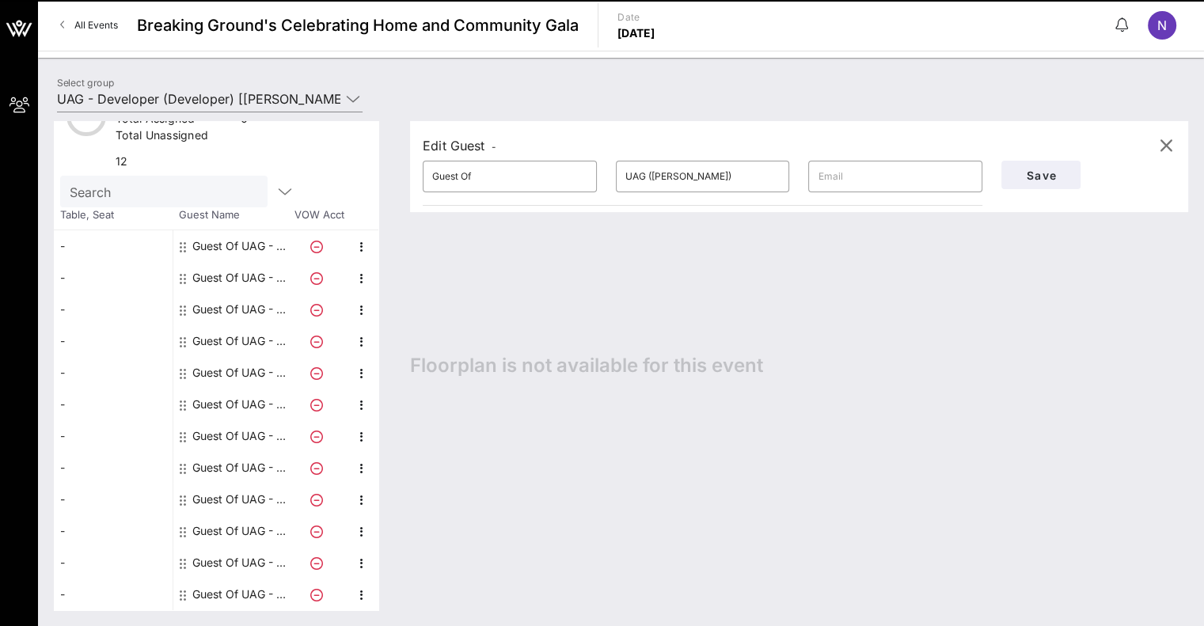
click at [225, 552] on div "Guest Of UAG - Developer" at bounding box center [242, 563] width 100 height 32
type input "UAG - Developer"
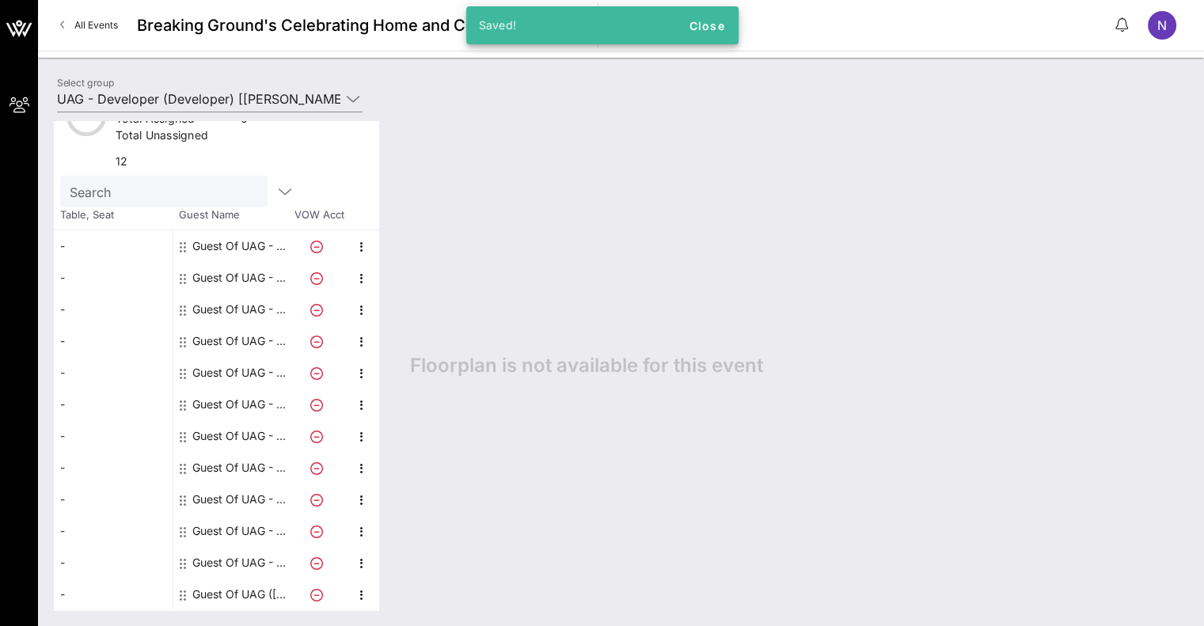
click at [226, 554] on div "Guest Of UAG - Developer" at bounding box center [242, 563] width 100 height 32
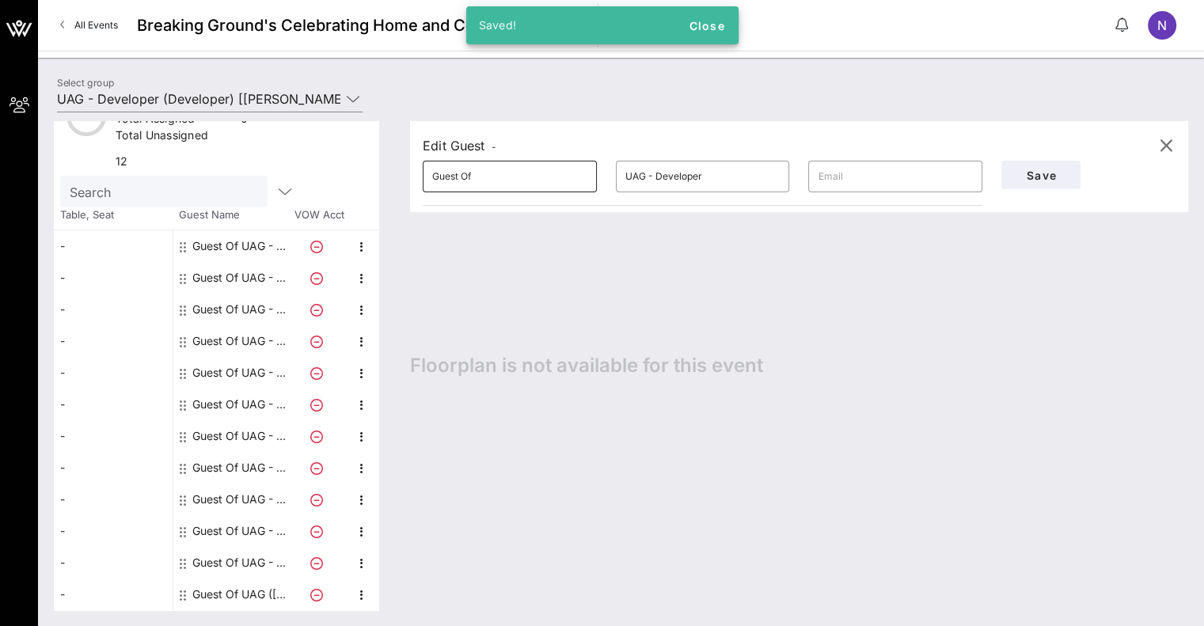
drag, startPoint x: 722, startPoint y: 171, endPoint x: 577, endPoint y: 170, distance: 144.8
click at [583, 170] on div "​ Guest Of ​ UAG - Developer ​" at bounding box center [702, 176] width 578 height 51
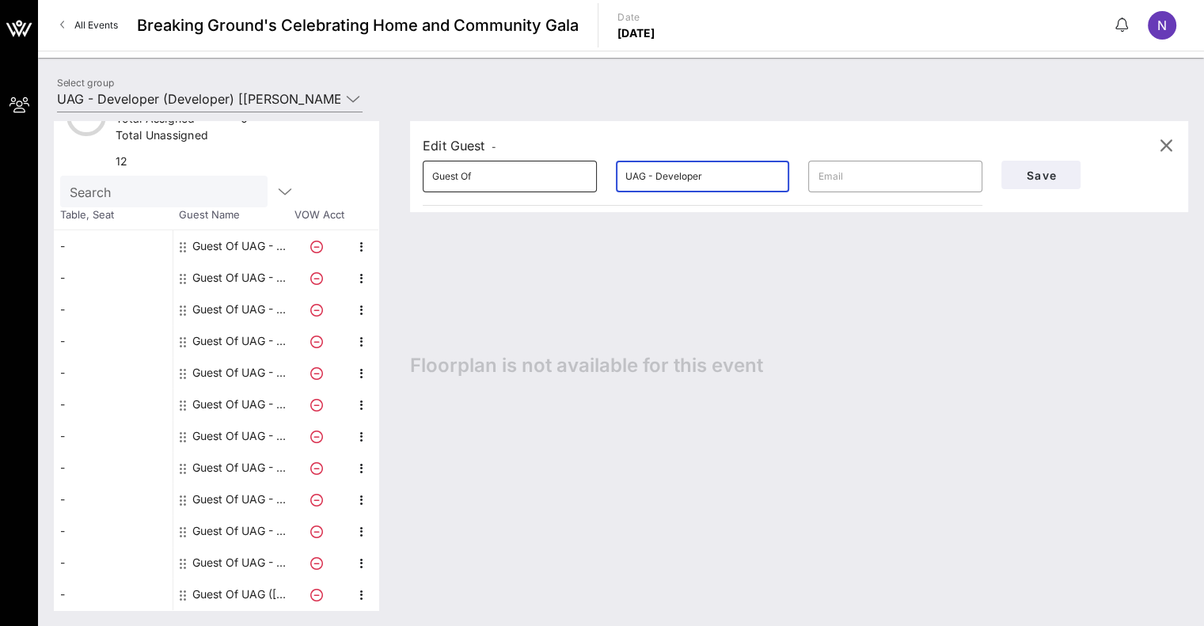
paste input "([PERSON_NAME])"
type input "UAG ([PERSON_NAME])"
click at [1032, 180] on span "Save" at bounding box center [1041, 175] width 54 height 13
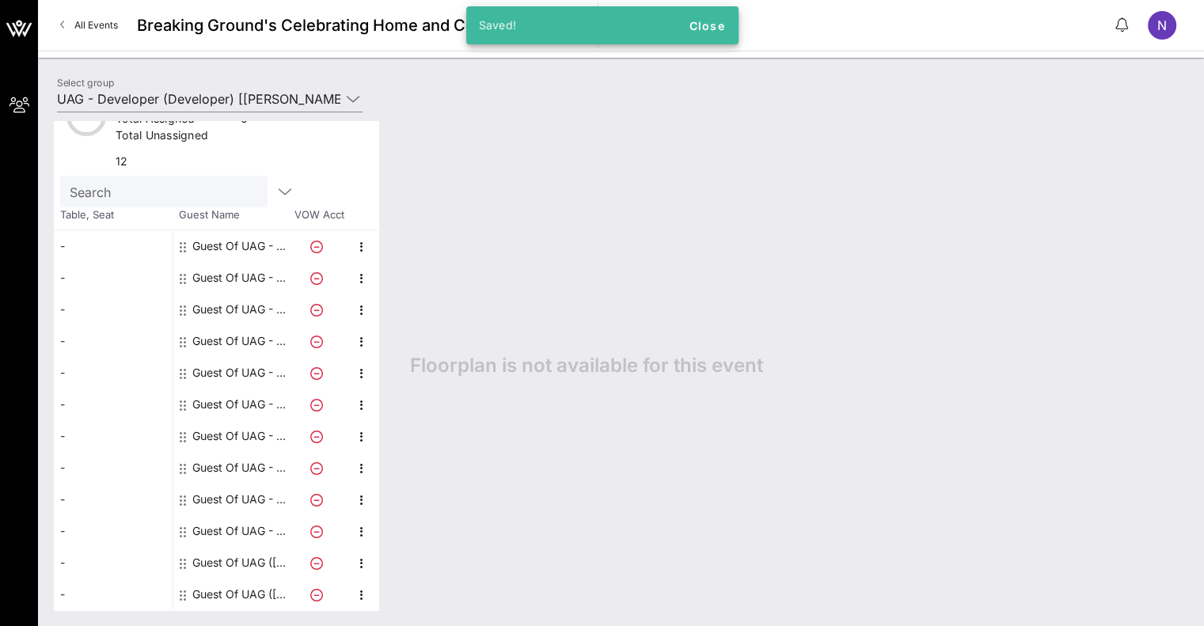
click at [237, 521] on div "Guest Of UAG - CM" at bounding box center [242, 531] width 100 height 32
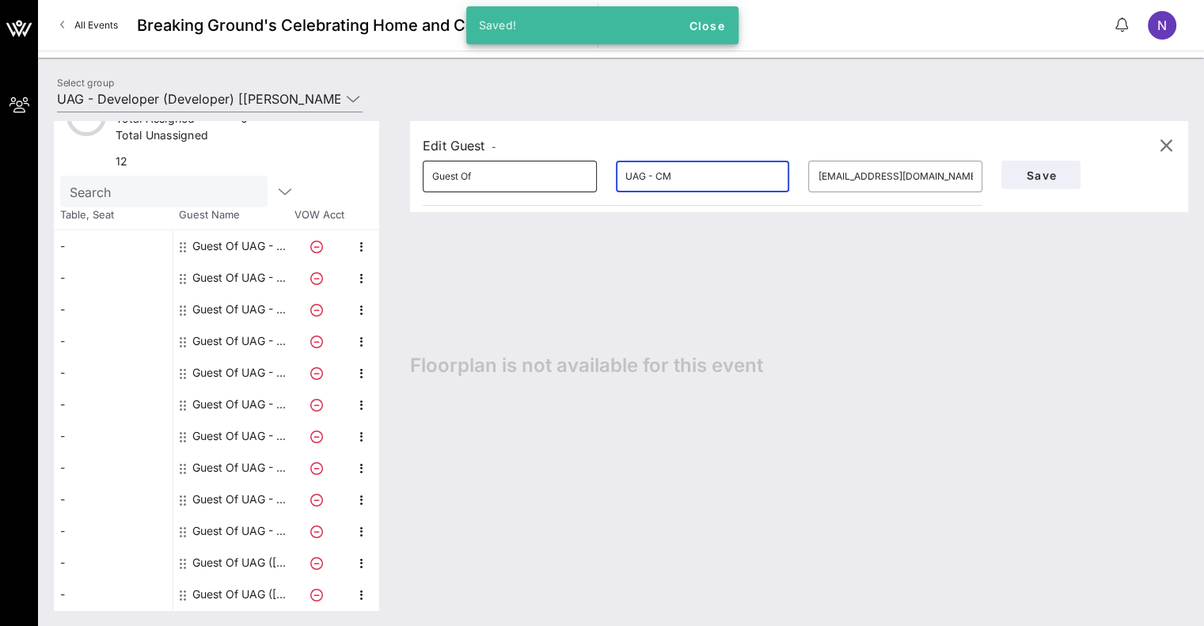
drag, startPoint x: 707, startPoint y: 180, endPoint x: 533, endPoint y: 171, distance: 173.5
click at [533, 171] on div "​ Guest Of ​ UAG - CM ​ [EMAIL_ADDRESS][DOMAIN_NAME]" at bounding box center [702, 176] width 578 height 51
paste input "([PERSON_NAME])"
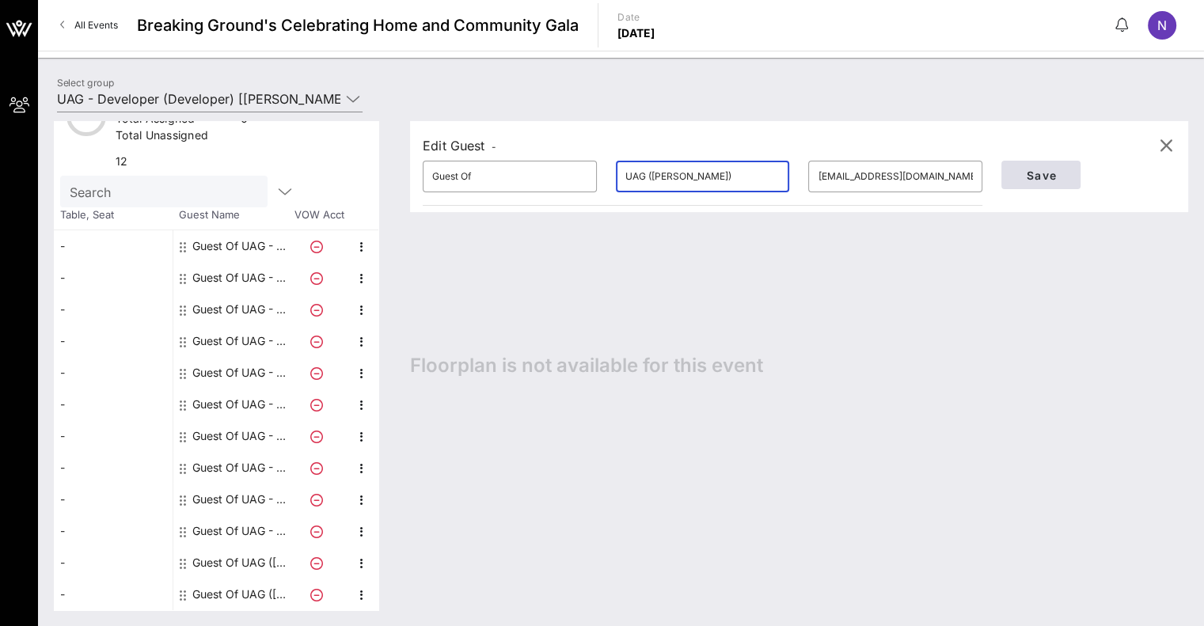
type input "UAG ([PERSON_NAME])"
click at [1016, 177] on span "Save" at bounding box center [1041, 175] width 54 height 13
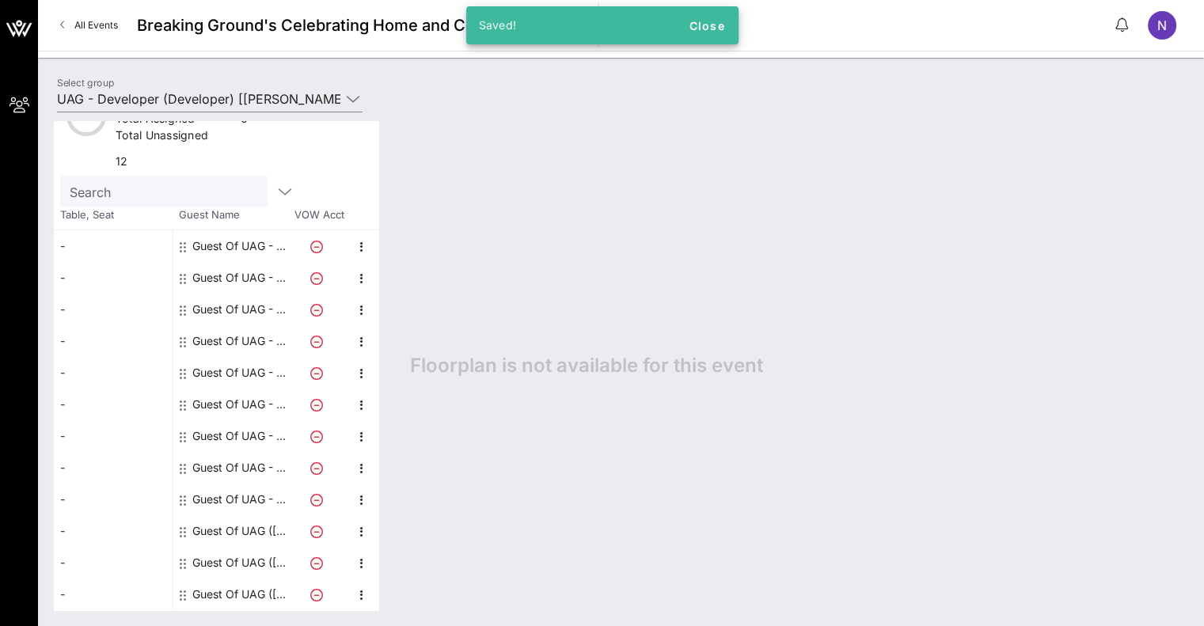
click at [247, 490] on div "Guest Of UAG - CM" at bounding box center [242, 499] width 100 height 32
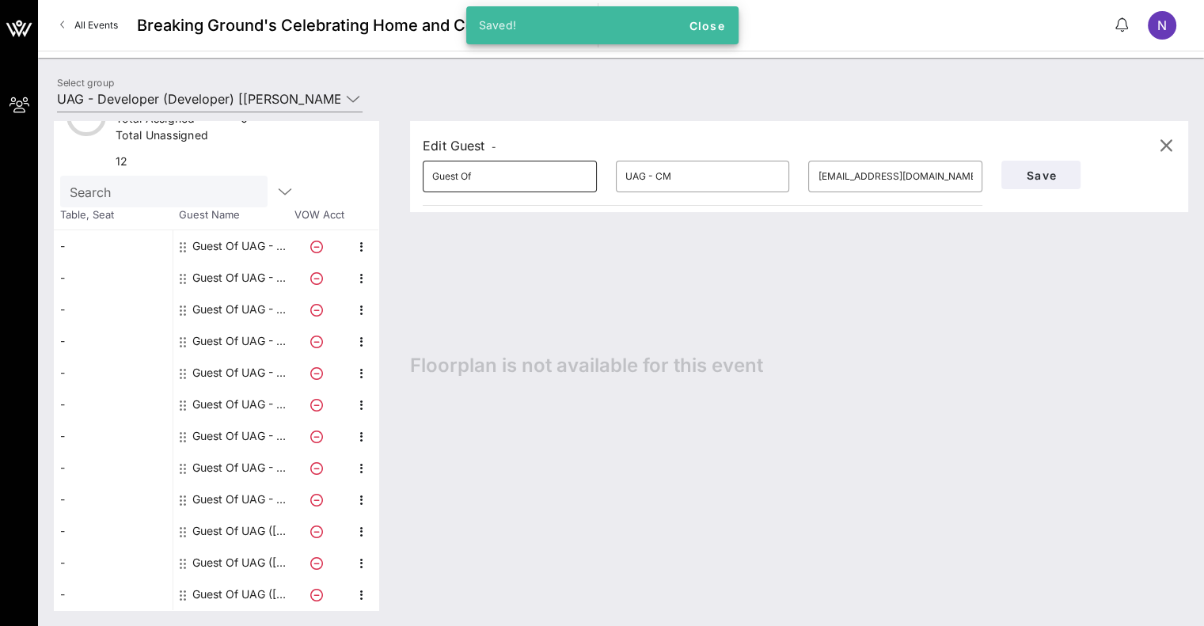
drag, startPoint x: 684, startPoint y: 178, endPoint x: 560, endPoint y: 172, distance: 123.6
click at [560, 172] on div "​ Guest Of ​ UAG - CM ​ [EMAIL_ADDRESS][DOMAIN_NAME]" at bounding box center [702, 176] width 578 height 51
paste input "([PERSON_NAME])"
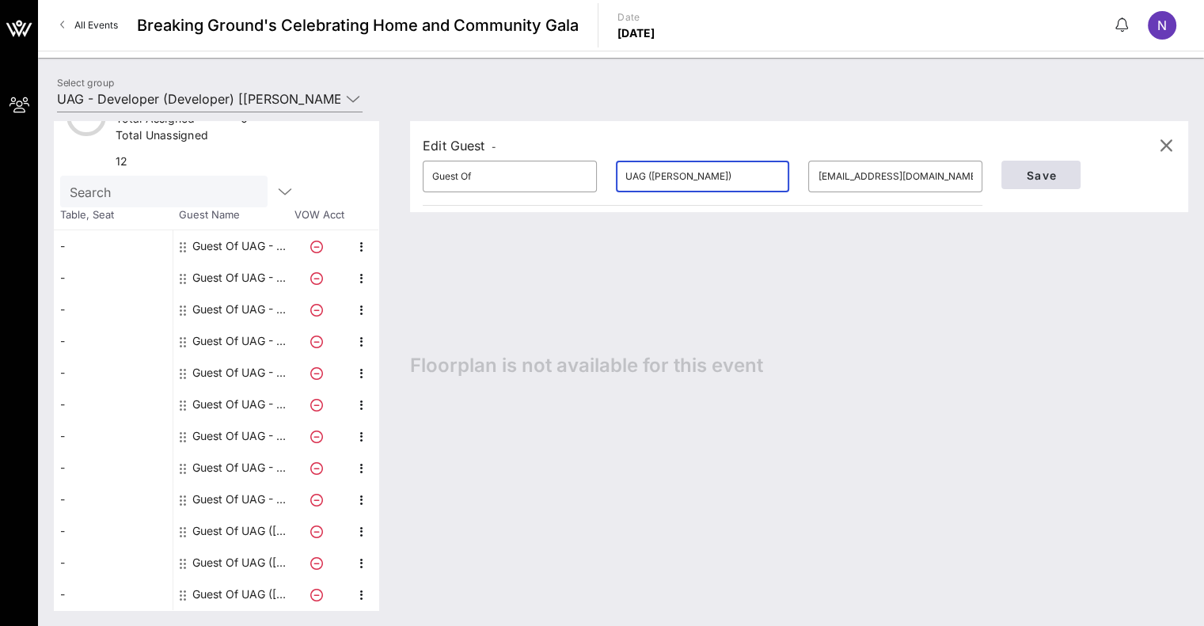
type input "UAG ([PERSON_NAME])"
click at [1036, 180] on span "Save" at bounding box center [1041, 175] width 54 height 13
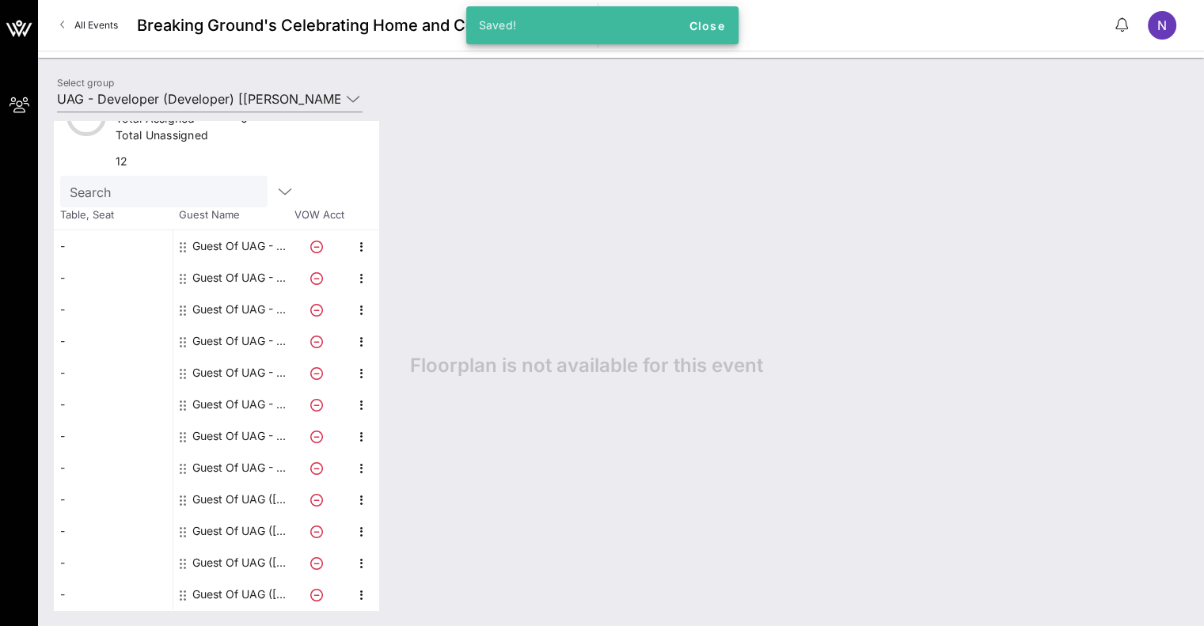
click at [245, 452] on div "Guest Of UAG - CM" at bounding box center [242, 468] width 100 height 32
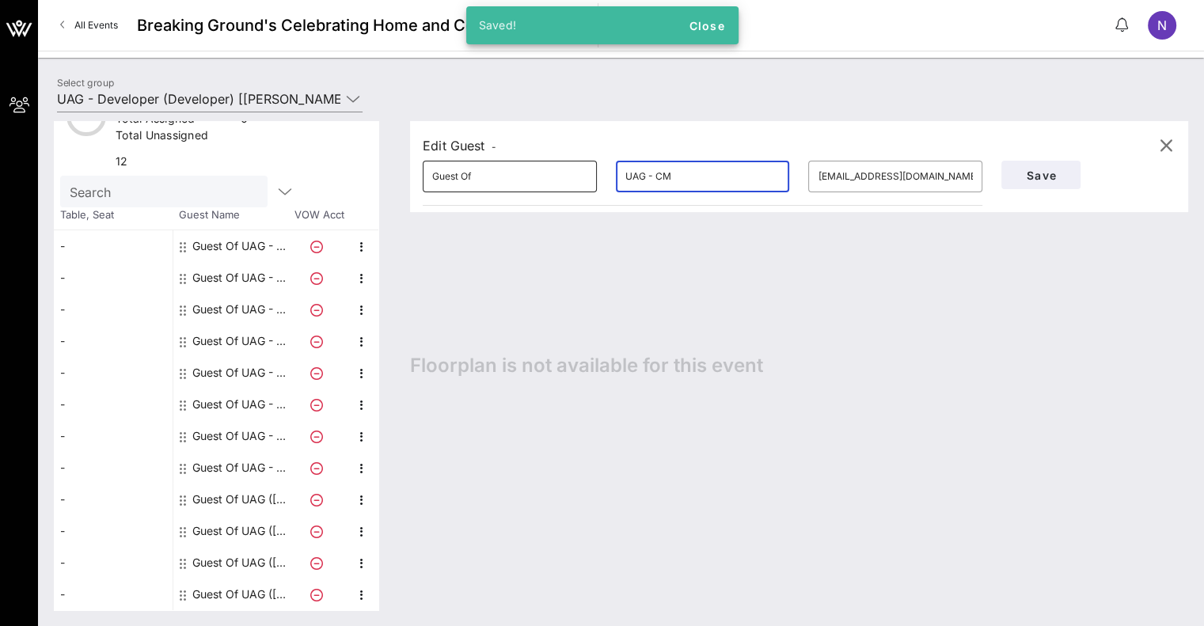
drag, startPoint x: 676, startPoint y: 180, endPoint x: 552, endPoint y: 172, distance: 123.7
click at [571, 173] on div "​ Guest Of ​ UAG - CM ​ [EMAIL_ADDRESS][DOMAIN_NAME]" at bounding box center [702, 176] width 578 height 51
paste input "([PERSON_NAME])"
type input "UAG ([PERSON_NAME])"
click at [1033, 169] on span "Save" at bounding box center [1041, 175] width 54 height 13
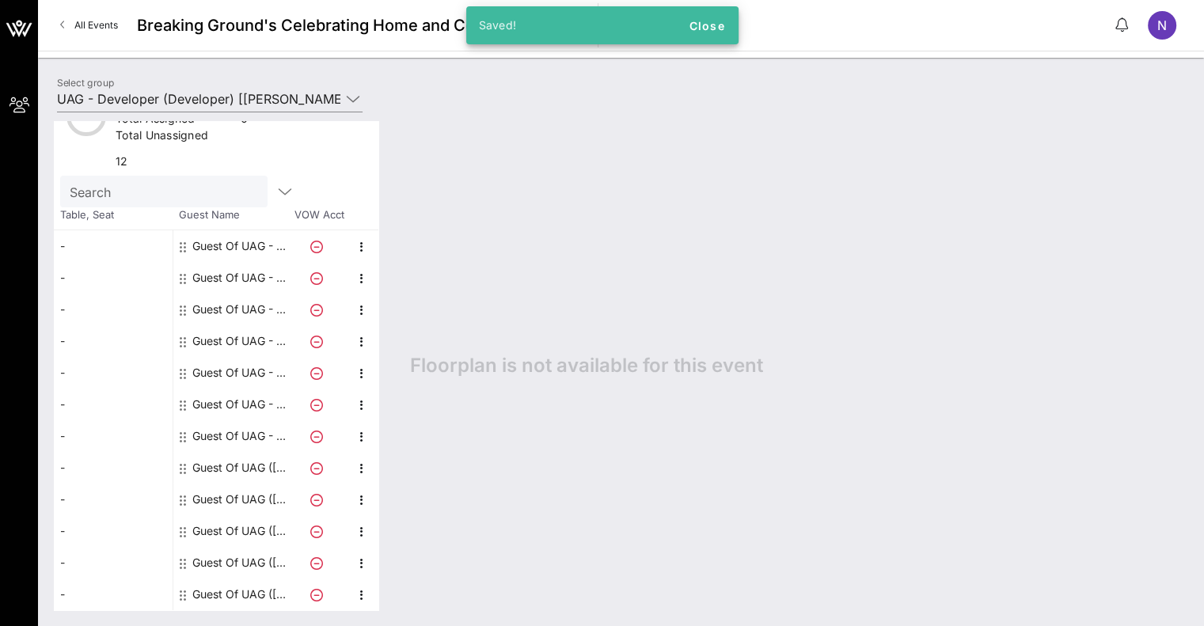
click at [227, 420] on div "Guest Of UAG - CM" at bounding box center [242, 436] width 100 height 32
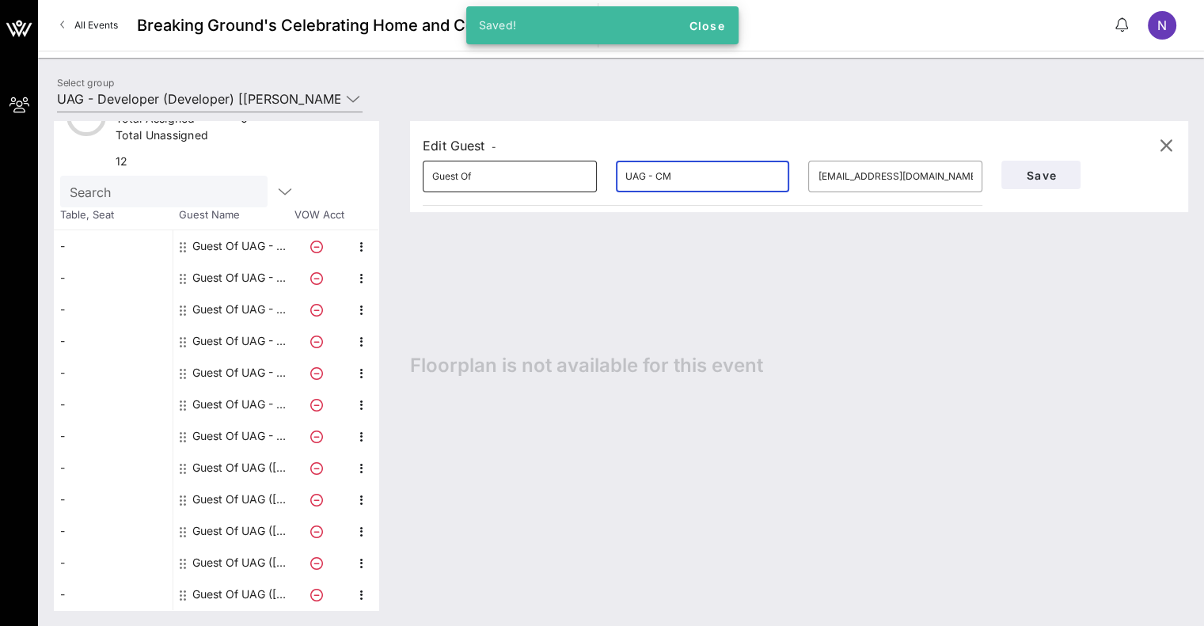
click at [502, 161] on div "​ Guest Of ​ UAG - CM ​ [EMAIL_ADDRESS][DOMAIN_NAME]" at bounding box center [702, 176] width 578 height 51
paste input "([PERSON_NAME])"
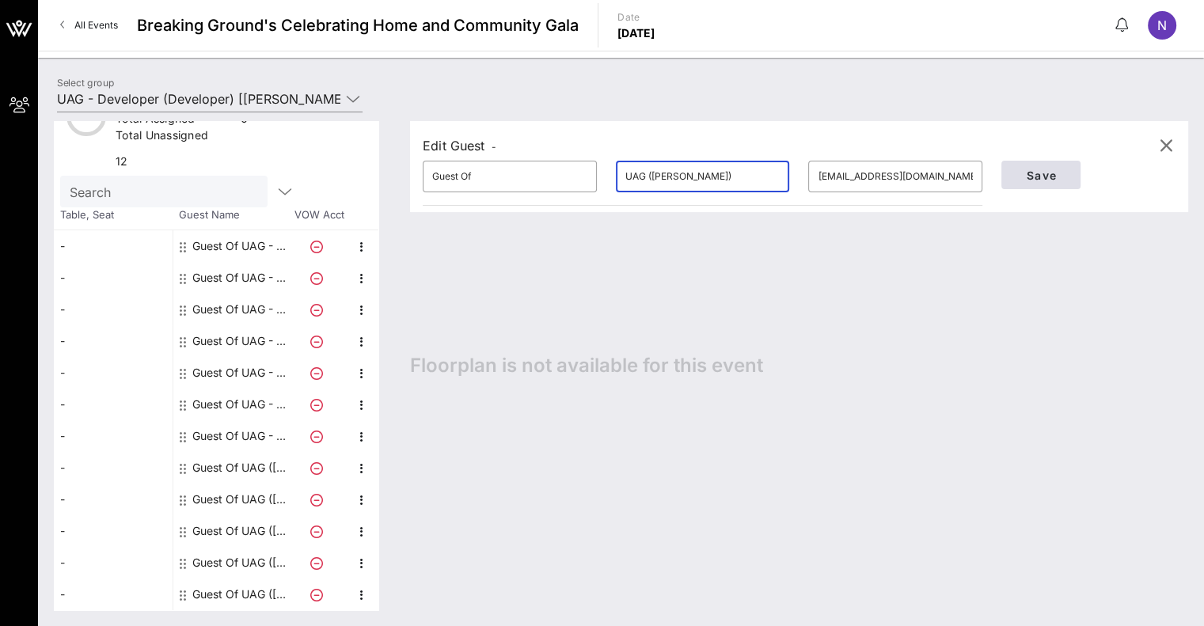
type input "UAG ([PERSON_NAME])"
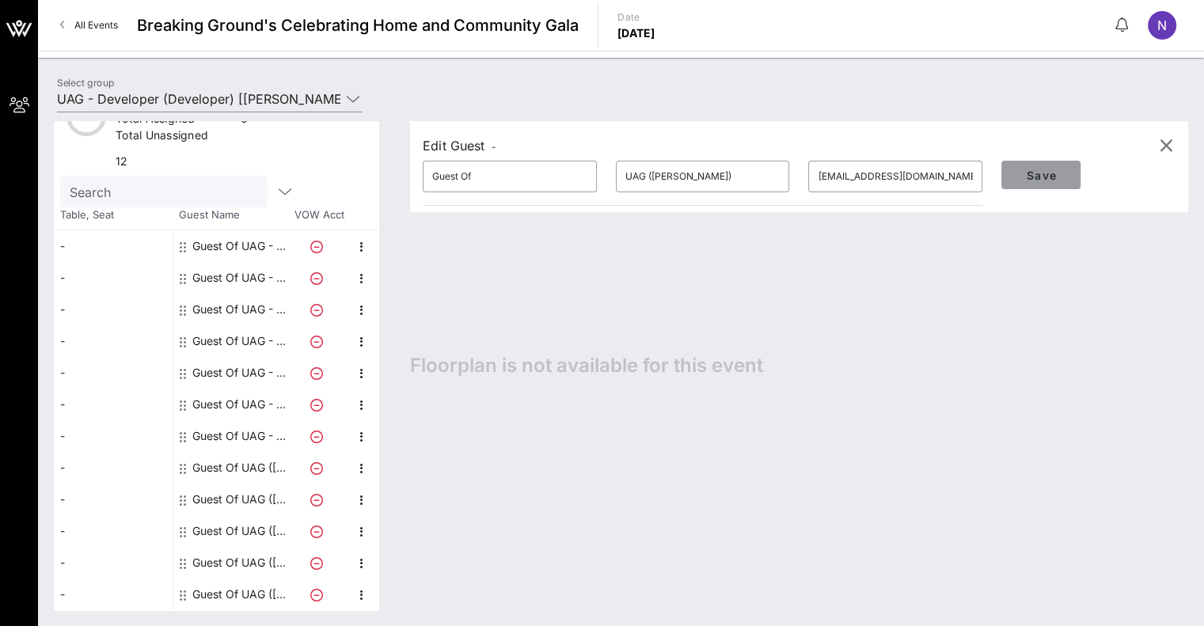
click at [1056, 170] on span "Save" at bounding box center [1041, 175] width 54 height 13
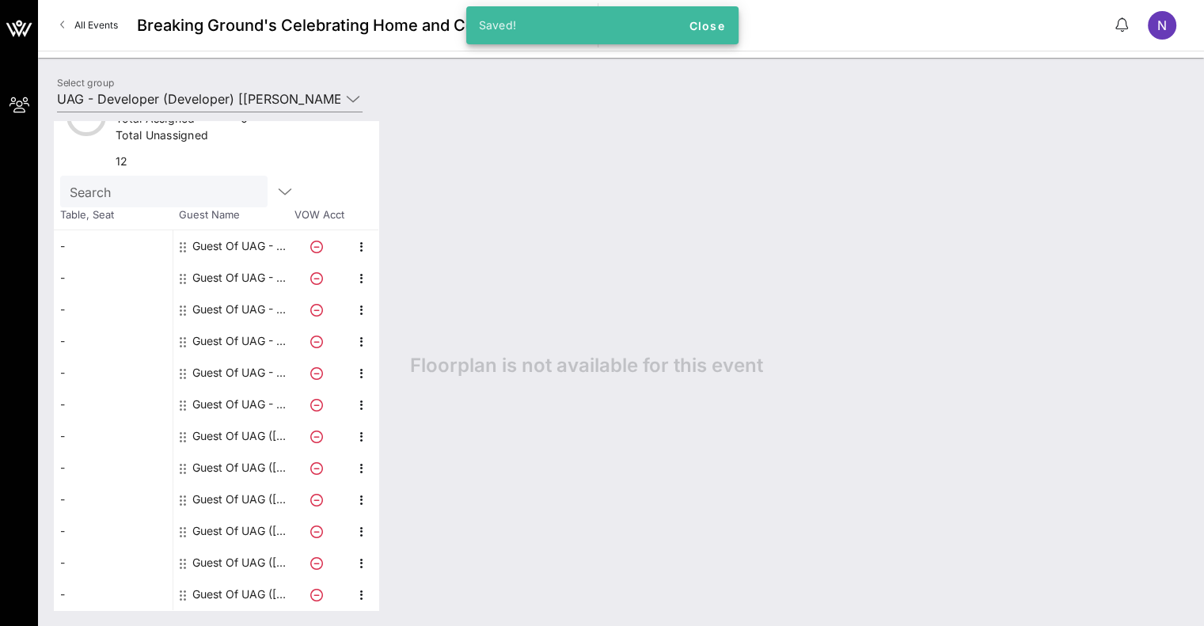
click at [234, 394] on div "Guest Of UAG - CM" at bounding box center [242, 405] width 100 height 32
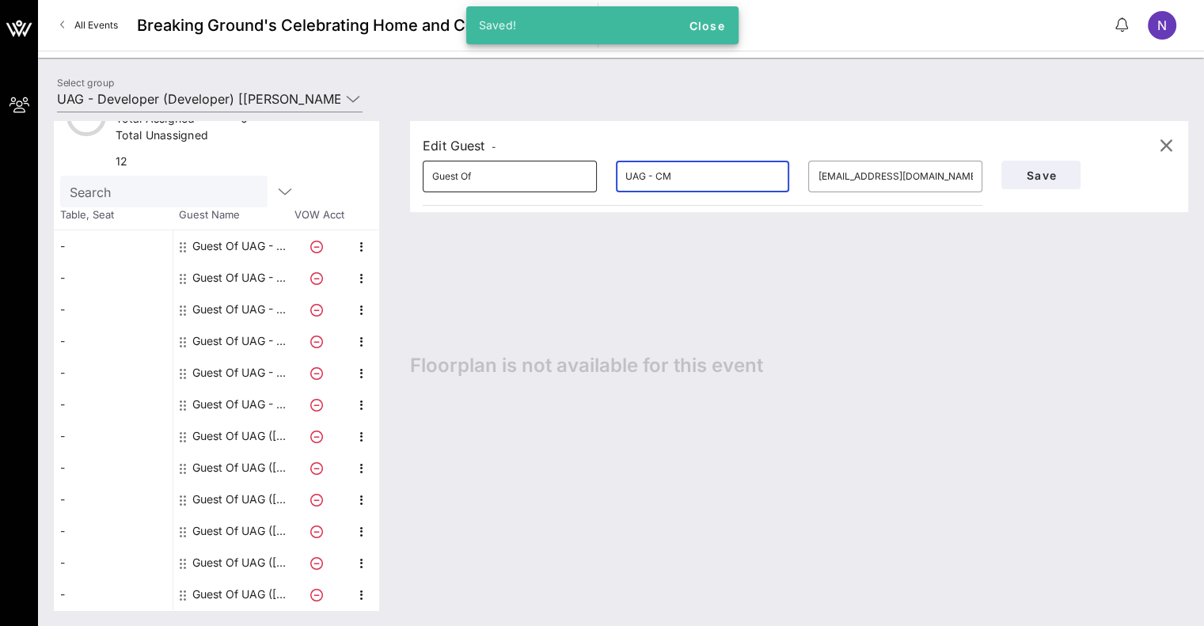
drag, startPoint x: 702, startPoint y: 165, endPoint x: 567, endPoint y: 176, distance: 135.0
click at [578, 176] on div "​ Guest Of ​ UAG - CM ​ [PERSON_NAME][EMAIL_ADDRESS][DOMAIN_NAME]" at bounding box center [702, 176] width 578 height 51
paste input "([PERSON_NAME])"
type input "UAG ([PERSON_NAME])"
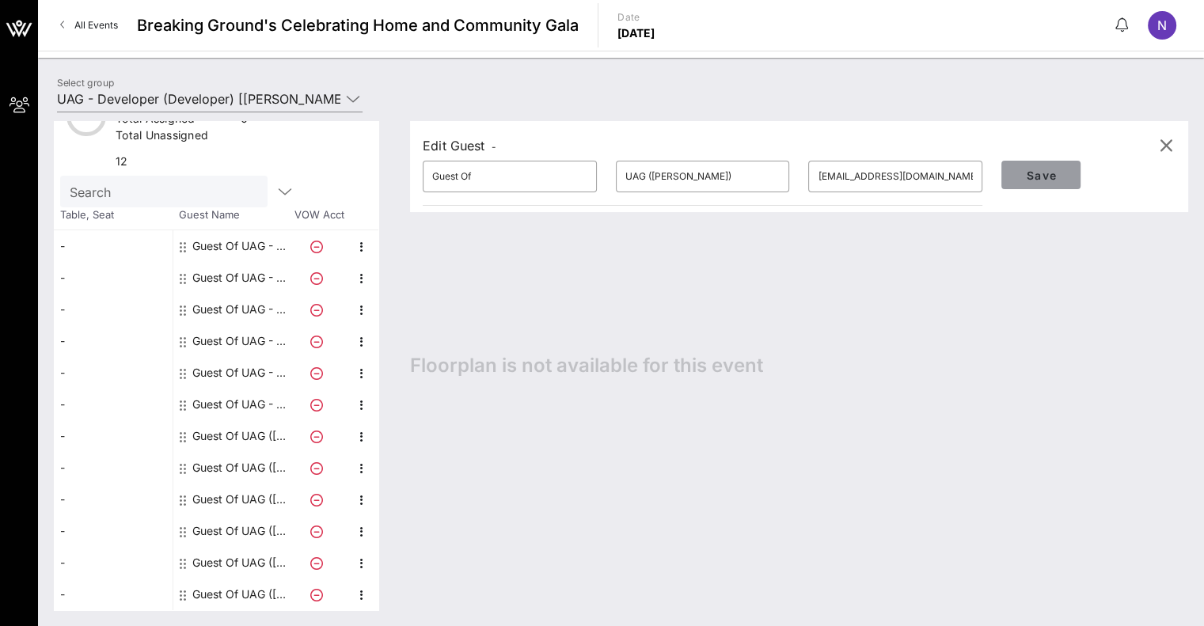
click at [1041, 169] on span "Save" at bounding box center [1041, 175] width 54 height 13
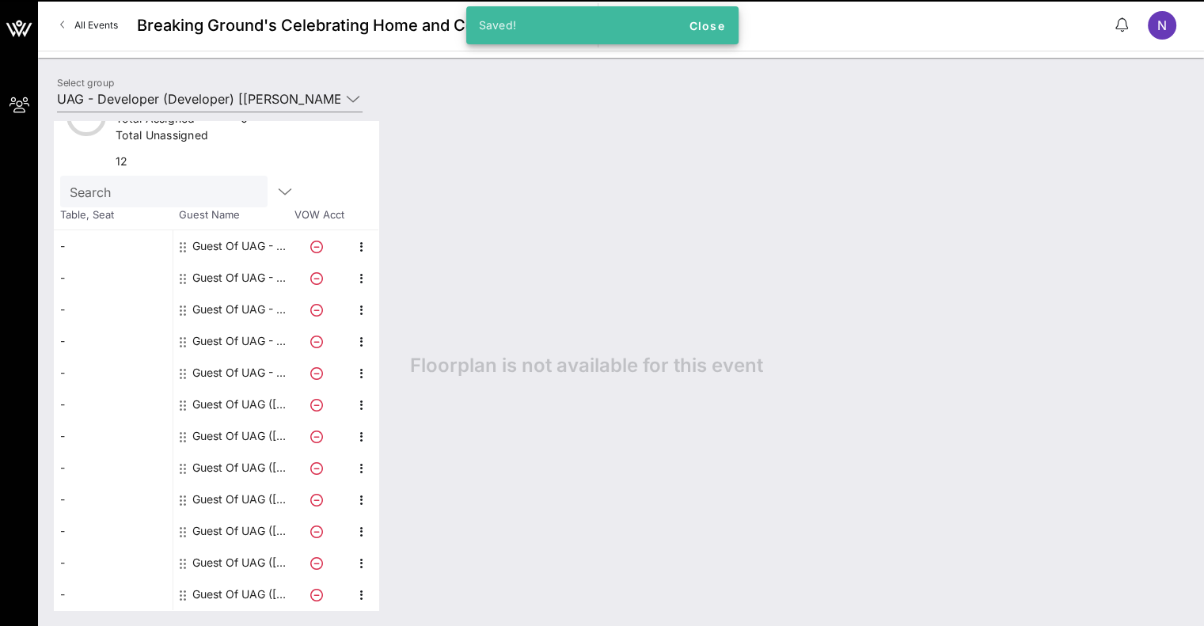
click at [224, 363] on div "Guest Of UAG - CM" at bounding box center [242, 373] width 100 height 32
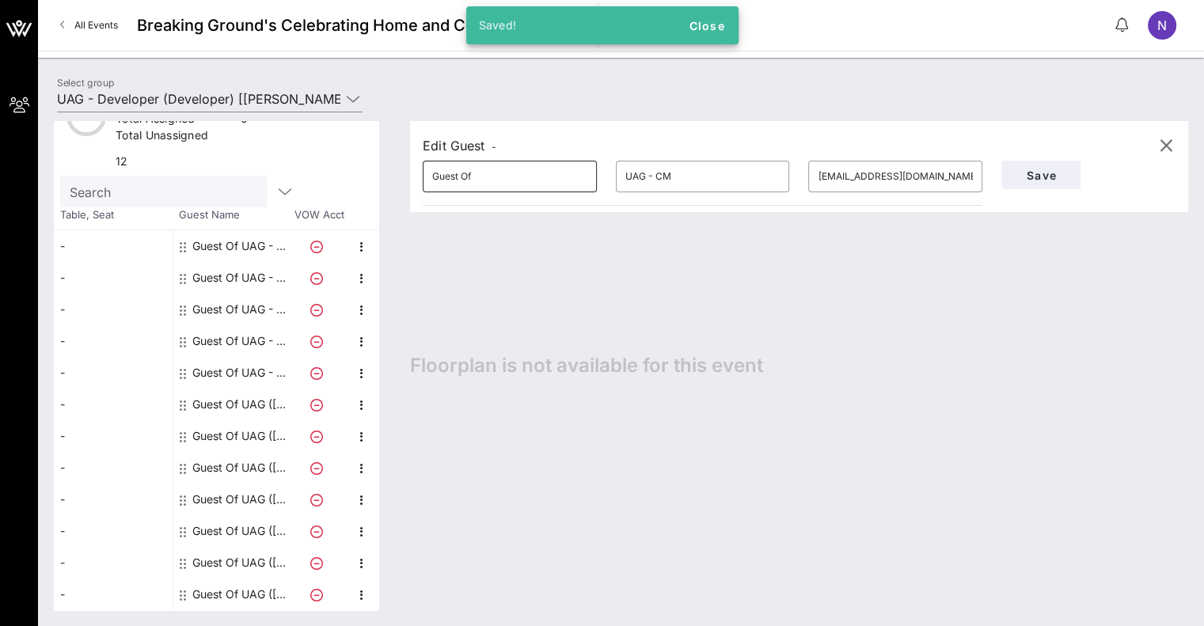
drag, startPoint x: 684, startPoint y: 174, endPoint x: 462, endPoint y: 189, distance: 222.1
click at [466, 181] on div "​ Guest Of ​ UAG - CM ​ [EMAIL_ADDRESS][DOMAIN_NAME]" at bounding box center [702, 176] width 578 height 51
paste input "([PERSON_NAME])"
type input "UAG ([PERSON_NAME])"
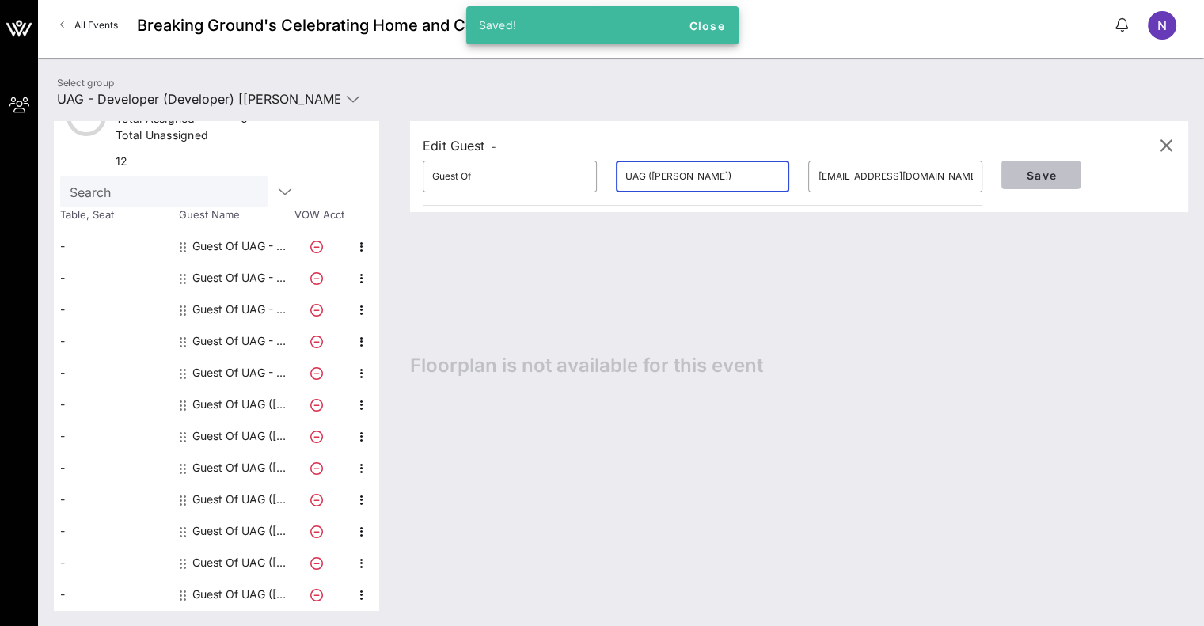
click at [1054, 176] on span "Save" at bounding box center [1041, 175] width 54 height 13
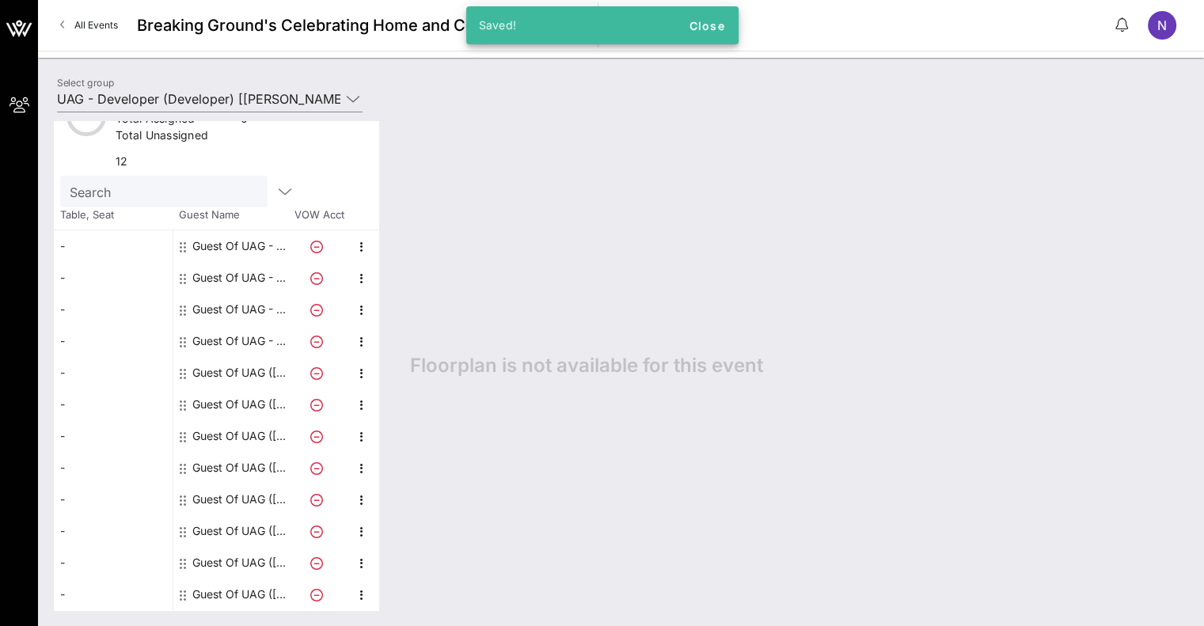
drag, startPoint x: 237, startPoint y: 333, endPoint x: 437, endPoint y: 286, distance: 205.7
click at [237, 332] on div "Guest Of UAG - CM" at bounding box center [242, 341] width 100 height 32
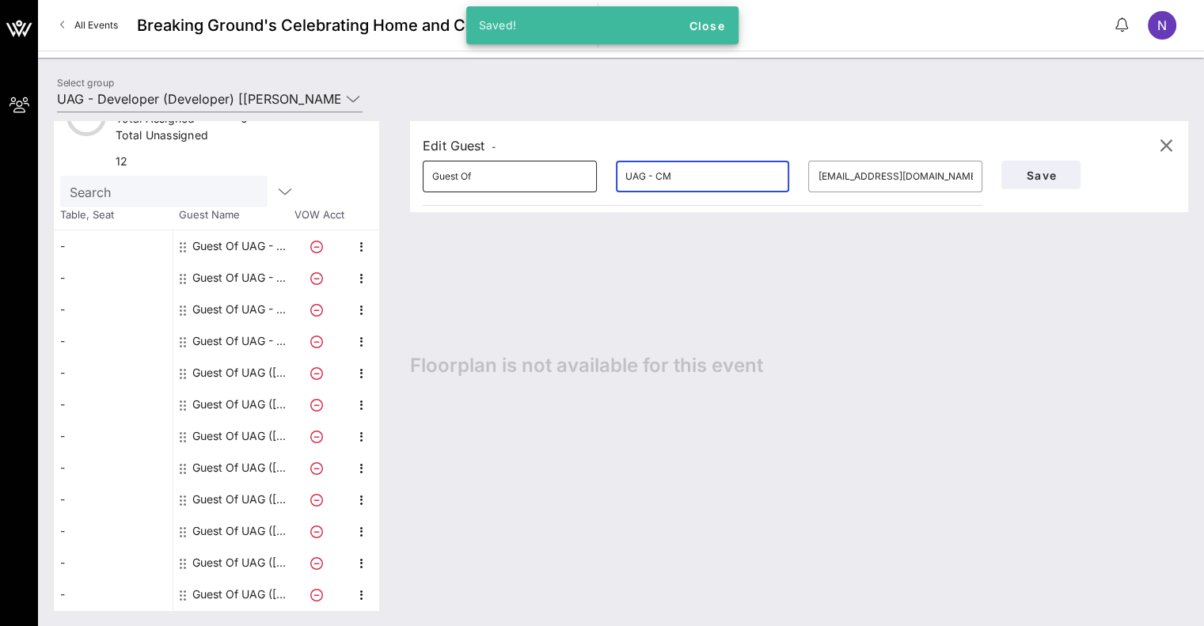
drag, startPoint x: 699, startPoint y: 167, endPoint x: 548, endPoint y: 173, distance: 152.1
click at [547, 173] on div "​ Guest Of ​ UAG - CM ​ [EMAIL_ADDRESS][DOMAIN_NAME]" at bounding box center [702, 176] width 578 height 51
paste input "([PERSON_NAME])"
type input "UAG ([PERSON_NAME])"
click at [1041, 170] on span "Save" at bounding box center [1041, 175] width 54 height 13
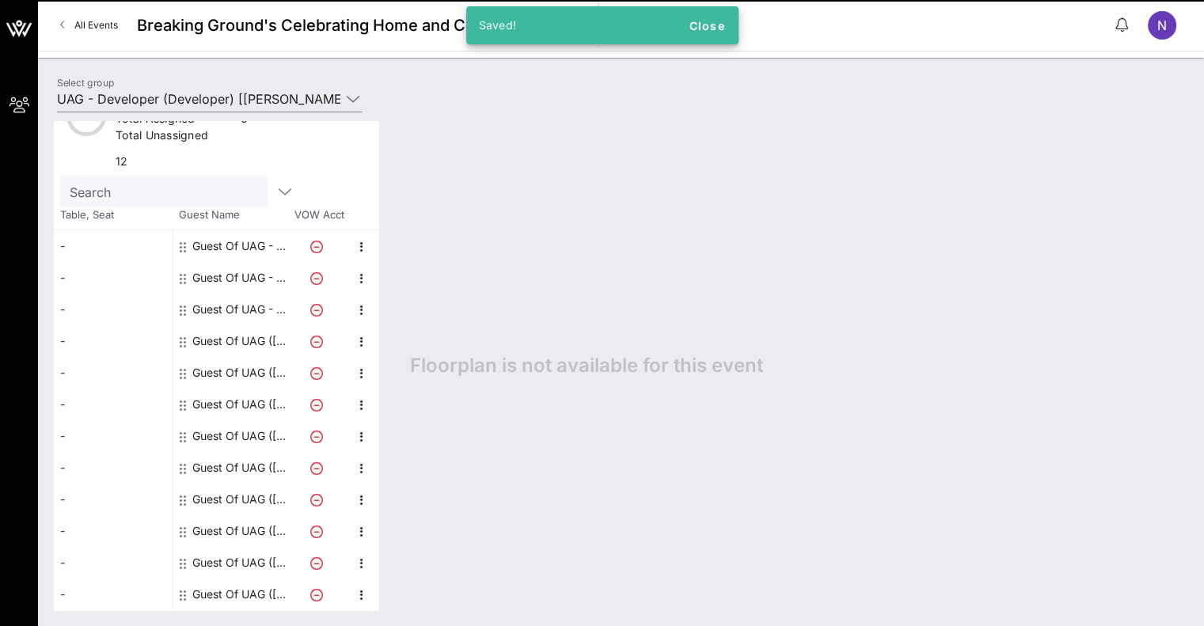
click at [215, 298] on div "Guest Of UAG - CM" at bounding box center [242, 310] width 100 height 32
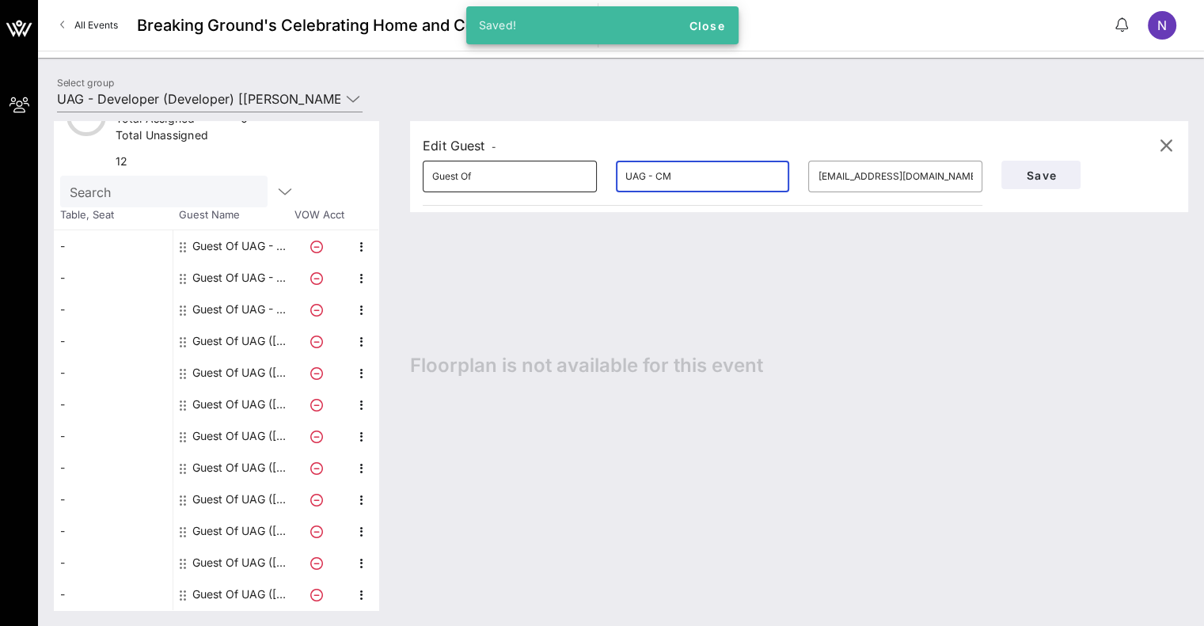
drag, startPoint x: 673, startPoint y: 182, endPoint x: 487, endPoint y: 169, distance: 187.2
click at [512, 168] on div "​ Guest Of ​ UAG - CM ​ [EMAIL_ADDRESS][DOMAIN_NAME]" at bounding box center [702, 176] width 578 height 51
paste input "([PERSON_NAME])"
type input "UAG ([PERSON_NAME])"
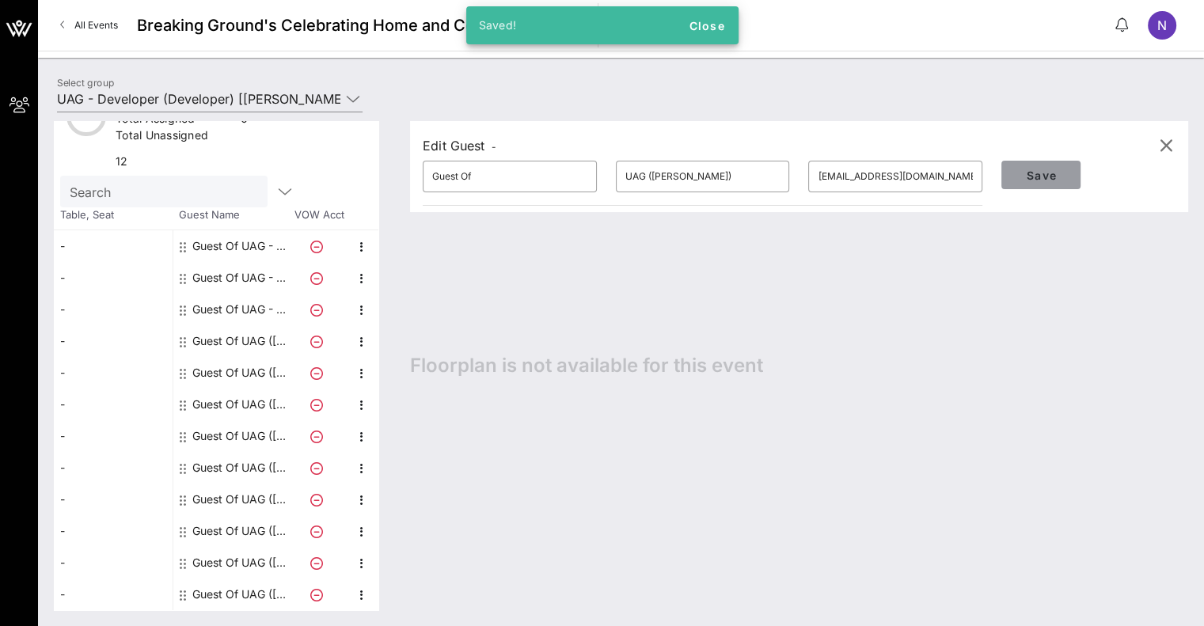
click at [1029, 169] on span "Save" at bounding box center [1041, 175] width 54 height 13
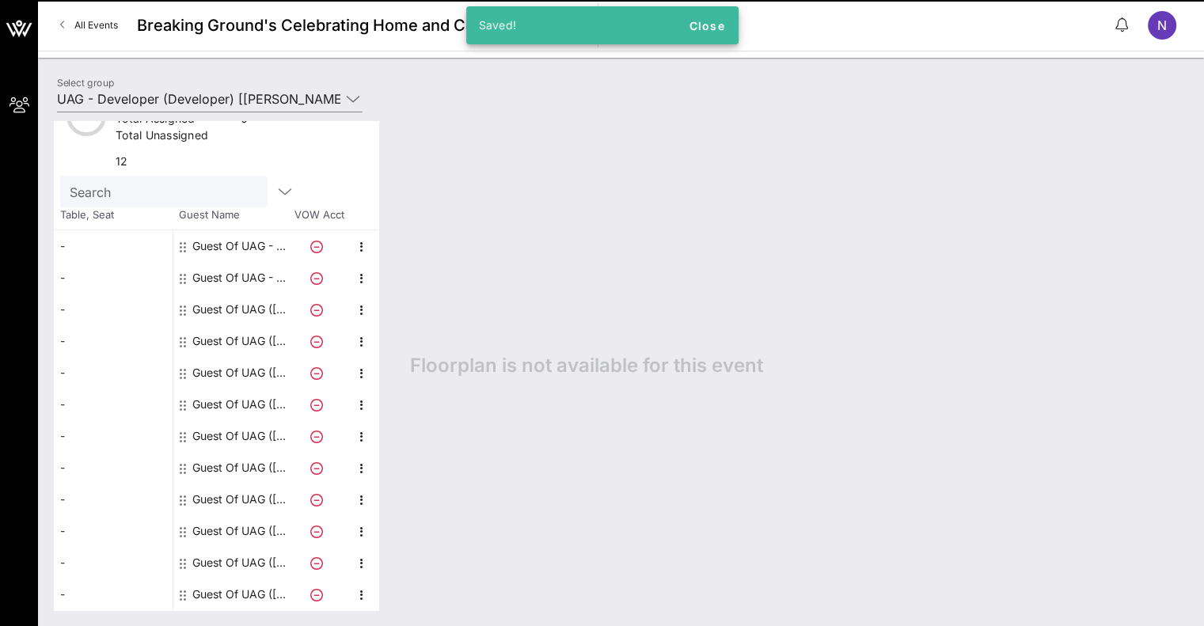
click at [222, 267] on div "Guest Of UAG - CM" at bounding box center [242, 278] width 100 height 32
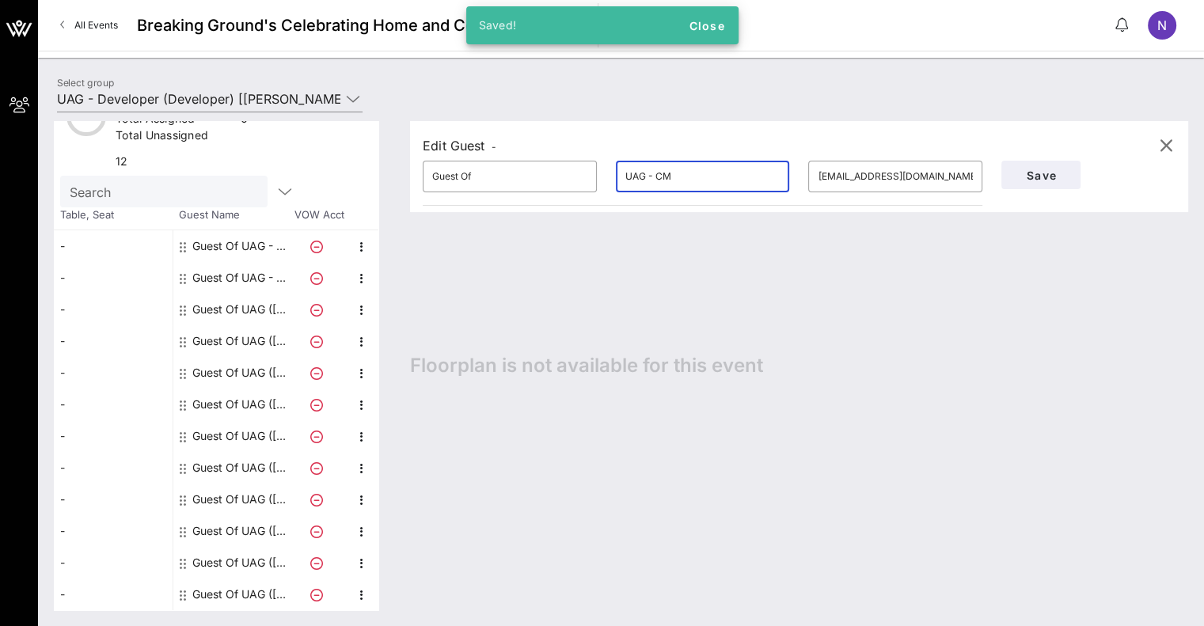
drag, startPoint x: 703, startPoint y: 176, endPoint x: 503, endPoint y: 159, distance: 200.2
click at [505, 159] on div "​ Guest Of ​ UAG - CM ​ [EMAIL_ADDRESS][DOMAIN_NAME]" at bounding box center [702, 176] width 578 height 51
paste input "([PERSON_NAME])"
type input "UAG ([PERSON_NAME])"
click at [1033, 182] on button "Save" at bounding box center [1040, 175] width 79 height 28
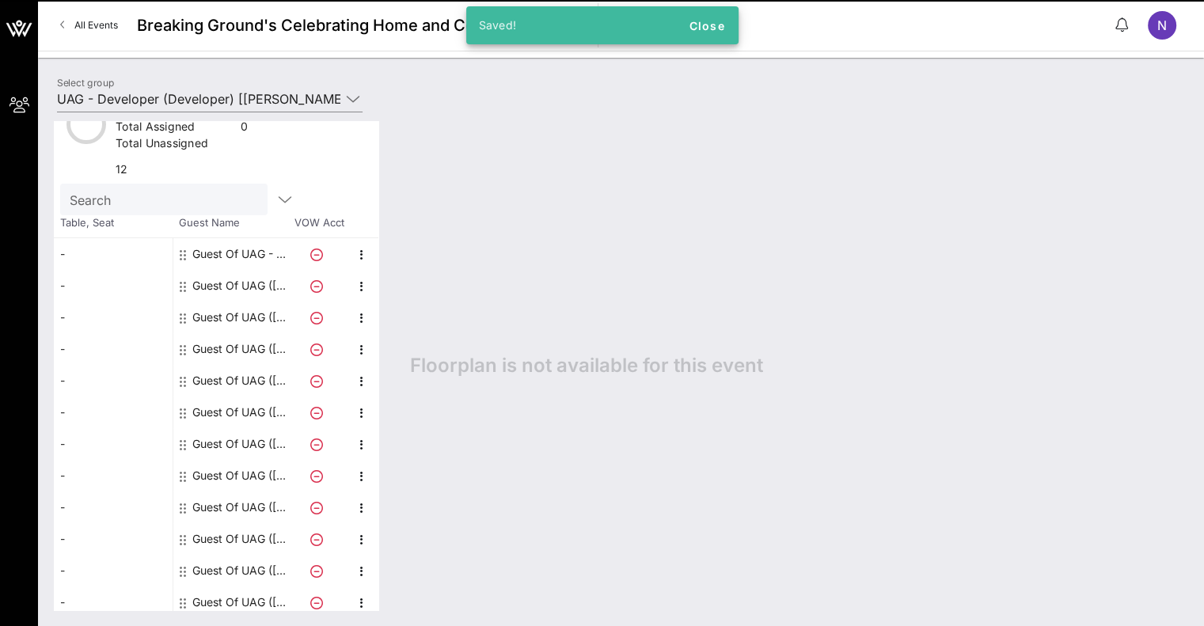
scroll to position [19, 0]
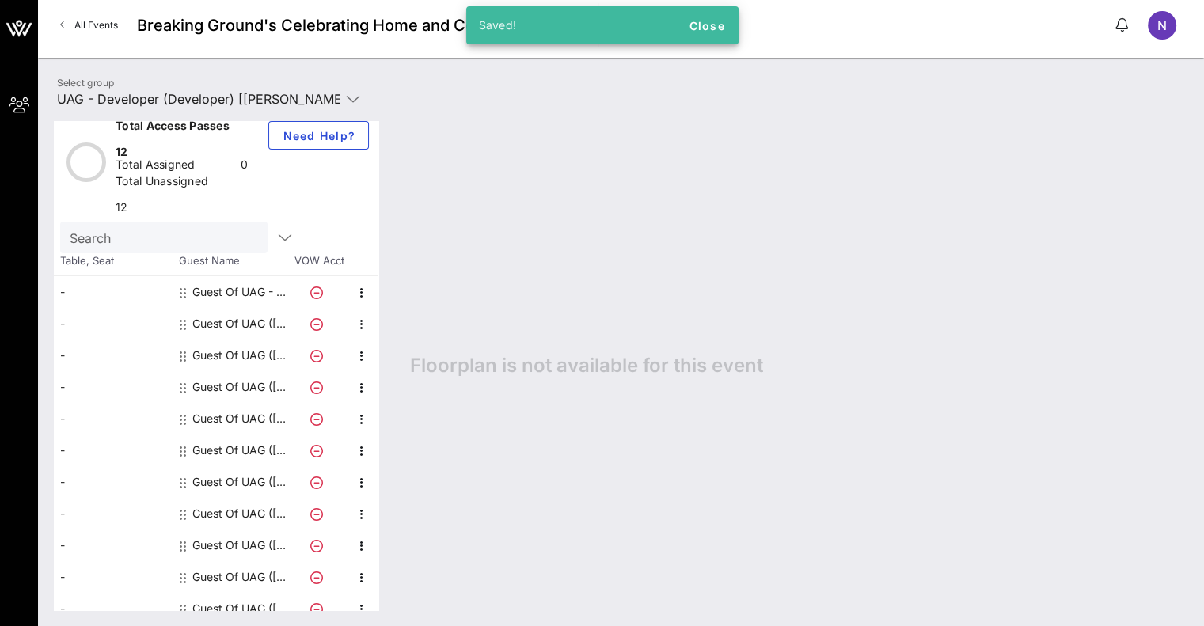
click at [237, 308] on div "Guest Of UAG - CM" at bounding box center [242, 292] width 100 height 32
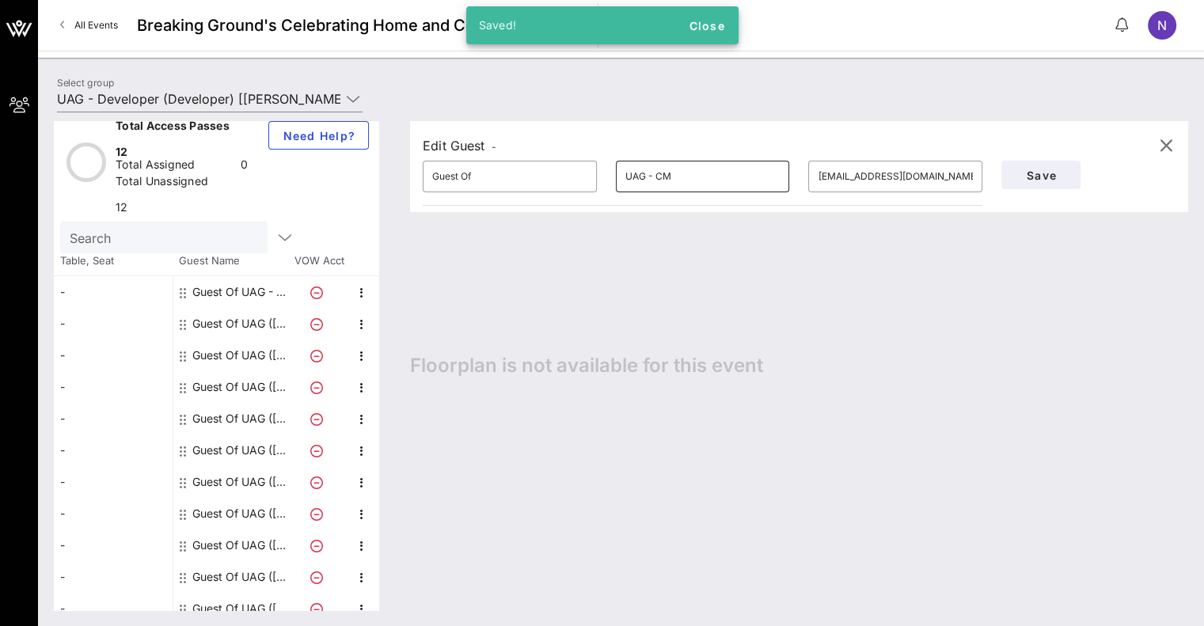
drag, startPoint x: 665, startPoint y: 179, endPoint x: 640, endPoint y: 174, distance: 25.0
click at [634, 174] on div "UAG - CM" at bounding box center [702, 177] width 155 height 32
drag, startPoint x: 705, startPoint y: 175, endPoint x: 535, endPoint y: 172, distance: 170.2
click at [557, 172] on div "​ Guest Of ​ UAG - CM ​ [PERSON_NAME][EMAIL_ADDRESS][DOMAIN_NAME]" at bounding box center [702, 176] width 578 height 51
paste input "([PERSON_NAME])"
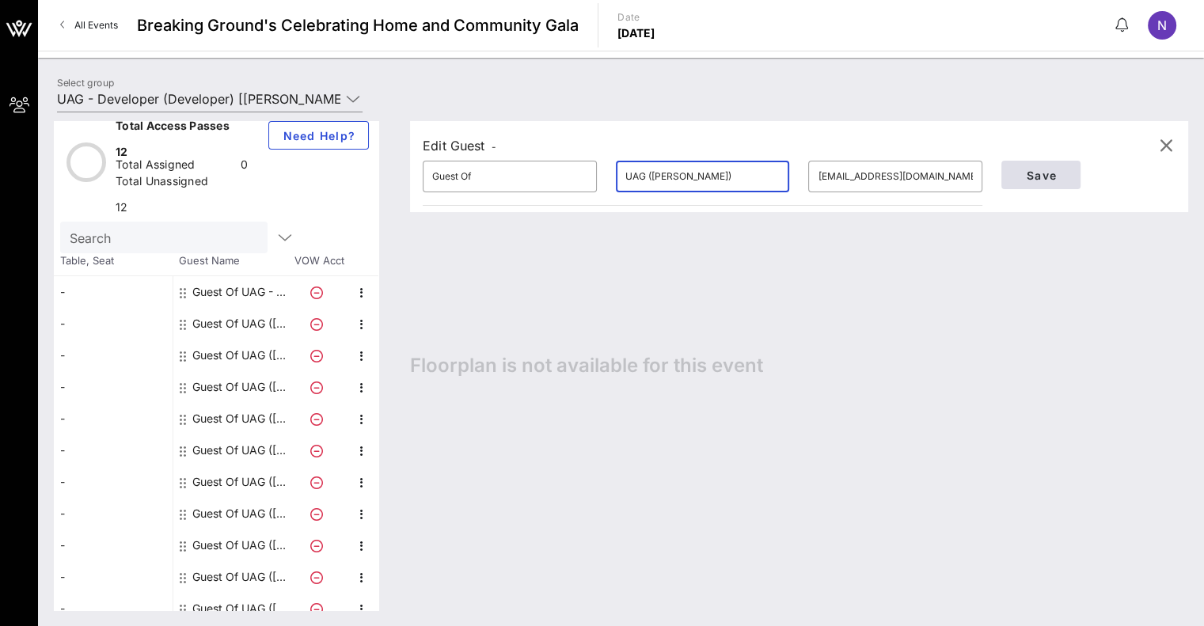
type input "UAG ([PERSON_NAME])"
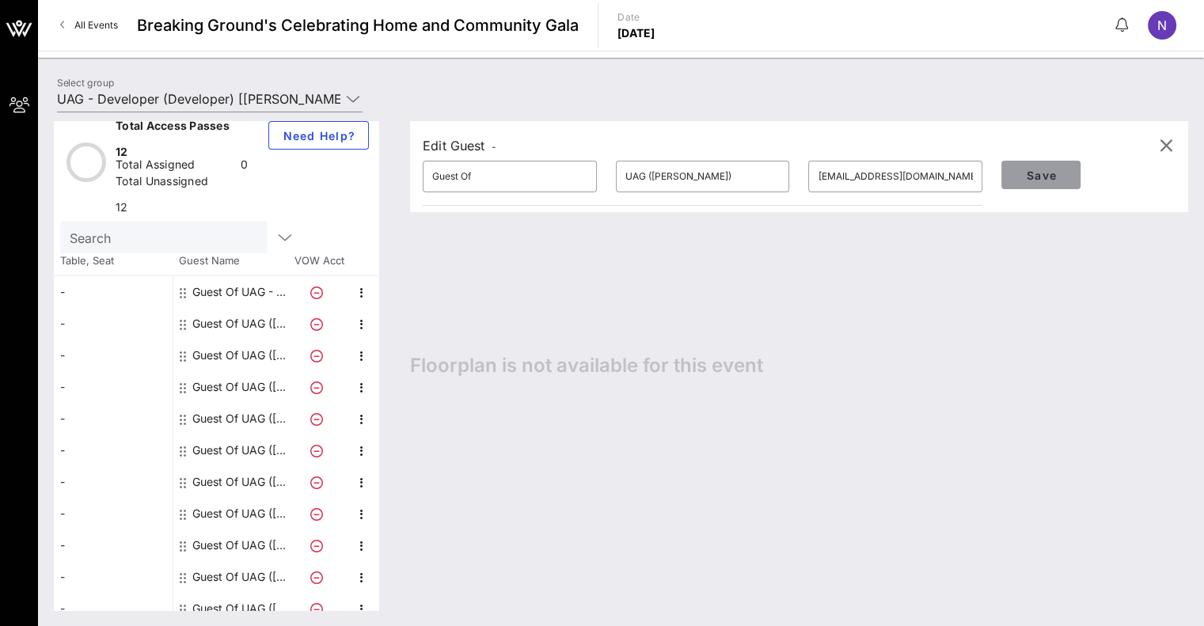
click at [1037, 180] on span "Save" at bounding box center [1041, 175] width 54 height 13
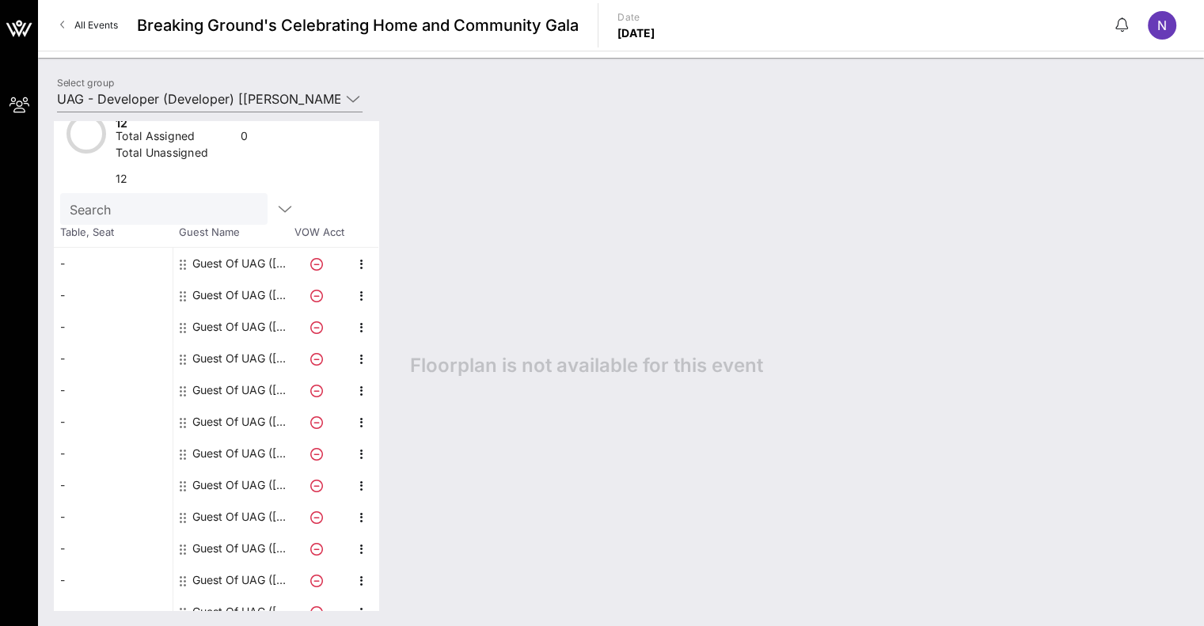
scroll to position [0, 0]
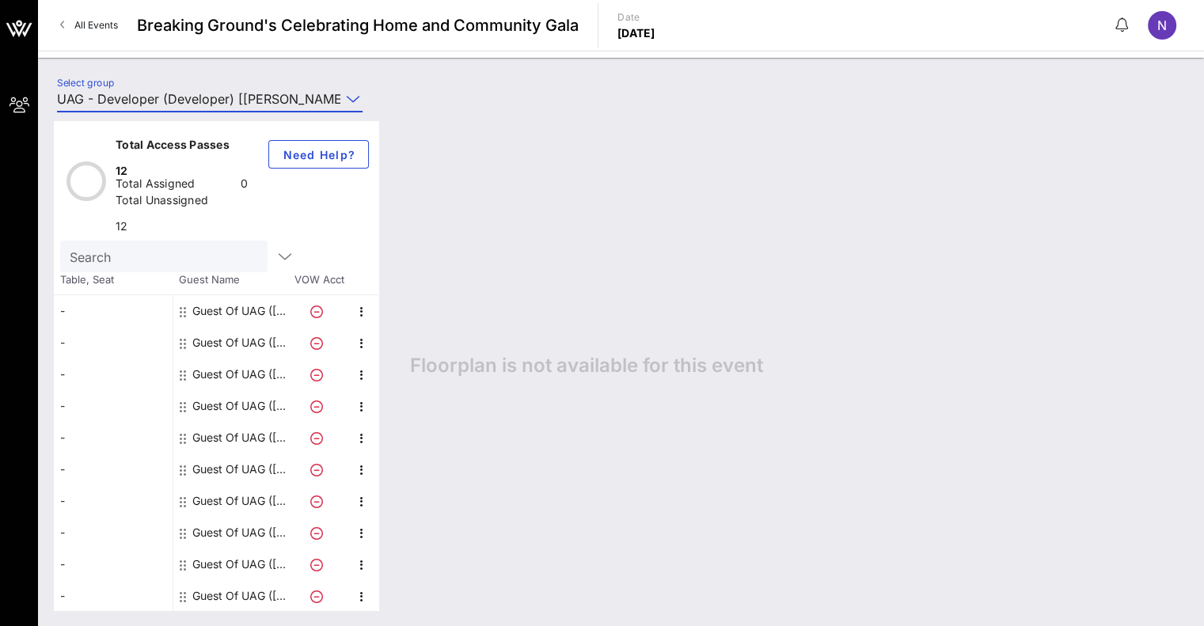
click at [220, 100] on input "UAG - Developer (Developer) [[PERSON_NAME], [EMAIL_ADDRESS][DOMAIN_NAME]]" at bounding box center [198, 98] width 283 height 25
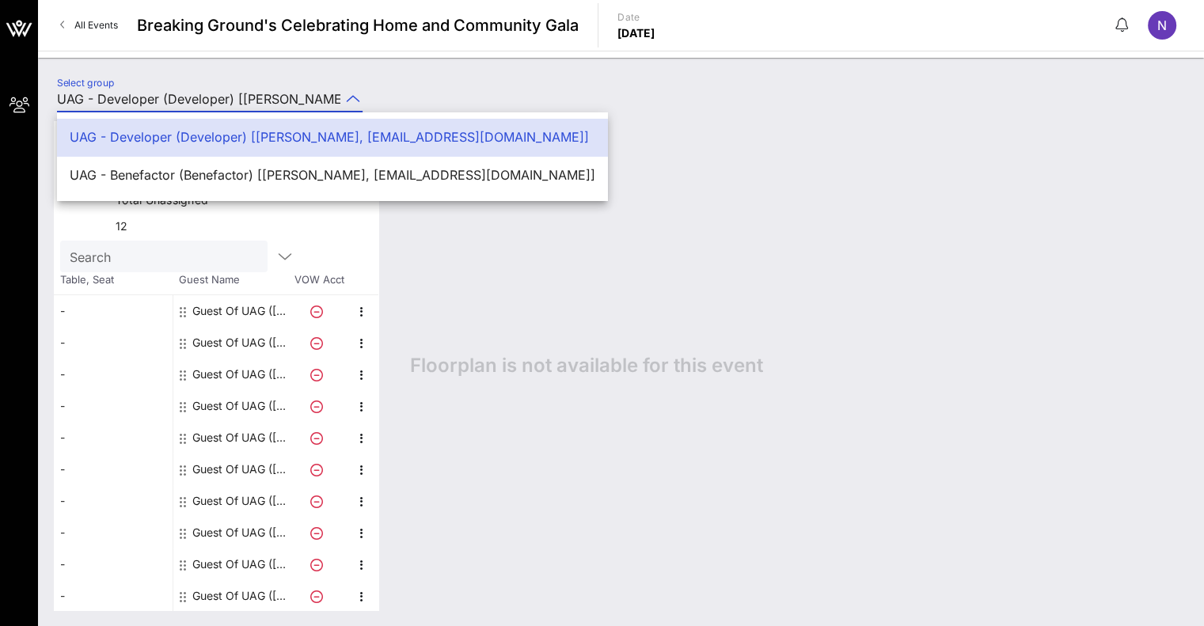
click at [664, 84] on div "Select group UAG - Developer (Developer) [[PERSON_NAME], [EMAIL_ADDRESS][DOMAIN…" at bounding box center [620, 101] width 1147 height 55
